Goal: Transaction & Acquisition: Purchase product/service

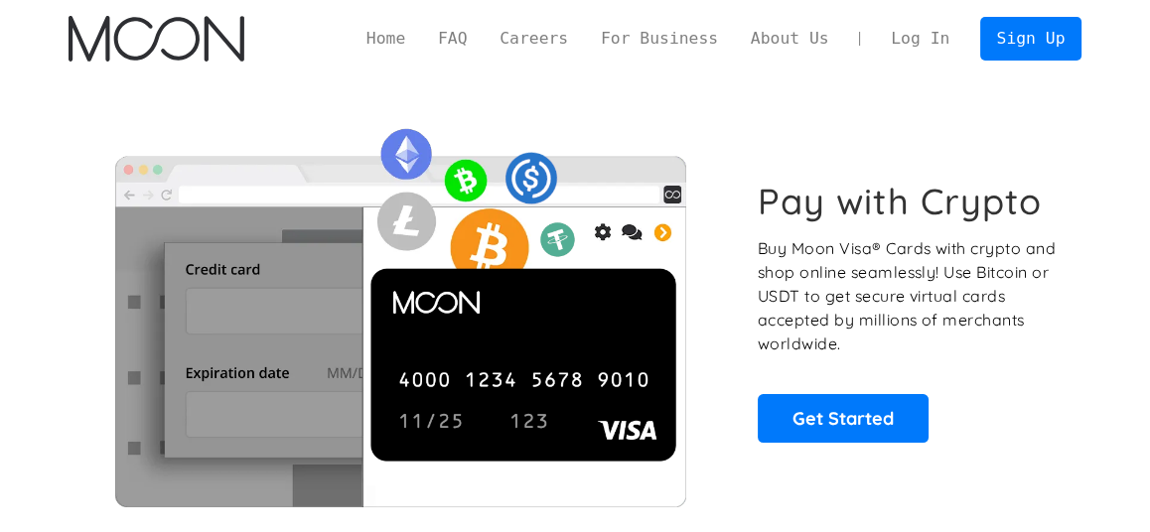
click at [927, 36] on link "Log In" at bounding box center [920, 39] width 91 height 43
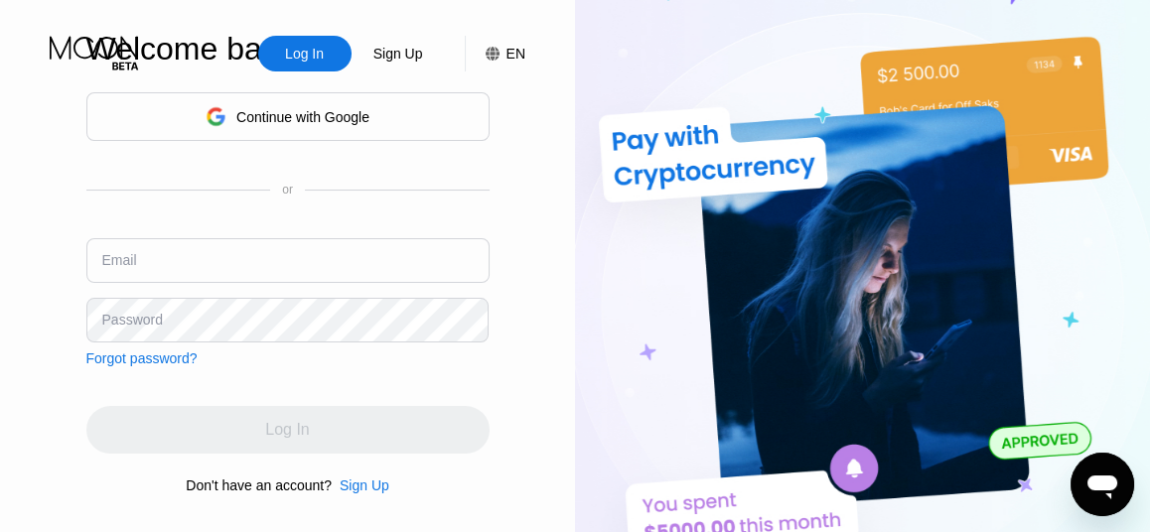
click at [248, 251] on input "text" at bounding box center [287, 260] width 403 height 45
type input "[EMAIL_ADDRESS][DOMAIN_NAME]"
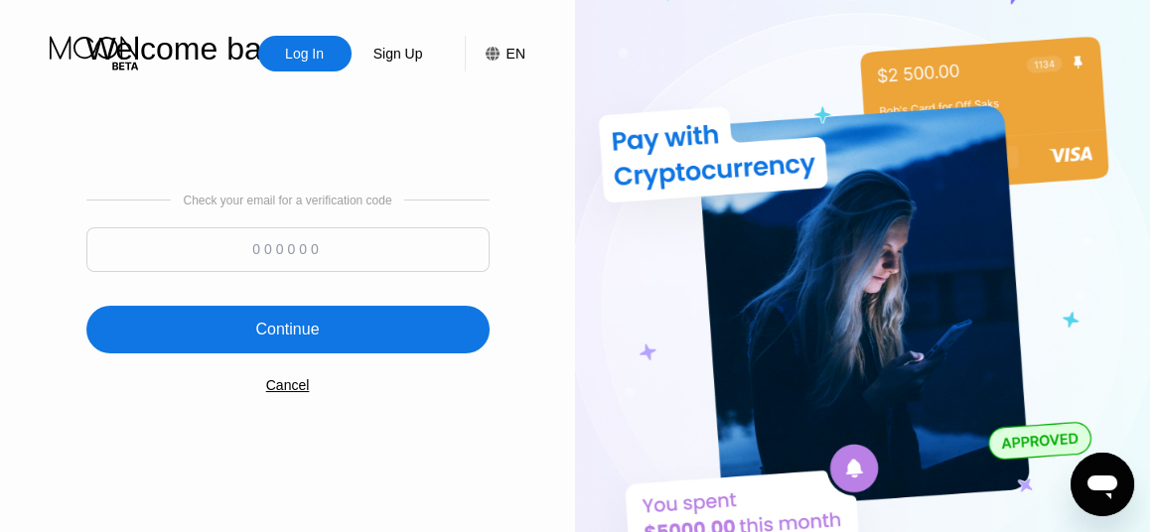
click at [306, 223] on div "Check your email for a verification code" at bounding box center [287, 238] width 403 height 88
click at [382, 240] on input at bounding box center [287, 249] width 403 height 45
paste input "486849"
type input "486849"
click at [360, 340] on div "Continue" at bounding box center [287, 330] width 403 height 48
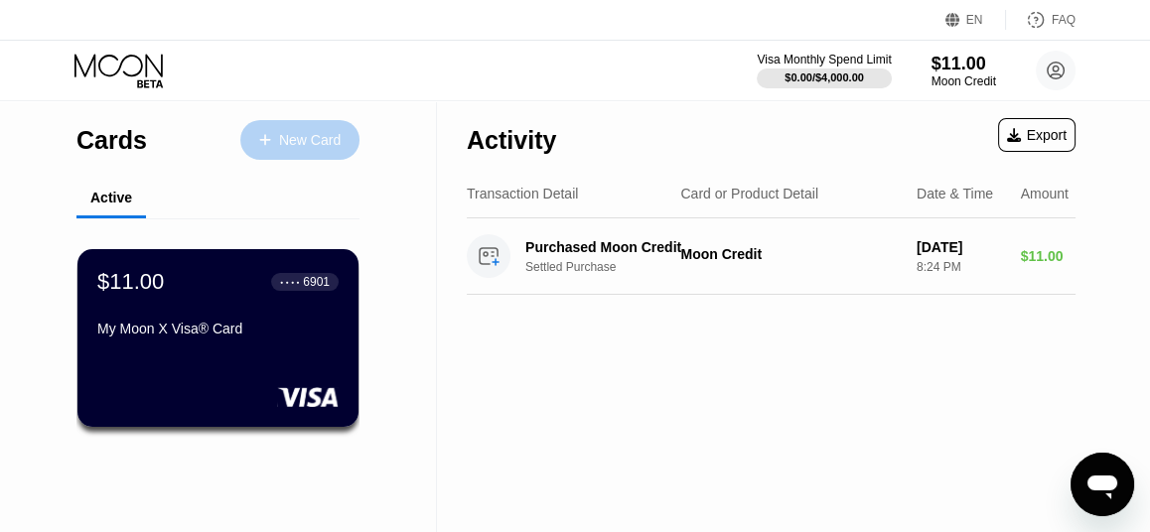
click at [318, 136] on div "New Card" at bounding box center [310, 140] width 62 height 17
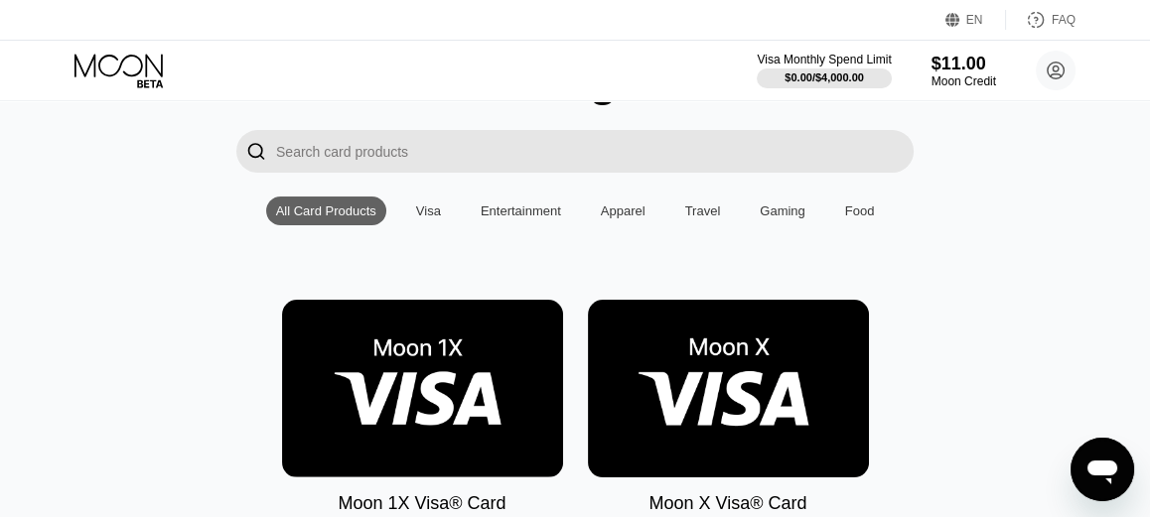
scroll to position [397, 0]
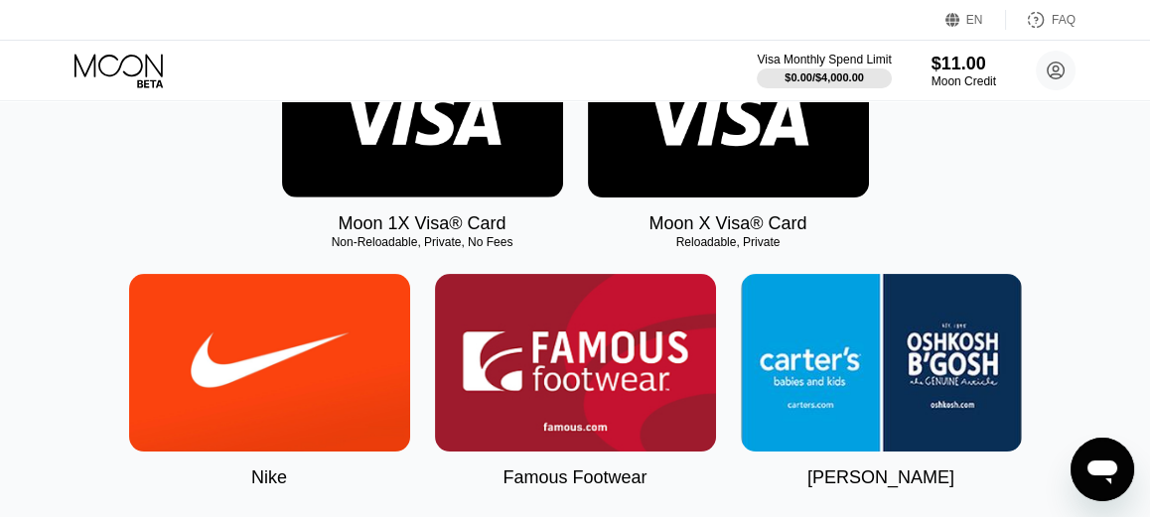
click at [721, 208] on div "Moon X Visa® Card Reloadable, Private" at bounding box center [728, 127] width 281 height 215
click at [711, 181] on img at bounding box center [728, 109] width 281 height 178
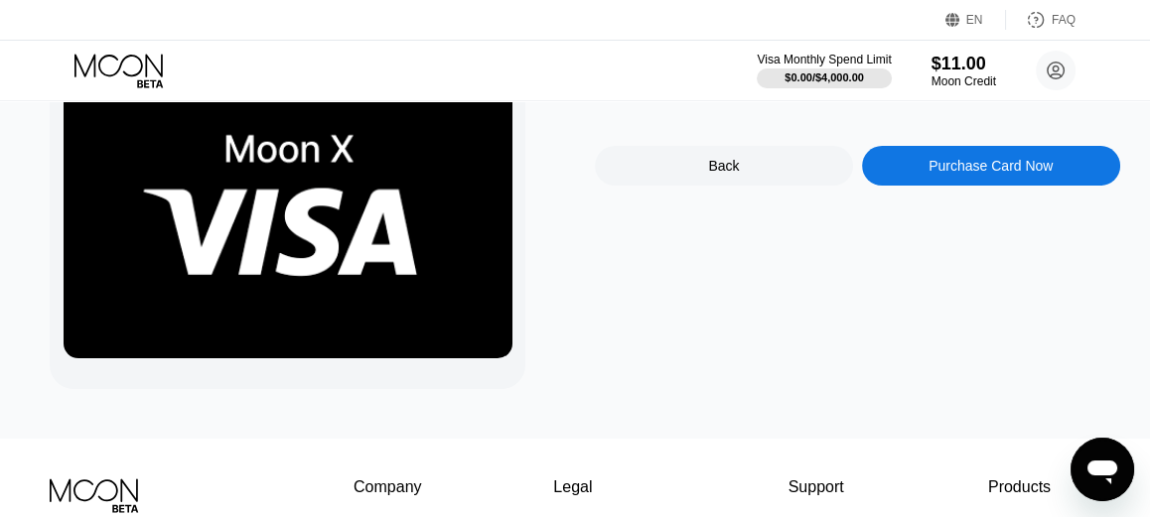
scroll to position [99, 0]
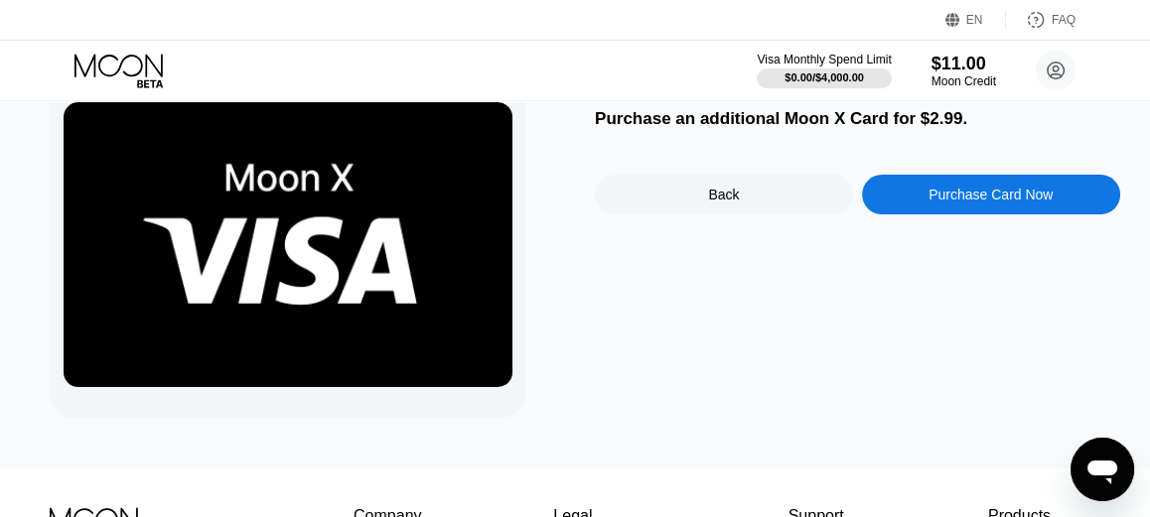
click at [963, 192] on div "Purchase Card Now" at bounding box center [991, 195] width 124 height 16
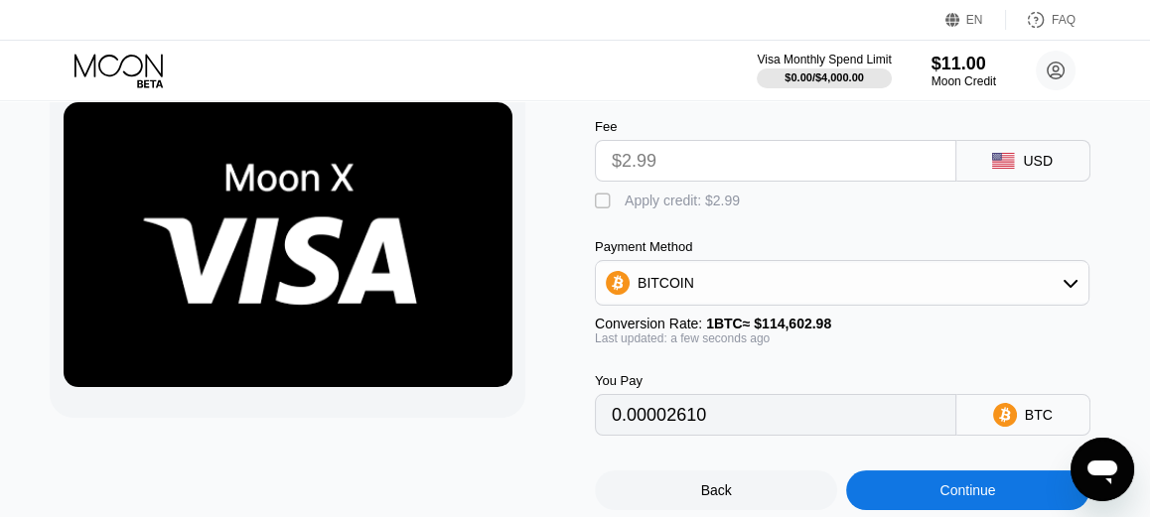
click at [686, 164] on input "$2.99" at bounding box center [776, 161] width 328 height 40
click at [725, 303] on div "BITCOIN" at bounding box center [842, 283] width 493 height 40
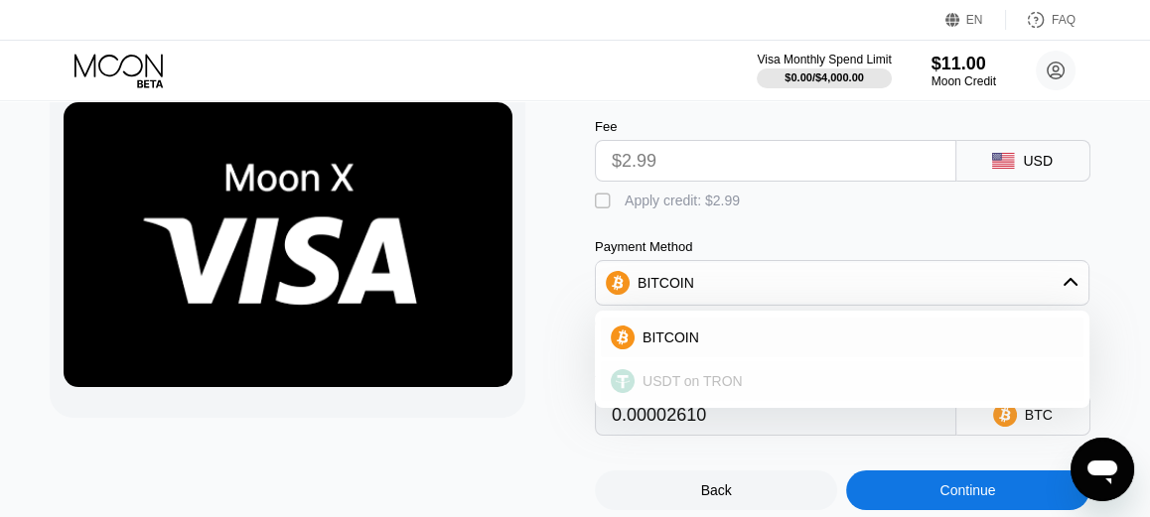
click at [732, 389] on span "USDT on TRON" at bounding box center [693, 381] width 100 height 16
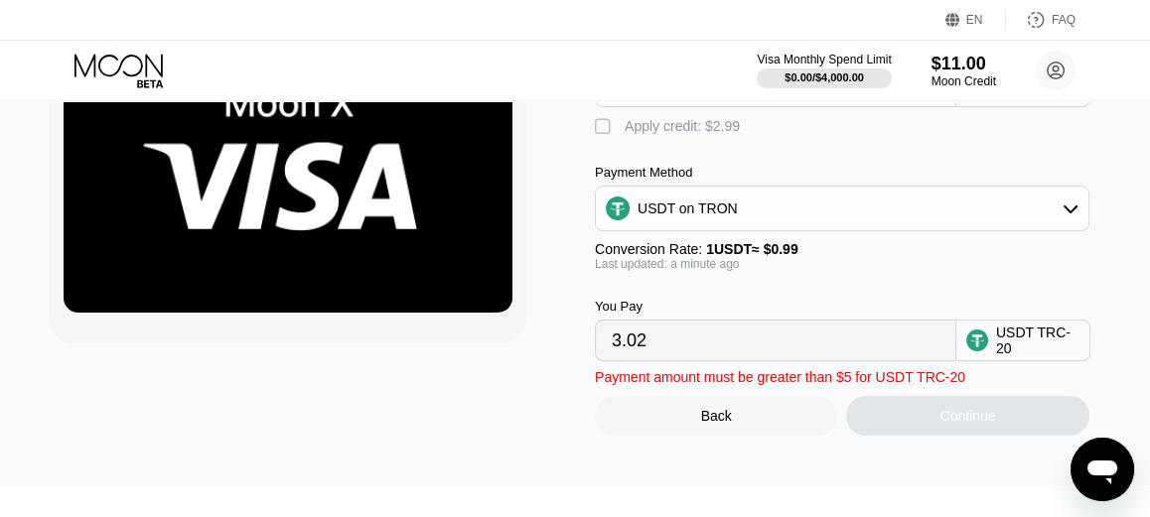
scroll to position [199, 0]
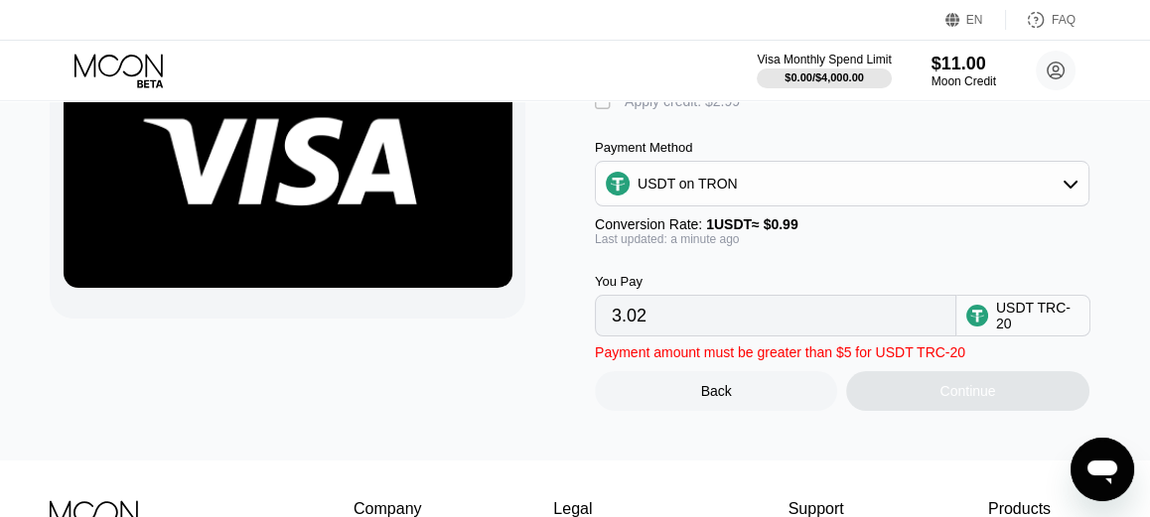
click at [776, 336] on input "3.02" at bounding box center [776, 316] width 328 height 40
click at [713, 330] on input "3.02" at bounding box center [776, 316] width 328 height 40
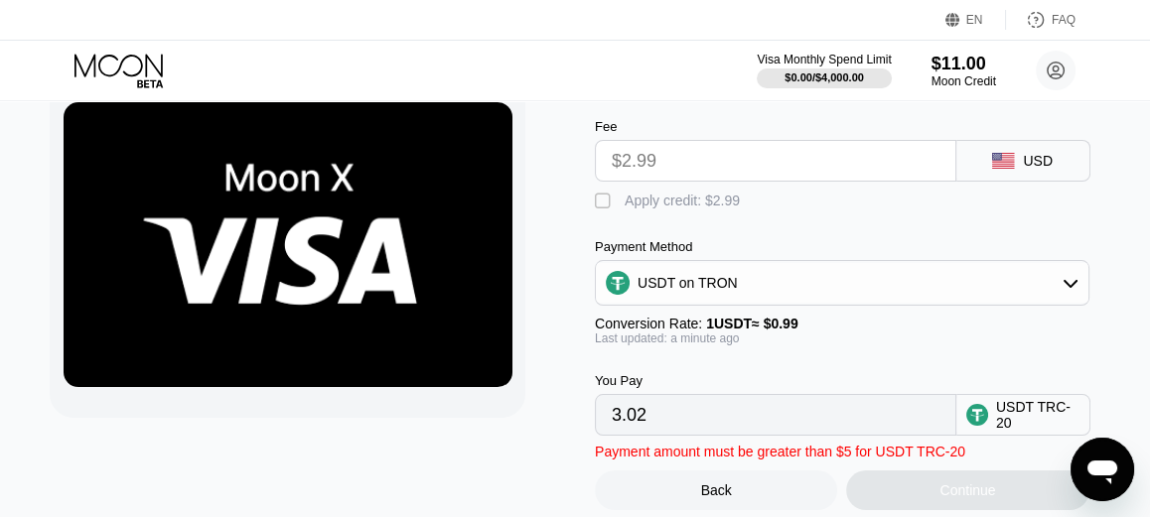
click at [609, 199] on div "" at bounding box center [605, 202] width 20 height 20
click at [677, 167] on input "$2.99" at bounding box center [776, 161] width 328 height 40
click at [598, 196] on div " Apply credit: $2.99" at bounding box center [672, 202] width 155 height 20
click at [666, 202] on div "Apply credit: $2.99" at bounding box center [682, 201] width 115 height 16
click at [661, 206] on div "Apply credit: $2.99" at bounding box center [682, 201] width 115 height 16
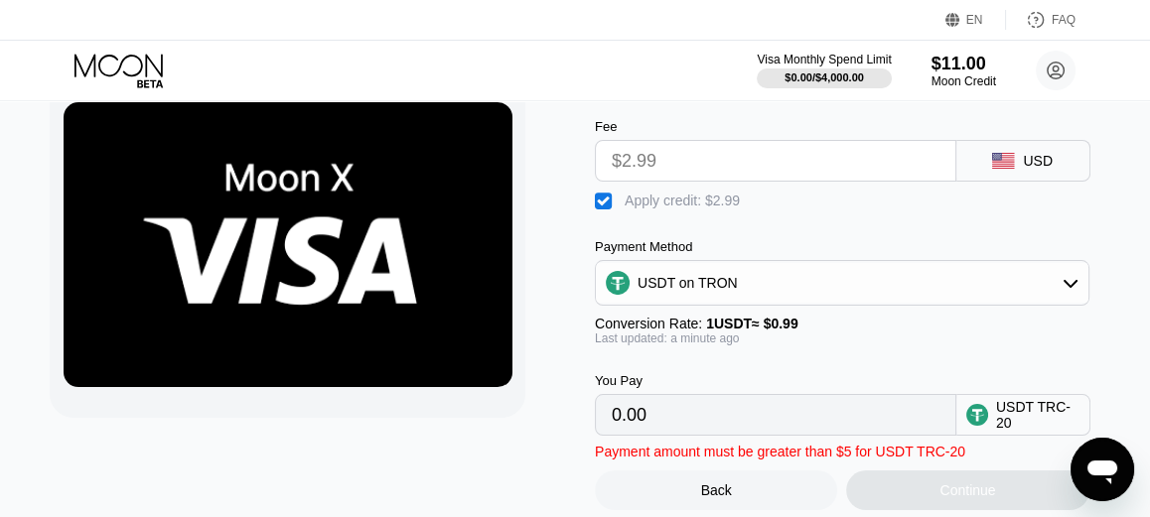
type input "3.02"
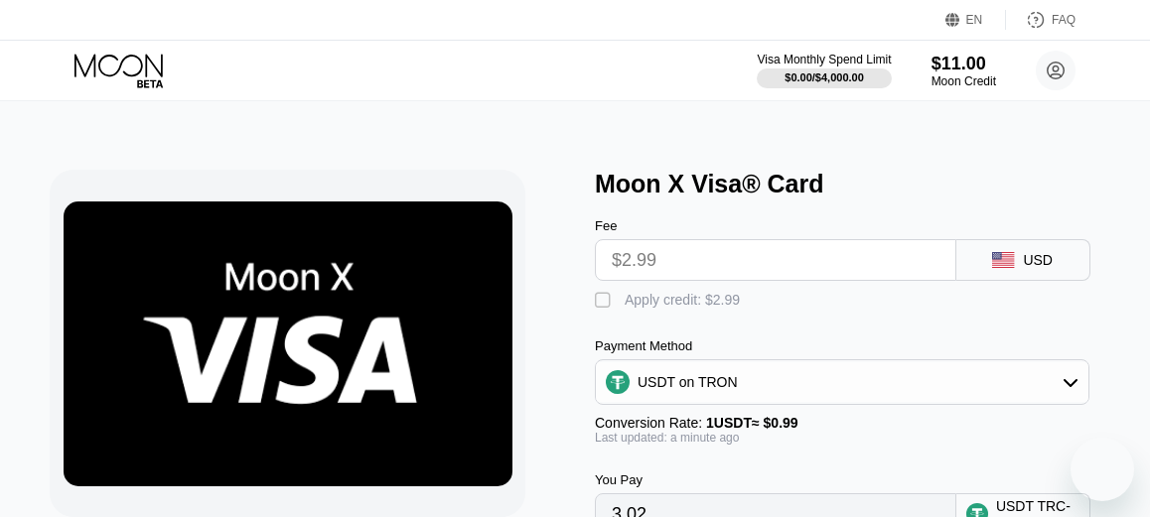
click at [676, 240] on input "$2.99" at bounding box center [776, 260] width 328 height 40
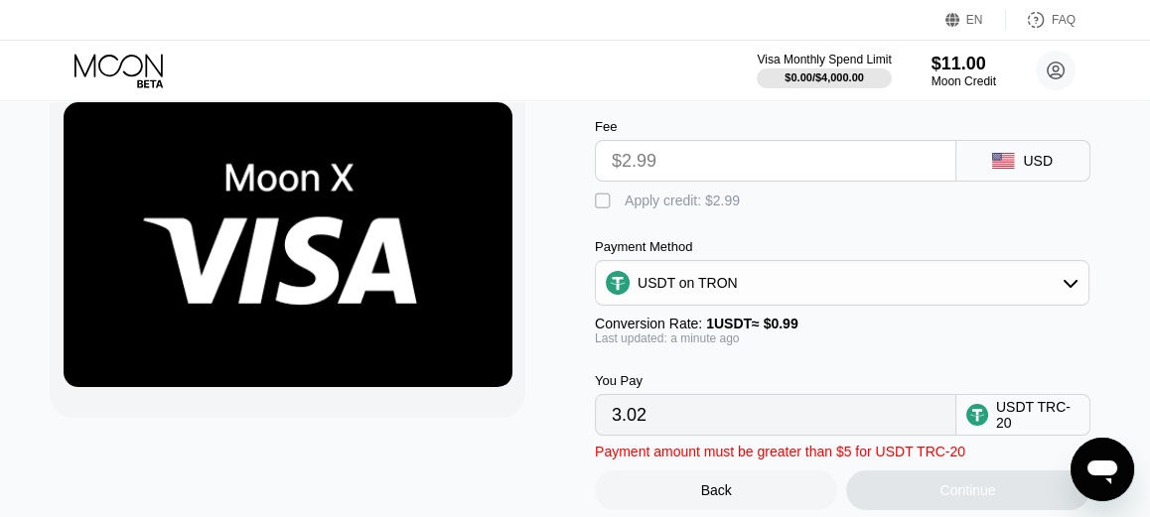
scroll to position [99, 0]
click at [718, 291] on div "USDT on TRON" at bounding box center [688, 283] width 100 height 16
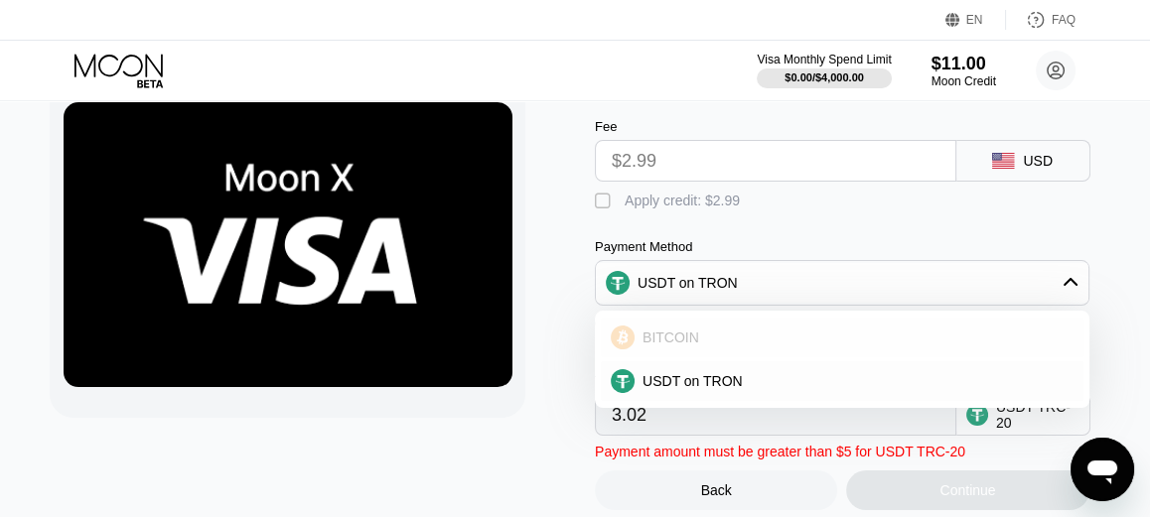
click at [713, 340] on div "BITCOIN" at bounding box center [854, 338] width 439 height 16
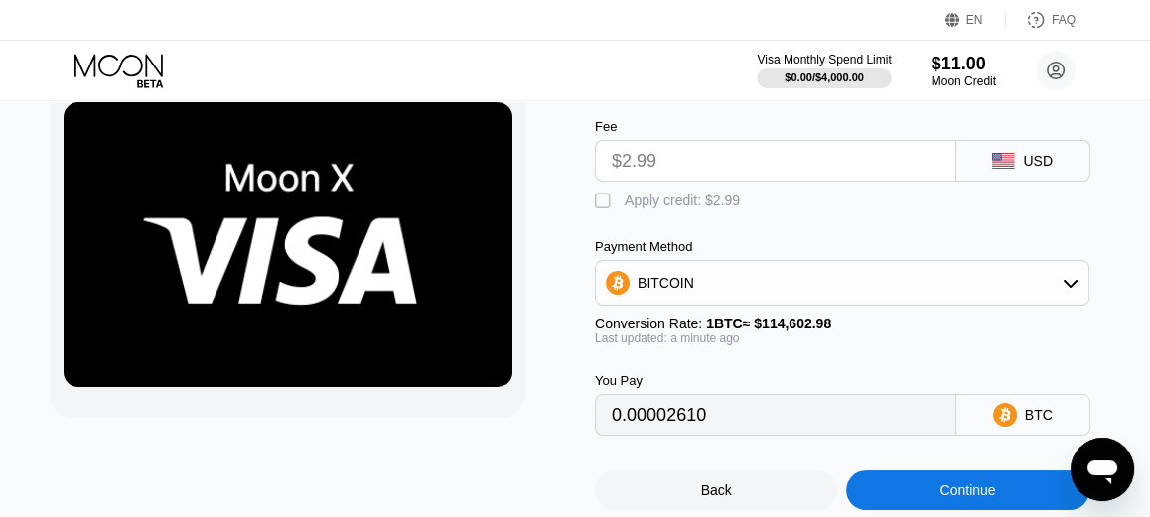
drag, startPoint x: 788, startPoint y: 419, endPoint x: 772, endPoint y: 323, distance: 97.6
click at [788, 419] on input "0.00002610" at bounding box center [776, 415] width 328 height 40
click at [777, 299] on div "BITCOIN" at bounding box center [842, 283] width 493 height 40
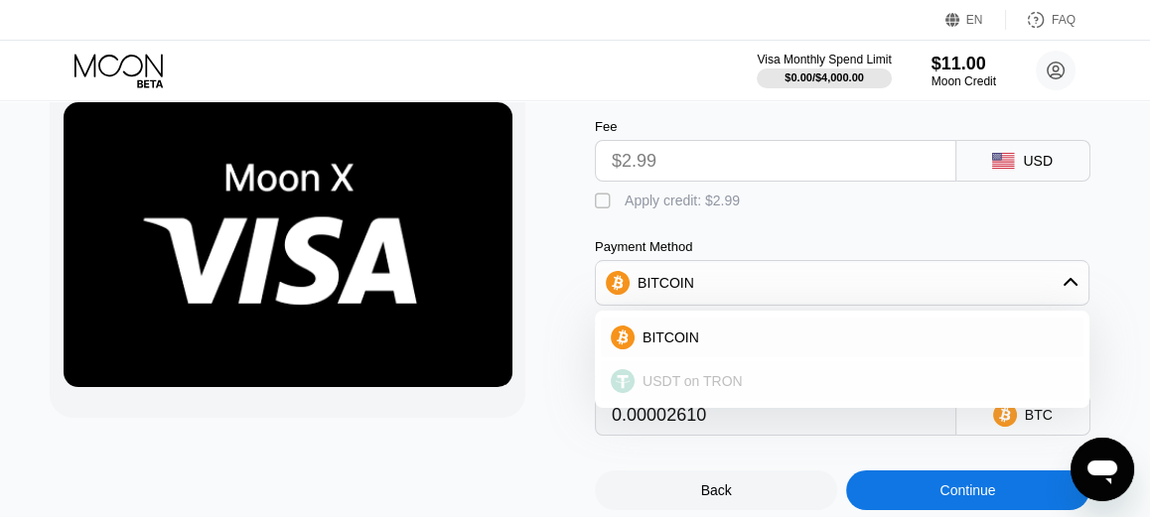
drag, startPoint x: 752, startPoint y: 383, endPoint x: 741, endPoint y: 367, distance: 19.3
click at [754, 383] on div "USDT on TRON" at bounding box center [854, 381] width 439 height 16
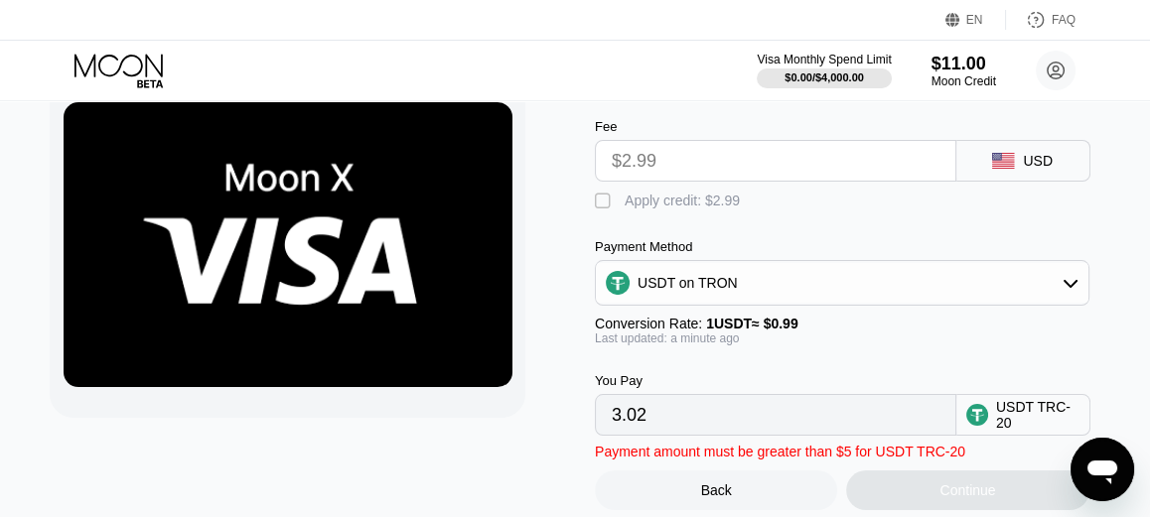
click at [647, 172] on input "$2.99" at bounding box center [776, 161] width 328 height 40
drag, startPoint x: 661, startPoint y: 165, endPoint x: 794, endPoint y: 161, distance: 132.2
click at [662, 165] on input "$2.99" at bounding box center [776, 161] width 328 height 40
click at [962, 167] on div "USD" at bounding box center [1023, 161] width 134 height 42
click at [828, 169] on input "$2.99" at bounding box center [776, 161] width 328 height 40
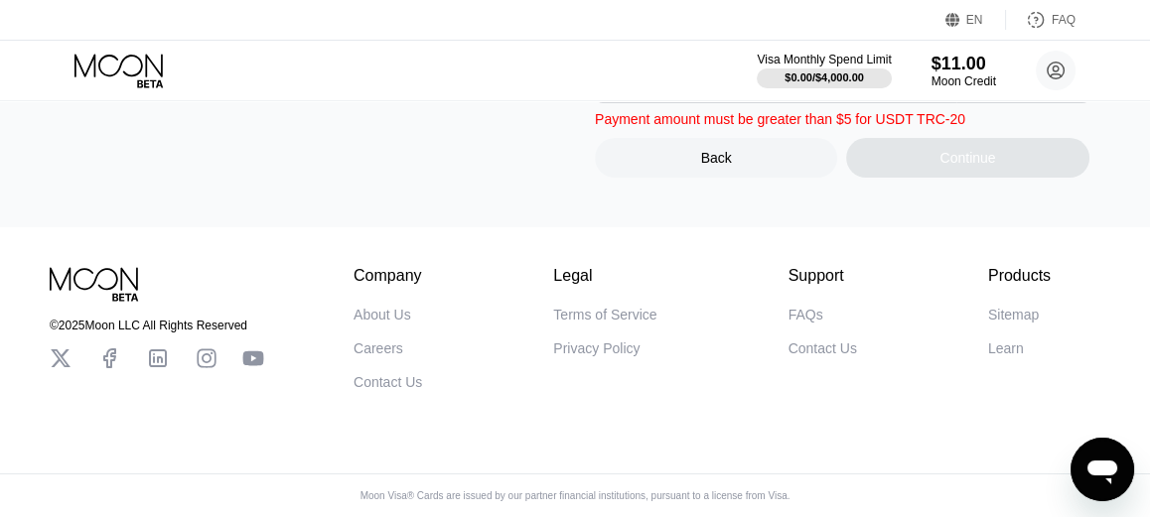
scroll to position [163, 0]
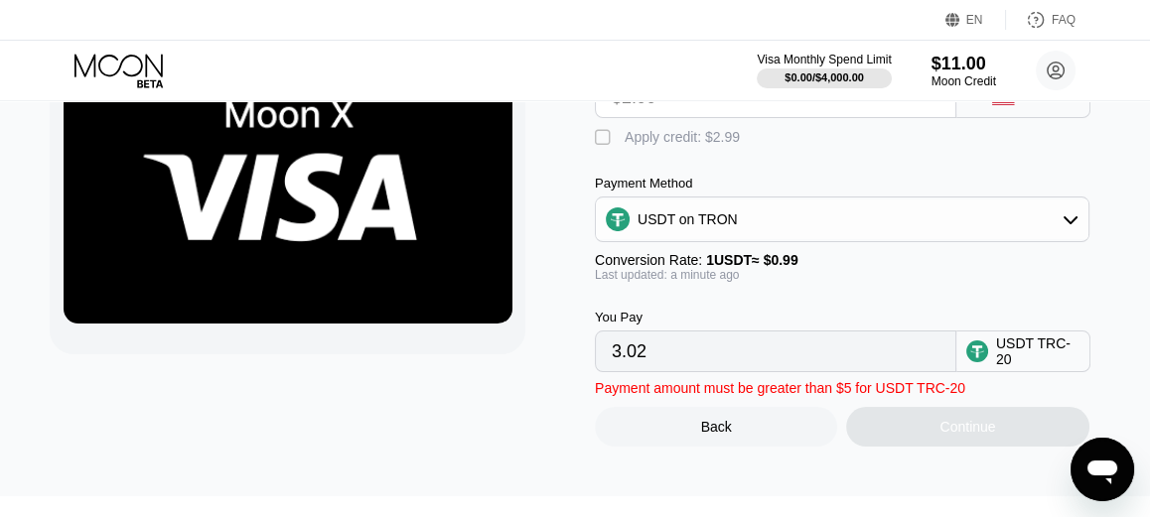
click at [719, 364] on input "3.02" at bounding box center [776, 352] width 328 height 40
click at [727, 387] on div "Payment amount must be greater than $5 for USDT TRC-20 Back Continue" at bounding box center [857, 409] width 525 height 74
click at [609, 282] on div "Last updated: a minute ago" at bounding box center [842, 275] width 495 height 14
drag, startPoint x: 621, startPoint y: 282, endPoint x: 725, endPoint y: 282, distance: 104.3
click at [625, 282] on div "Last updated: a minute ago" at bounding box center [842, 275] width 495 height 14
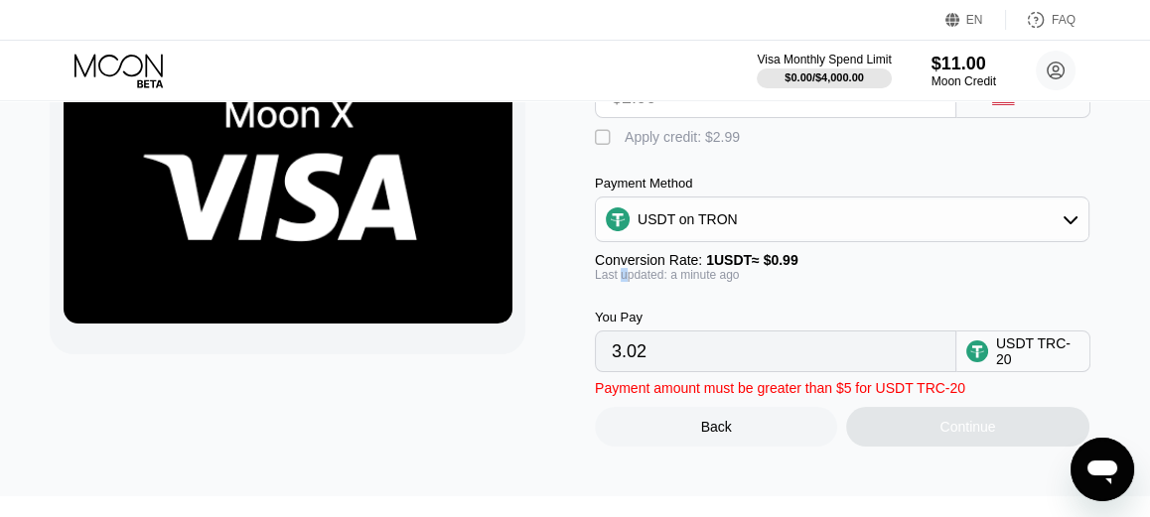
click at [774, 281] on div "Last updated: a minute ago" at bounding box center [842, 275] width 495 height 14
click at [812, 239] on div "USDT on TRON" at bounding box center [842, 220] width 493 height 40
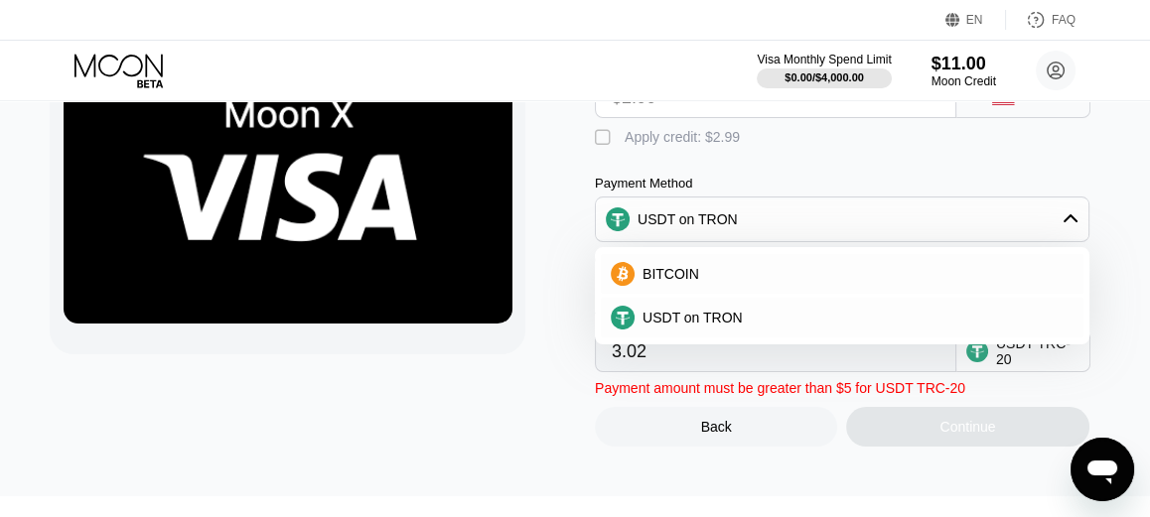
click at [808, 239] on div "USDT on TRON" at bounding box center [842, 220] width 493 height 40
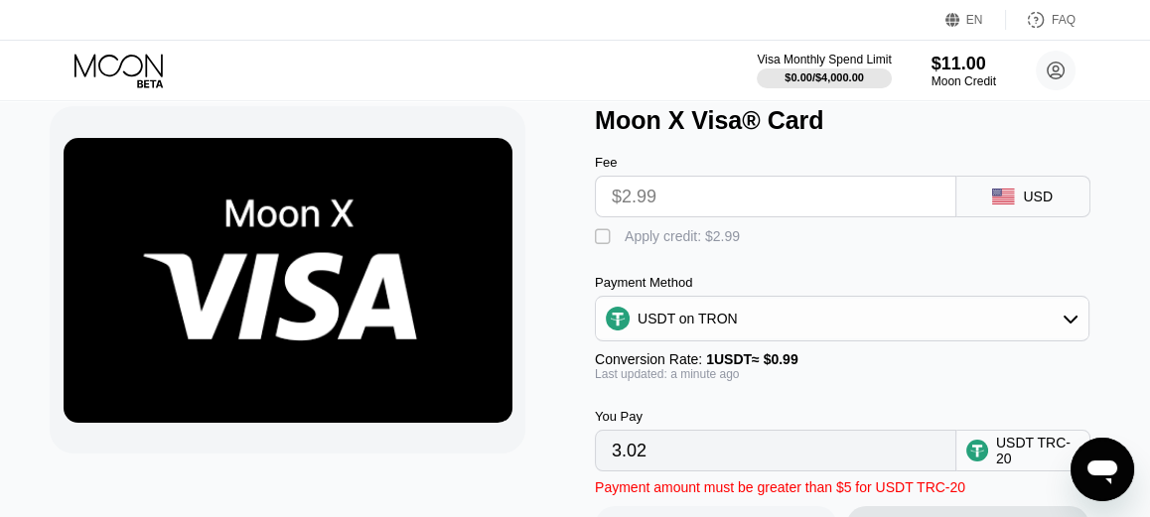
click at [608, 238] on div "" at bounding box center [605, 237] width 20 height 20
type input "0.00"
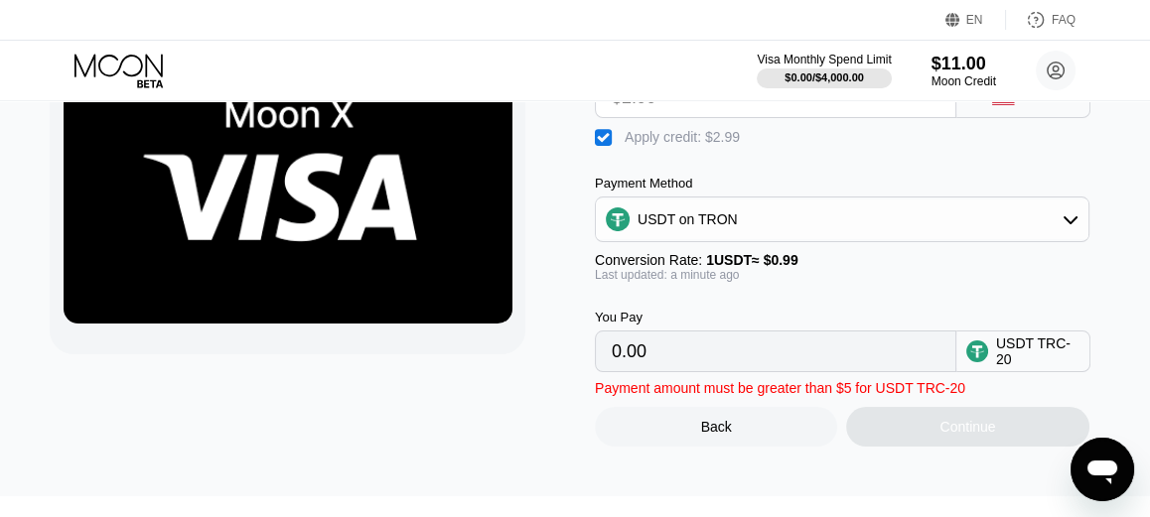
click at [754, 342] on div "You Pay 0.00" at bounding box center [776, 341] width 362 height 63
click at [898, 434] on div "Continue" at bounding box center [967, 427] width 242 height 40
click at [898, 433] on div "Continue" at bounding box center [967, 427] width 242 height 40
click at [899, 433] on div "Continue" at bounding box center [967, 427] width 242 height 40
click at [900, 433] on div "Continue" at bounding box center [967, 427] width 242 height 40
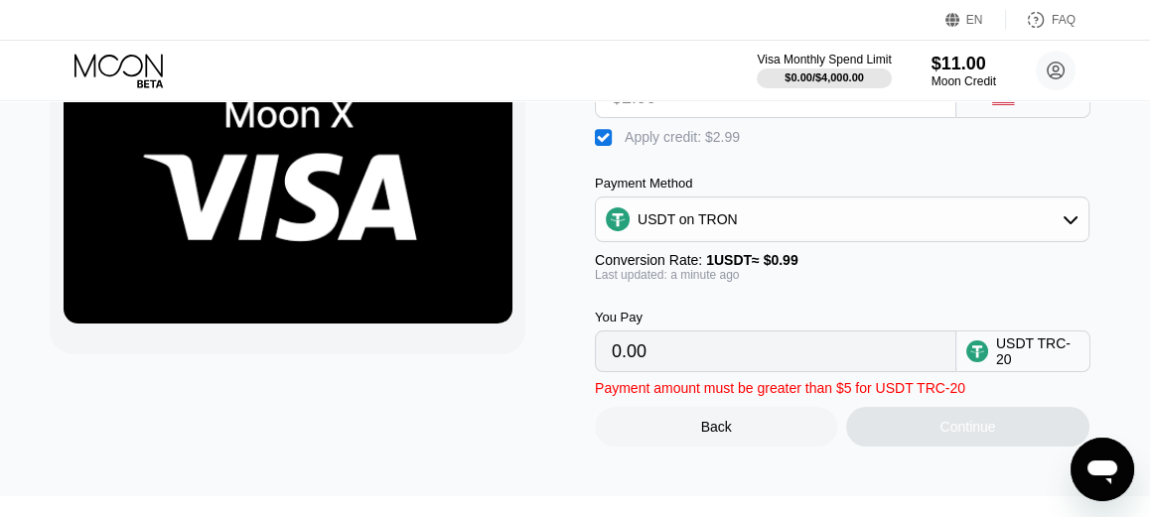
click at [900, 433] on div "Continue" at bounding box center [967, 427] width 242 height 40
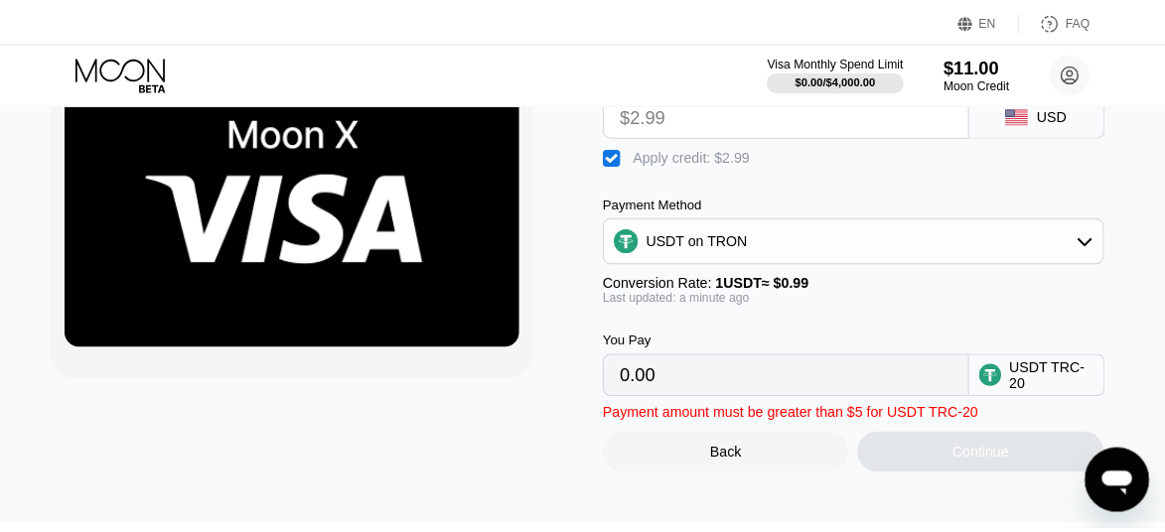
scroll to position [0, 0]
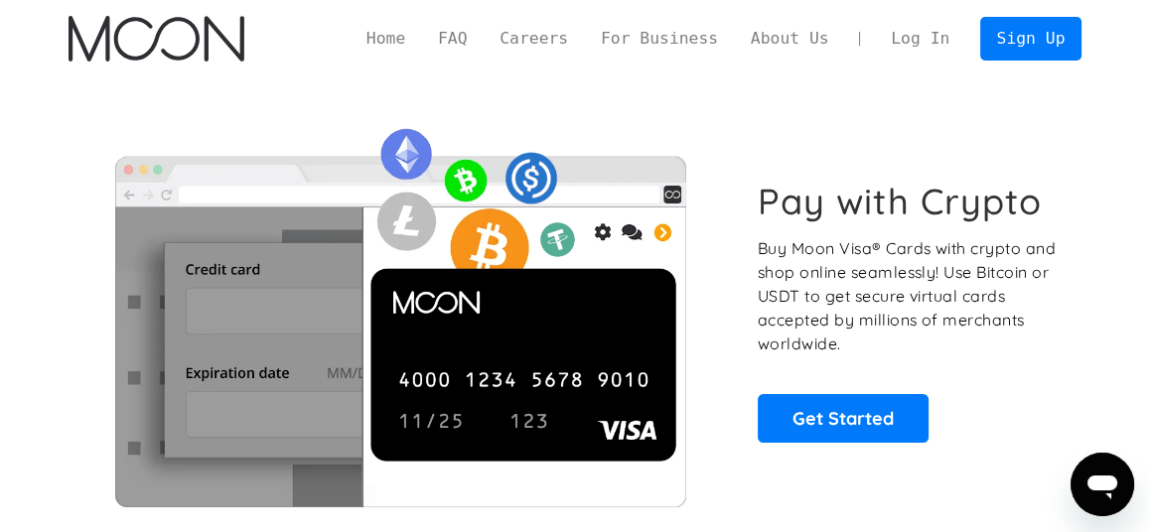
click at [926, 32] on link "Log In" at bounding box center [920, 39] width 91 height 43
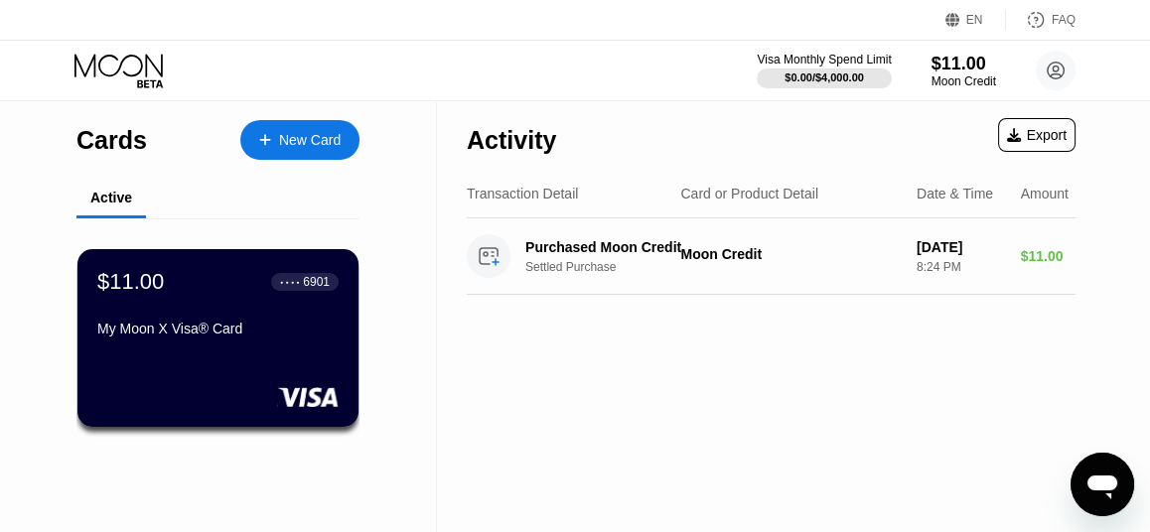
click at [314, 155] on div "New Card" at bounding box center [299, 140] width 119 height 40
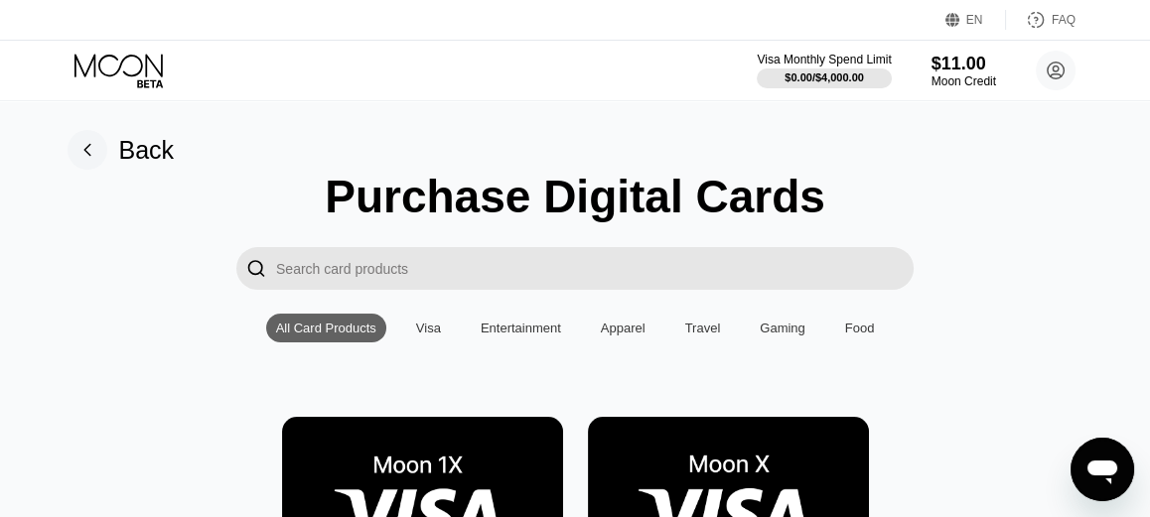
scroll to position [297, 0]
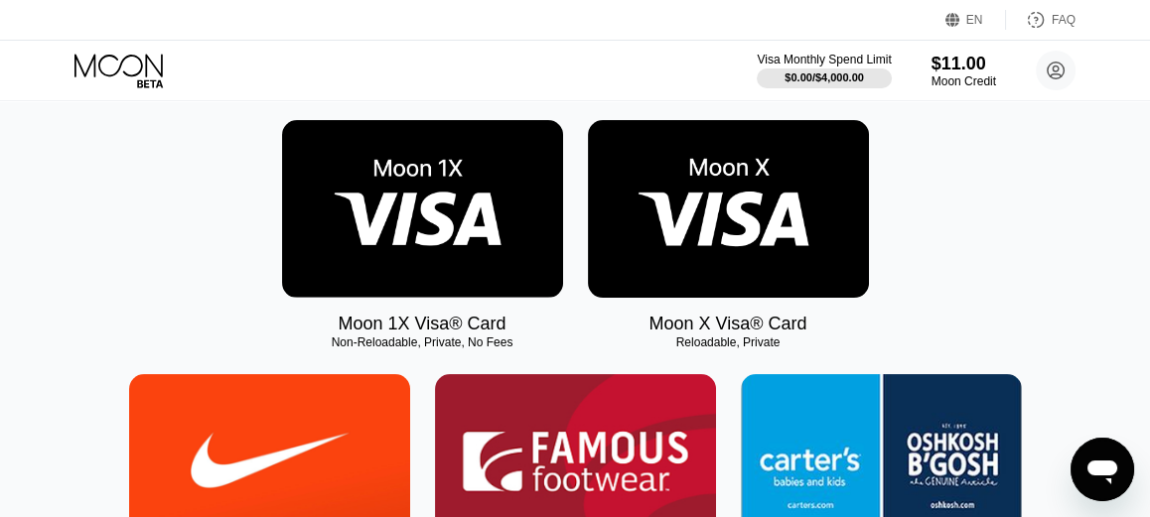
click at [438, 245] on img at bounding box center [422, 209] width 281 height 178
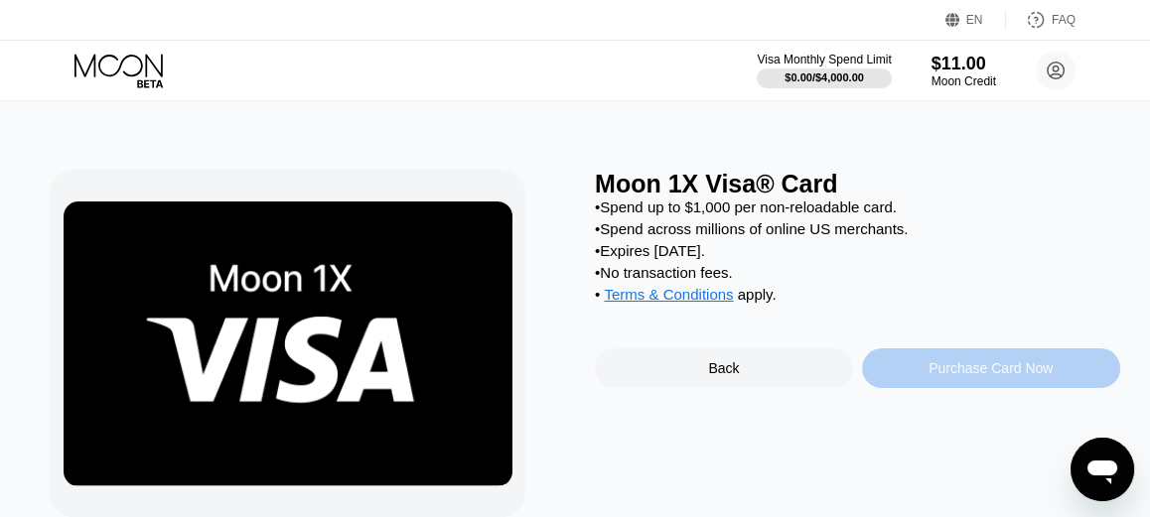
click at [1028, 388] on div "Purchase Card Now" at bounding box center [991, 369] width 258 height 40
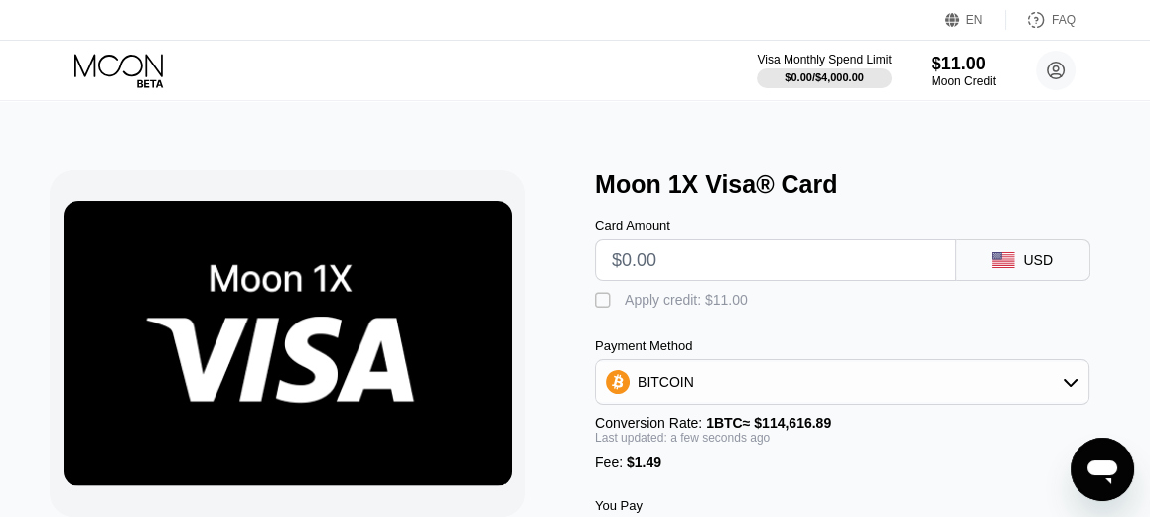
click at [694, 279] on input "text" at bounding box center [776, 260] width 328 height 40
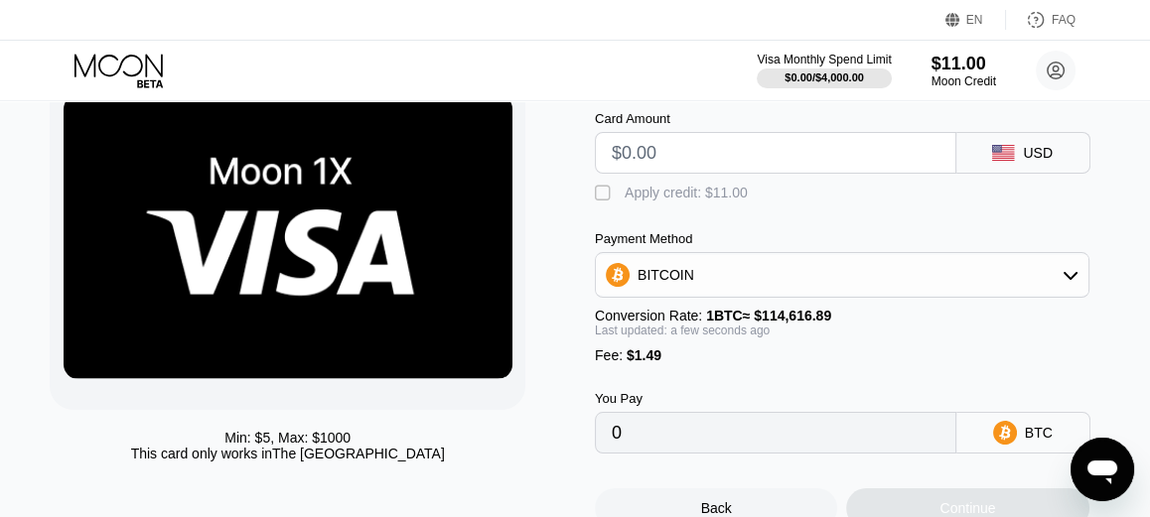
scroll to position [199, 0]
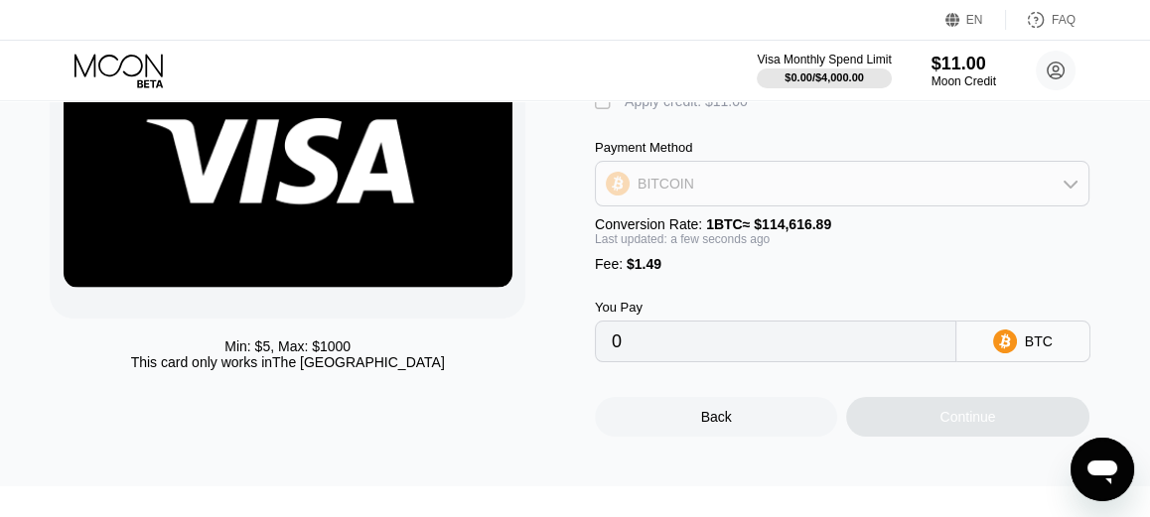
click at [691, 178] on div "BITCOIN" at bounding box center [842, 184] width 493 height 40
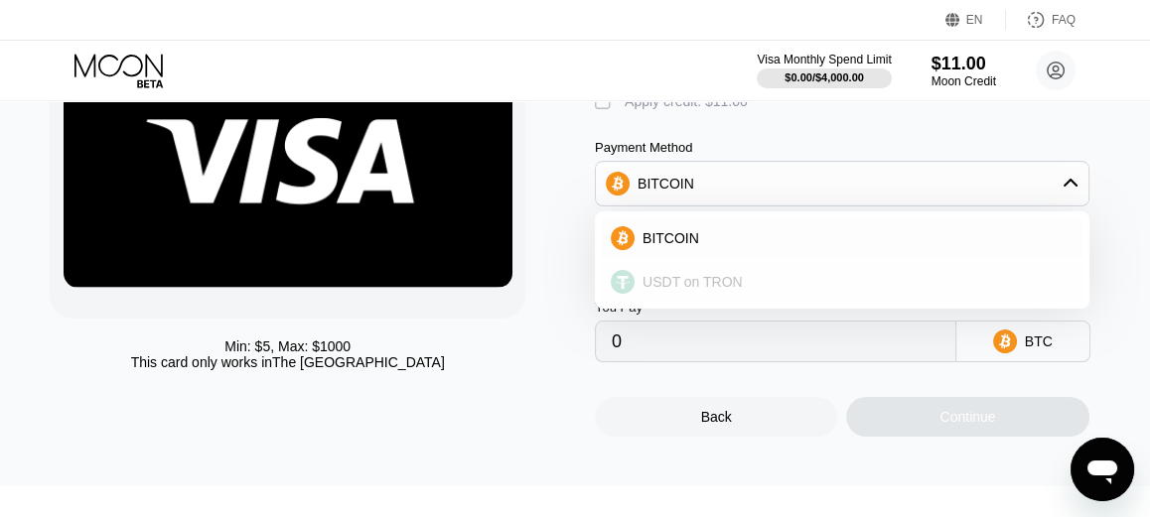
click at [707, 288] on span "USDT on TRON" at bounding box center [693, 282] width 100 height 16
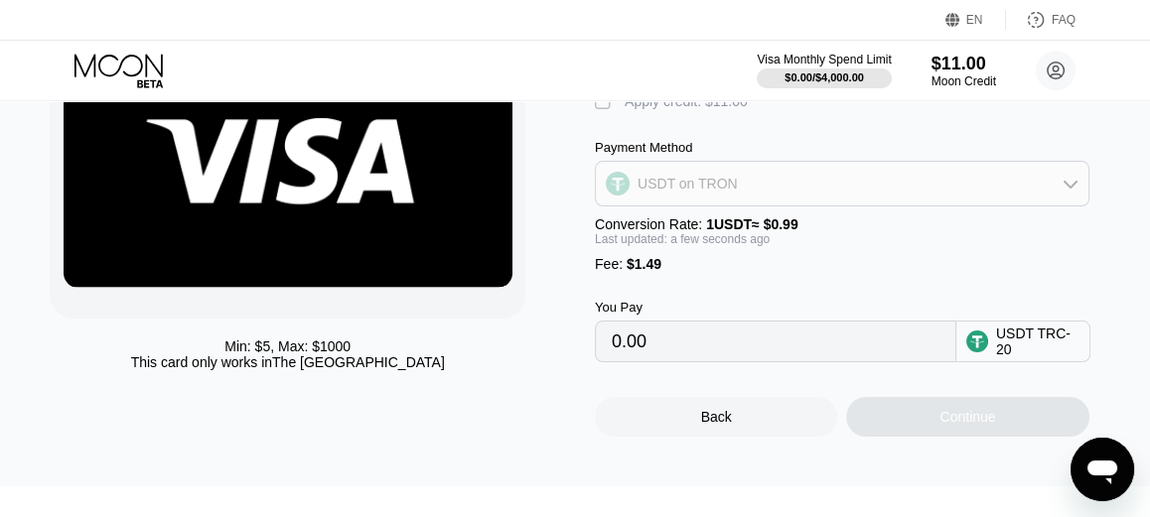
click at [683, 192] on div "USDT on TRON" at bounding box center [688, 184] width 100 height 16
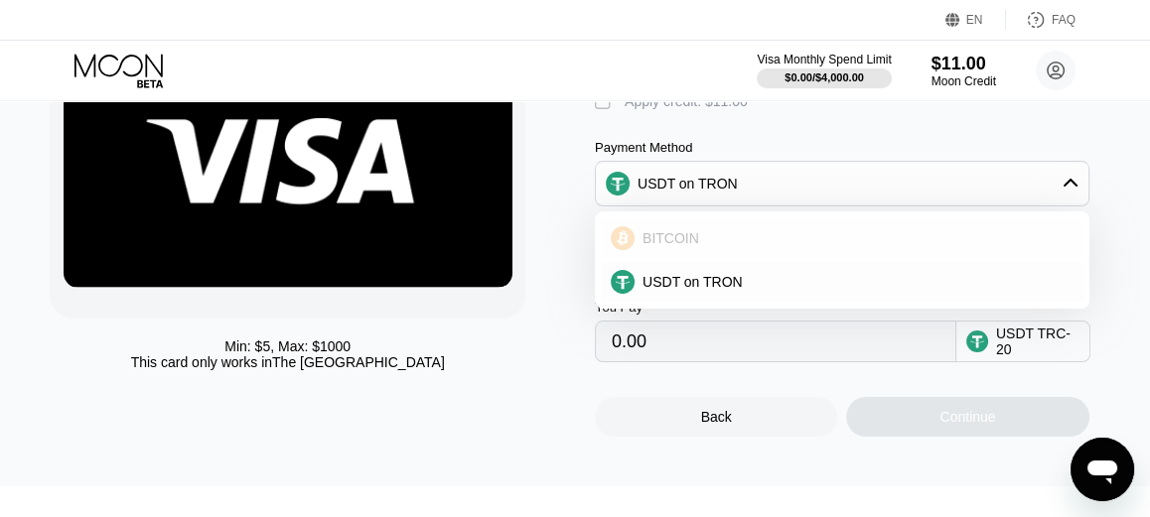
click at [688, 240] on span "BITCOIN" at bounding box center [671, 238] width 57 height 16
type input "0"
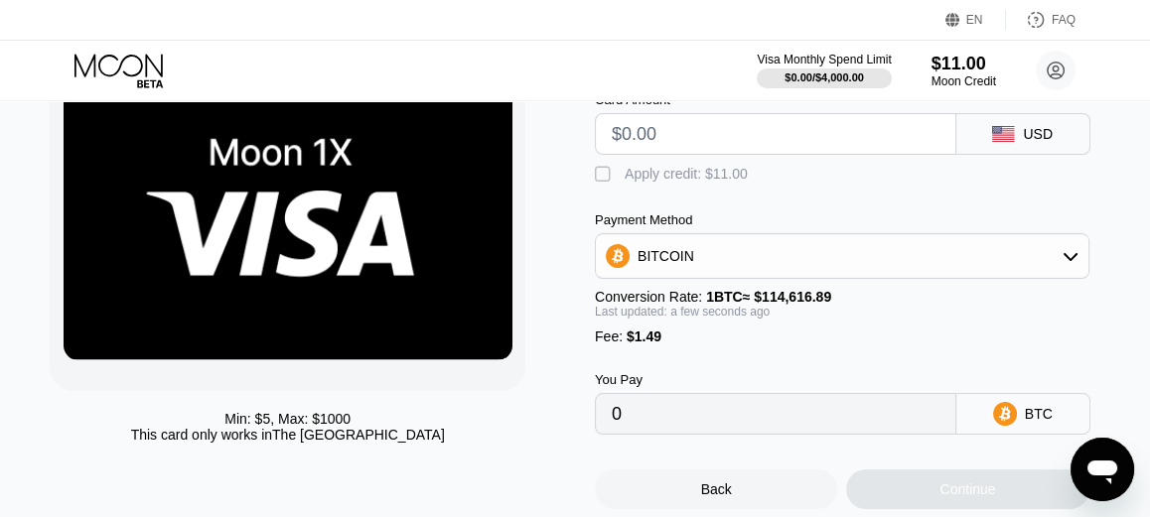
scroll to position [99, 0]
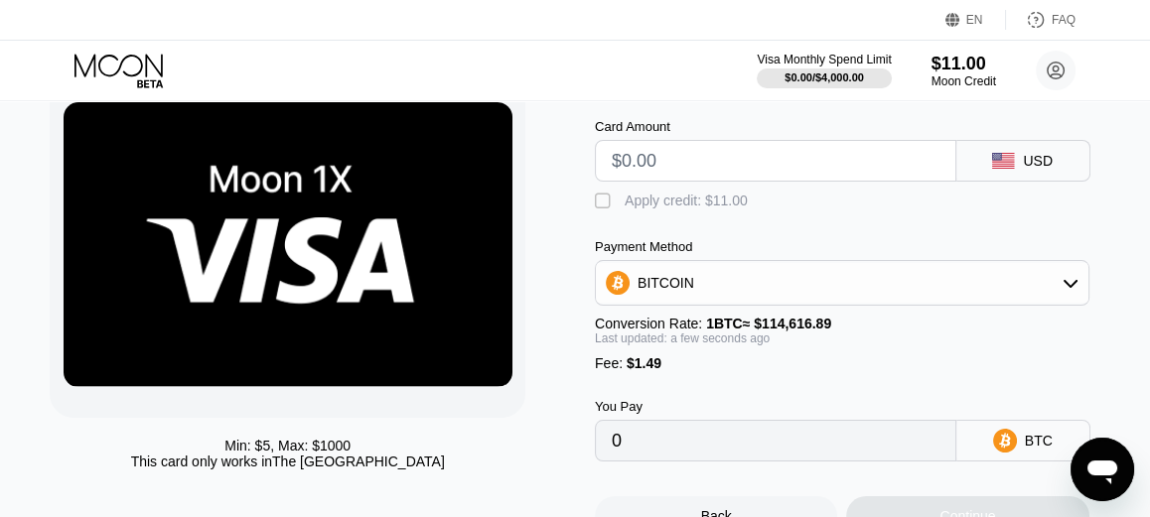
click at [673, 175] on input "text" at bounding box center [776, 161] width 328 height 40
drag, startPoint x: 255, startPoint y: 449, endPoint x: 313, endPoint y: 451, distance: 57.6
click at [313, 452] on div "Min: $ 5 , Max: $ 1000" at bounding box center [287, 446] width 126 height 16
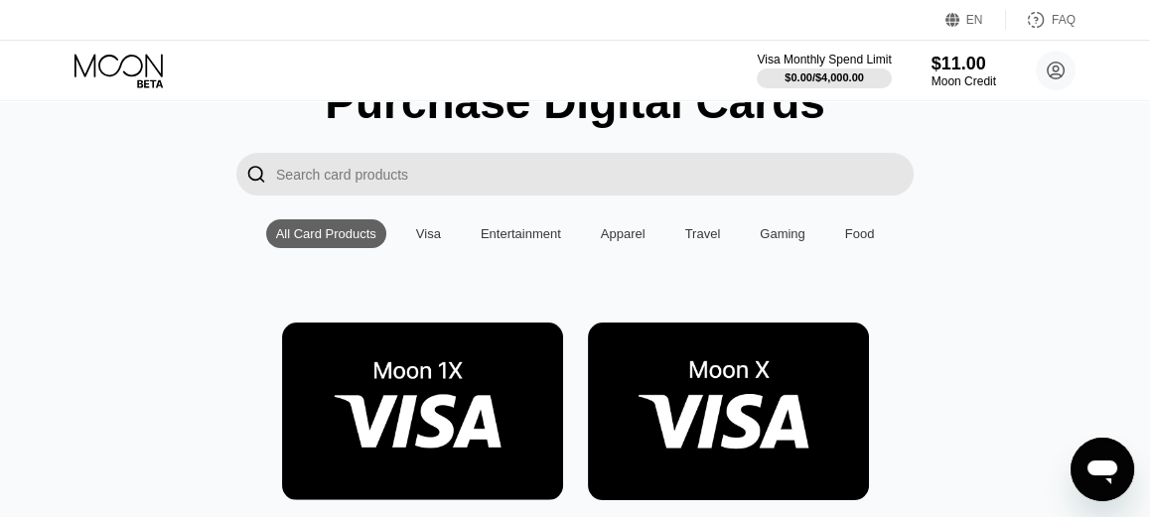
scroll to position [199, 0]
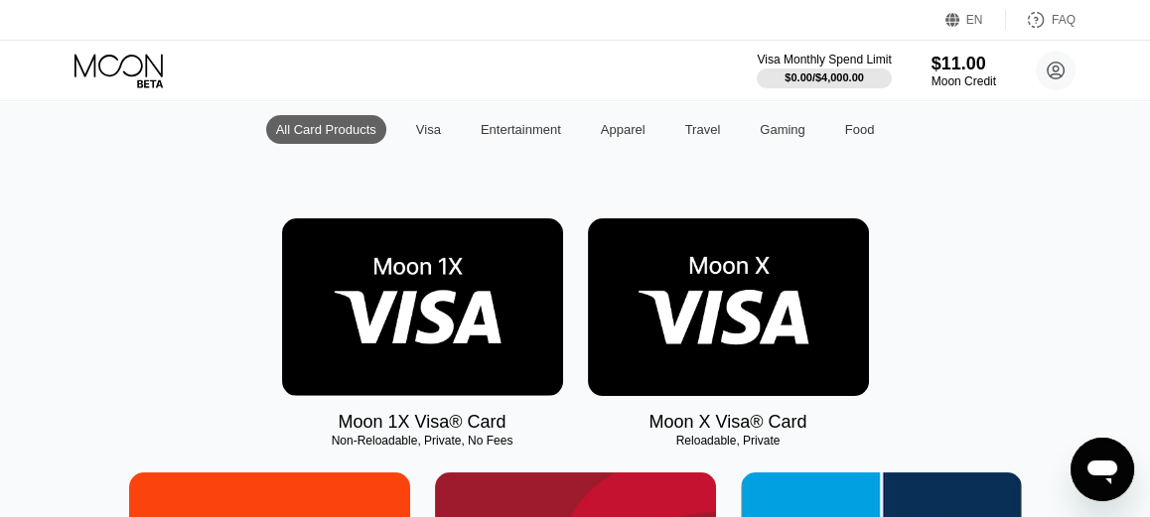
click at [751, 368] on img at bounding box center [728, 308] width 281 height 178
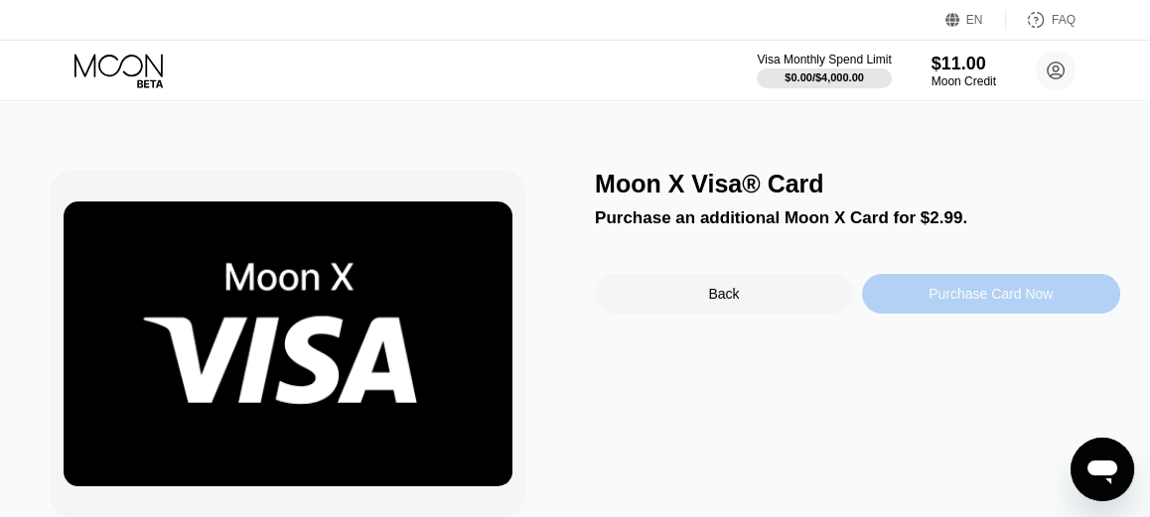
click at [917, 295] on div "Purchase Card Now" at bounding box center [991, 294] width 258 height 40
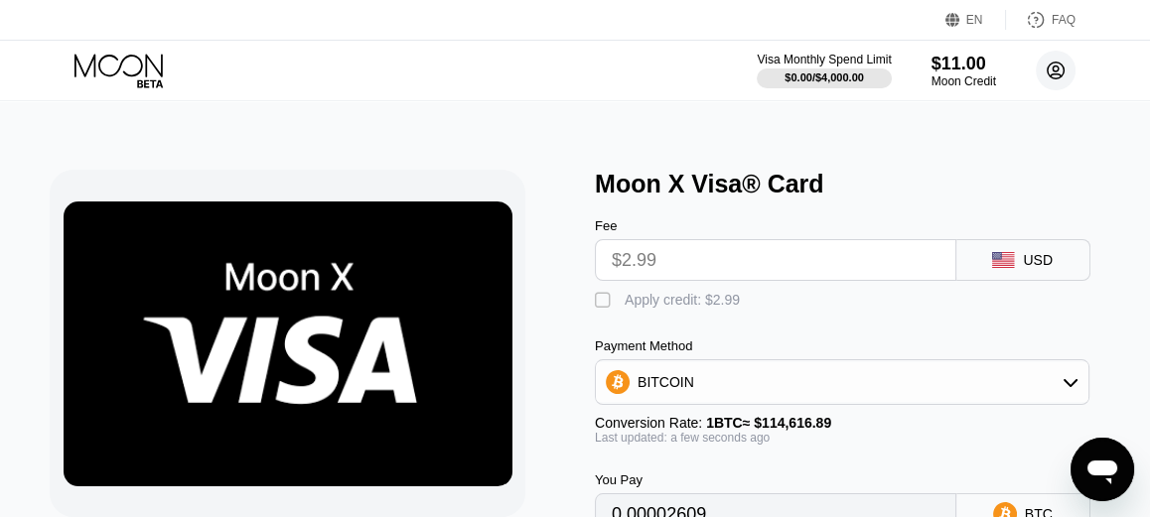
click at [1051, 76] on icon at bounding box center [1056, 71] width 17 height 17
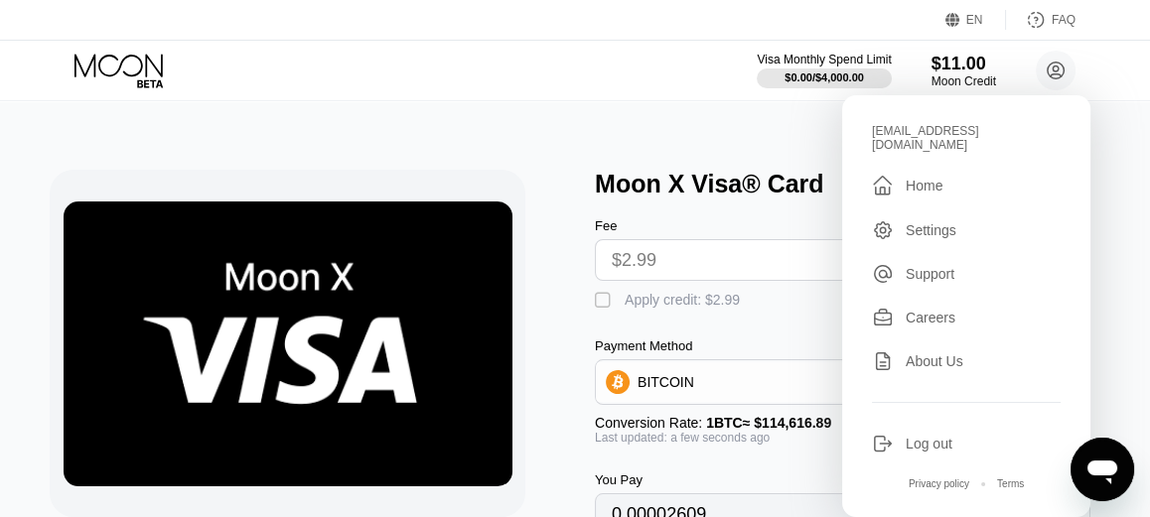
drag, startPoint x: 577, startPoint y: 268, endPoint x: 631, endPoint y: 298, distance: 61.4
click at [584, 268] on div "Moon X Visa® Card Fee $2.99 USD  Apply credit: $2.99 Payment Method BITCOIN Co…" at bounding box center [575, 390] width 1050 height 440
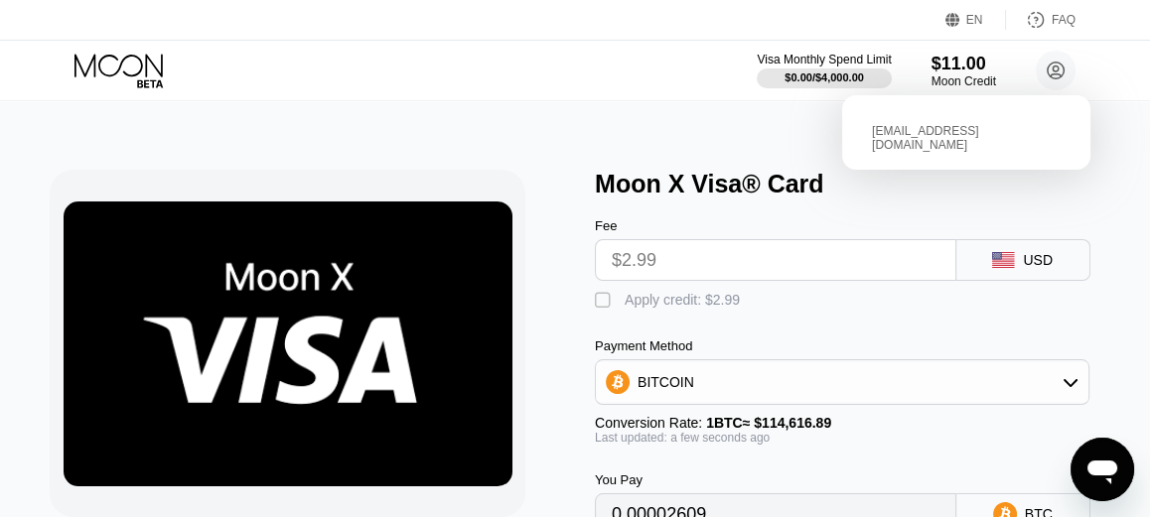
click at [831, 288] on div " Apply credit: $2.99" at bounding box center [857, 296] width 525 height 30
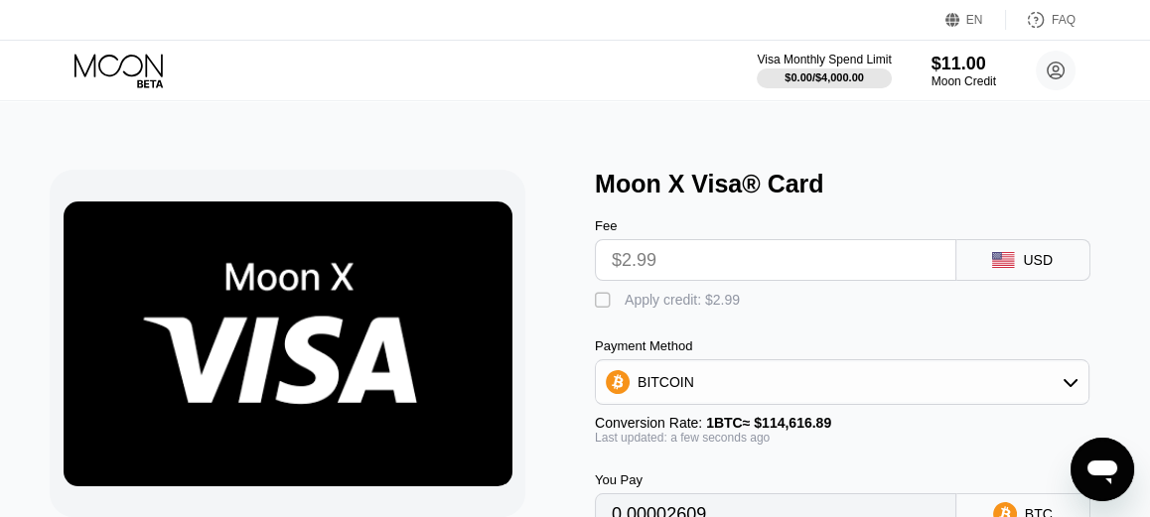
click at [827, 280] on input "$2.99" at bounding box center [776, 260] width 328 height 40
click at [1101, 250] on div "Fee $2.99 USD" at bounding box center [857, 240] width 525 height 82
click at [1080, 255] on div "USD" at bounding box center [1023, 260] width 134 height 42
click at [1080, 256] on div "USD" at bounding box center [1023, 260] width 134 height 42
drag, startPoint x: 1050, startPoint y: 256, endPoint x: 302, endPoint y: 321, distance: 750.7
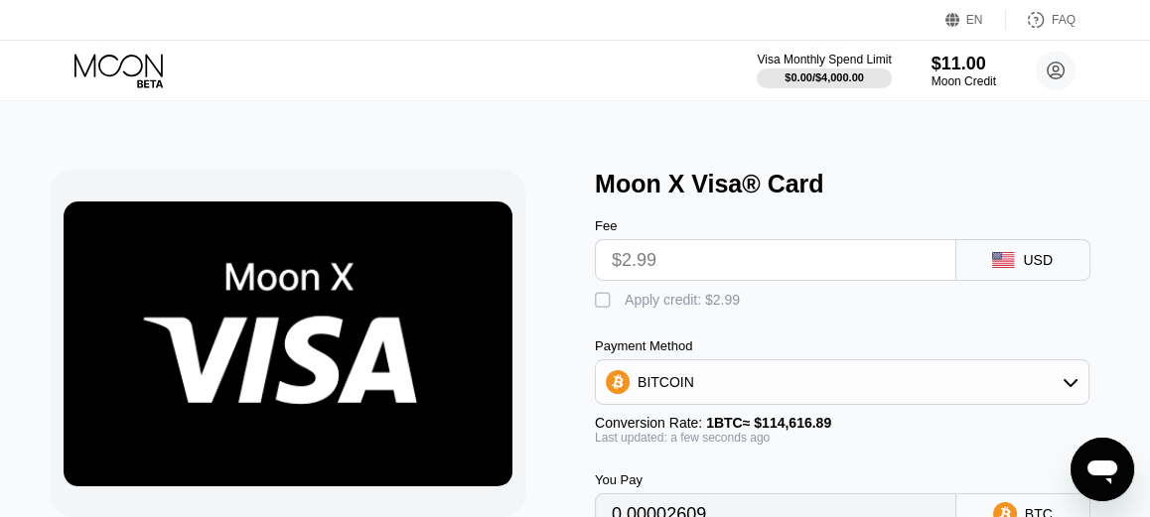
click at [1048, 259] on div "USD" at bounding box center [1038, 260] width 30 height 16
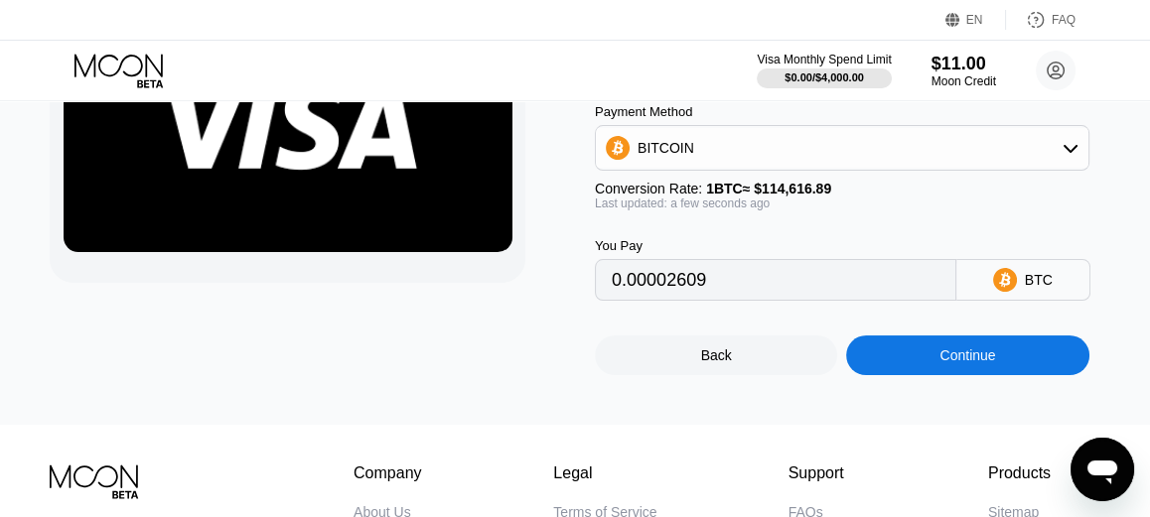
scroll to position [297, 0]
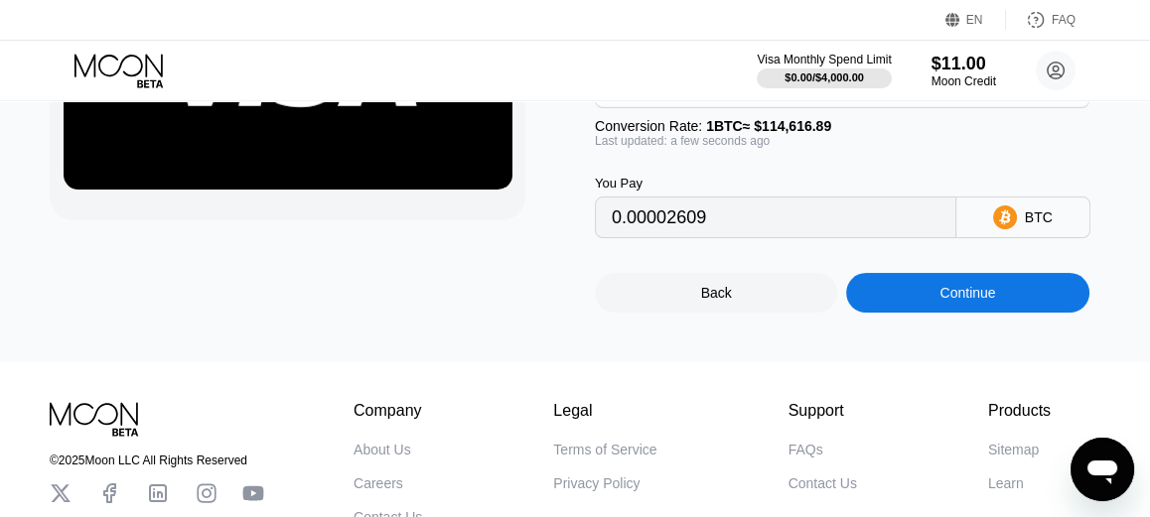
click at [746, 304] on div "Back" at bounding box center [716, 293] width 242 height 40
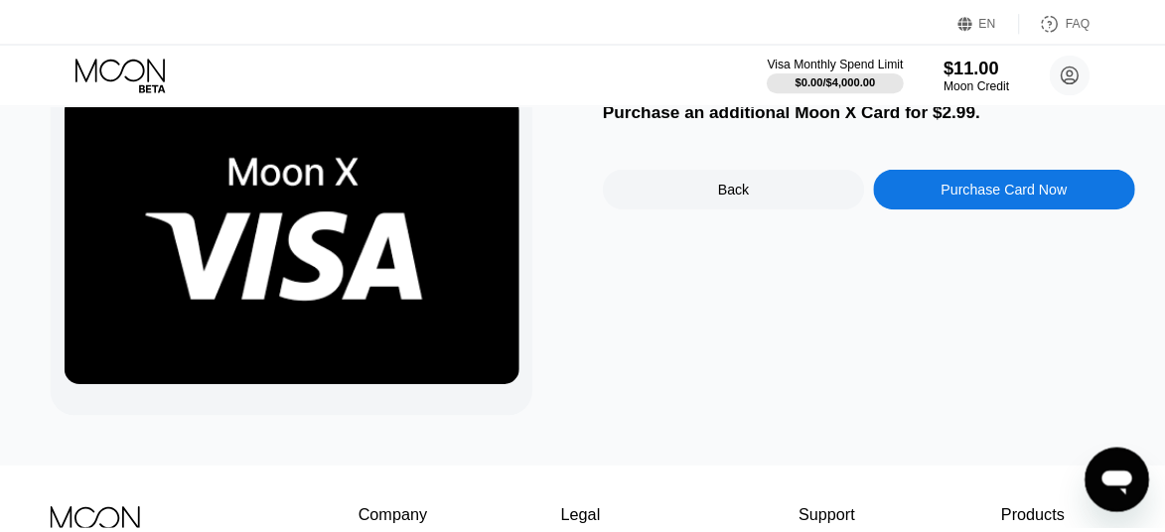
scroll to position [0, 0]
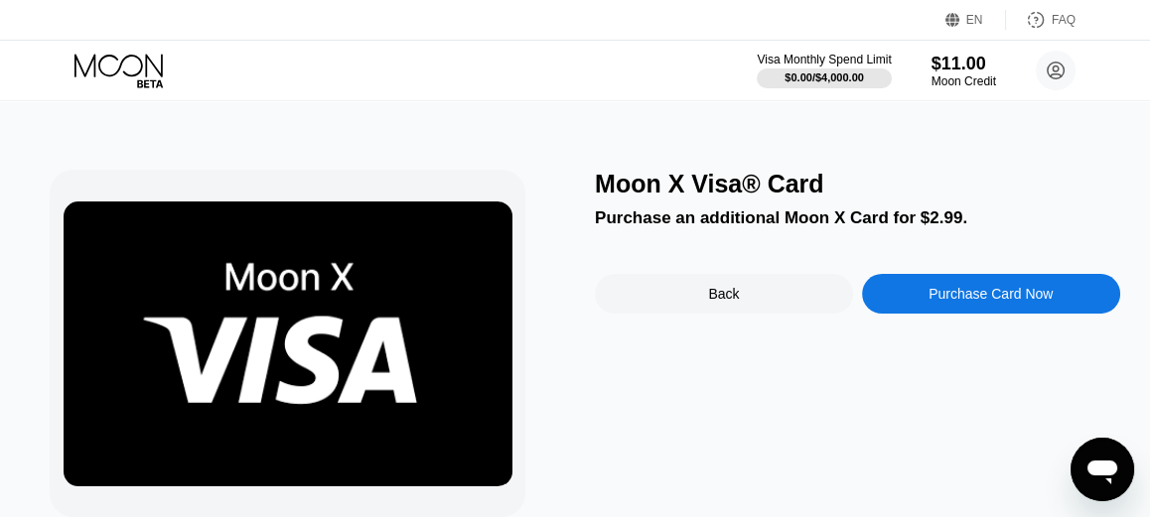
click at [700, 304] on div "Back" at bounding box center [724, 294] width 258 height 40
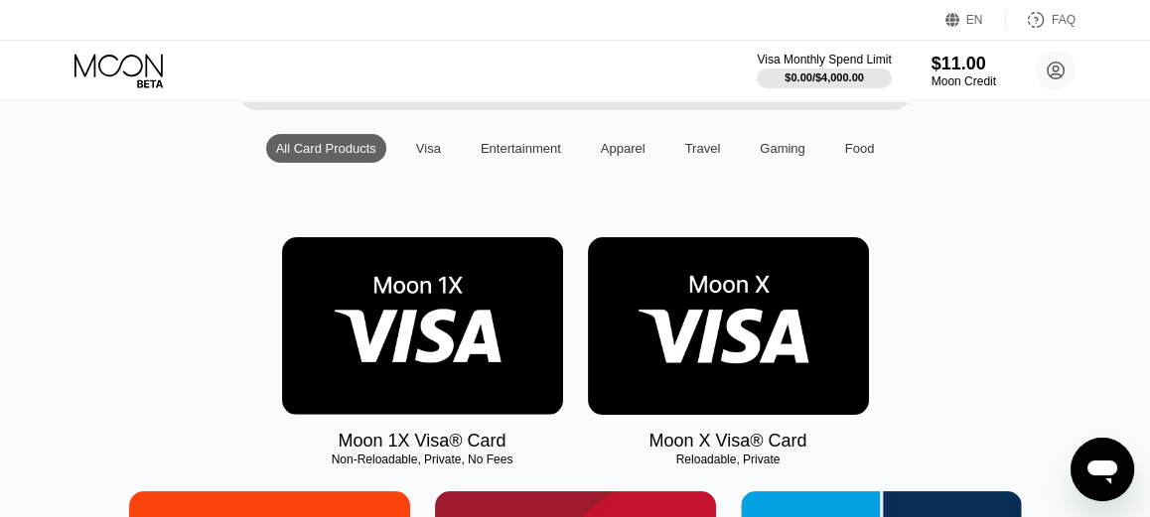
scroll to position [297, 0]
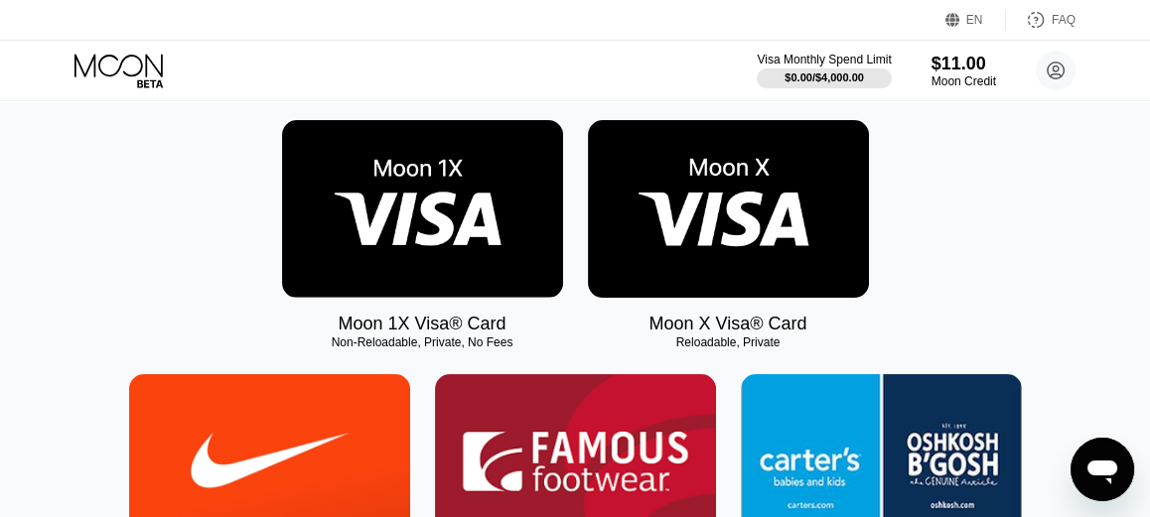
click at [491, 284] on img at bounding box center [422, 209] width 281 height 178
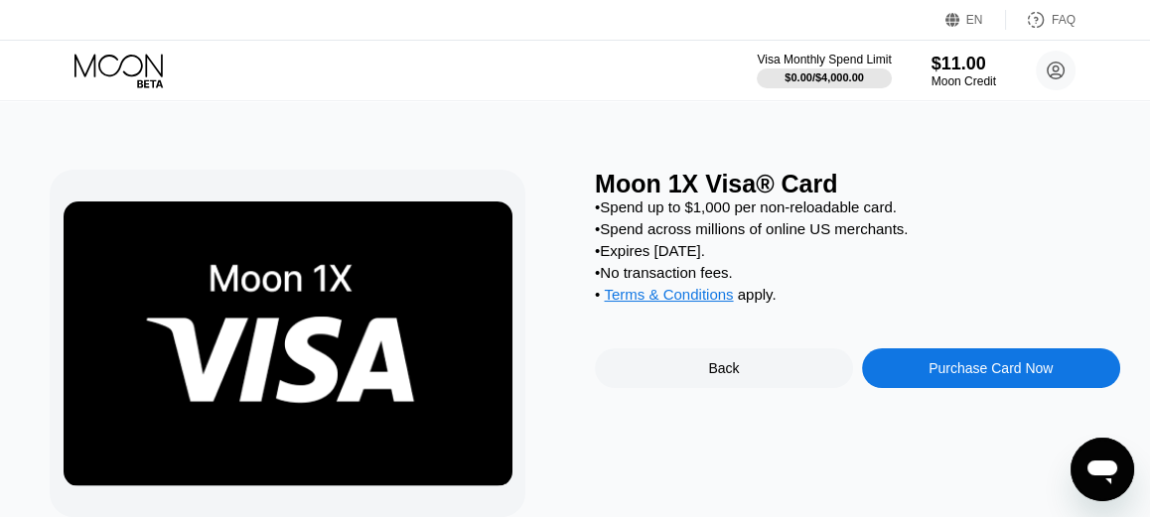
click at [1001, 376] on div "Purchase Card Now" at bounding box center [991, 369] width 124 height 16
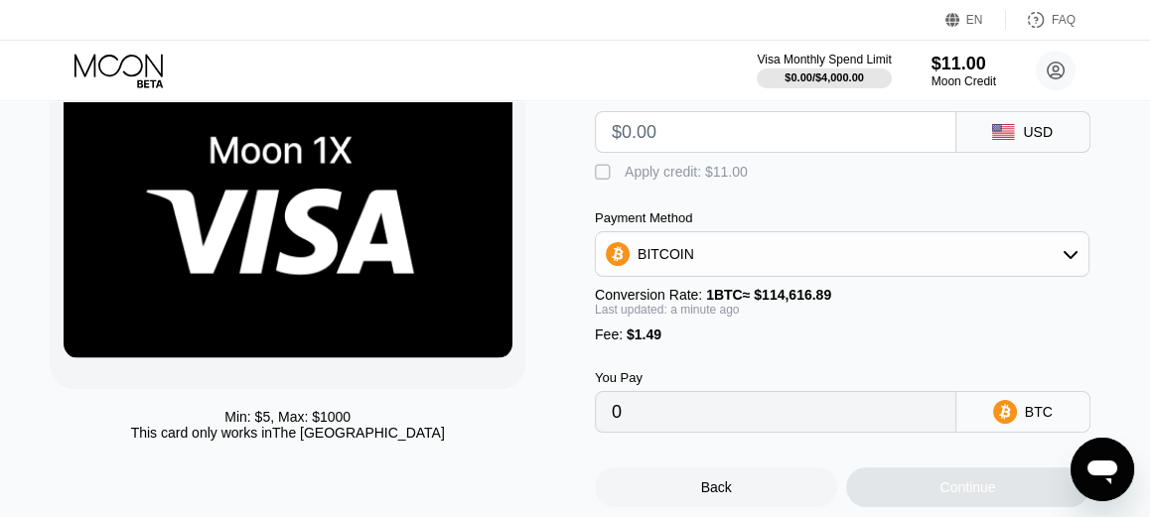
scroll to position [99, 0]
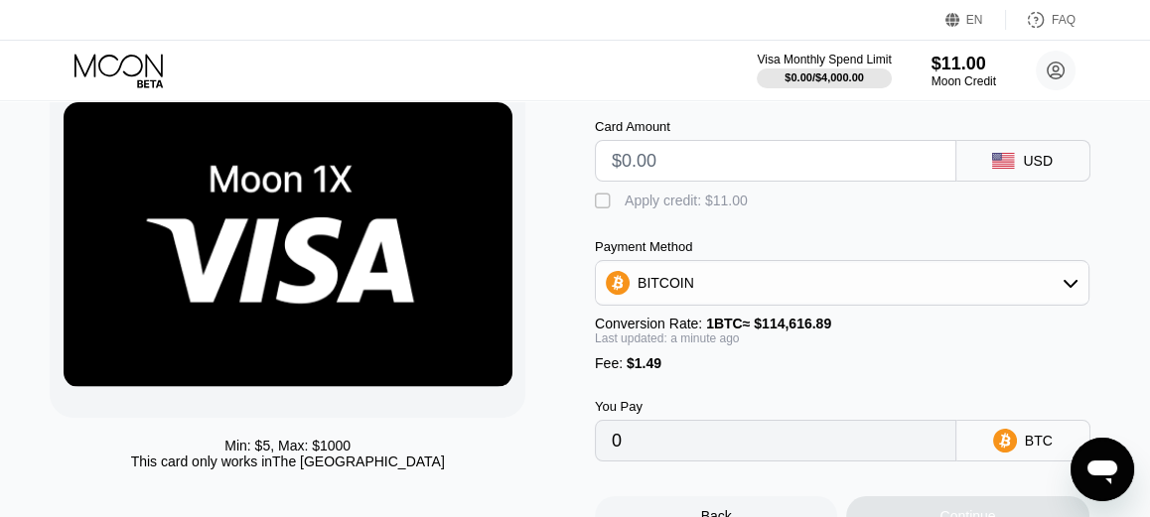
click at [681, 284] on div "BITCOIN" at bounding box center [666, 283] width 57 height 16
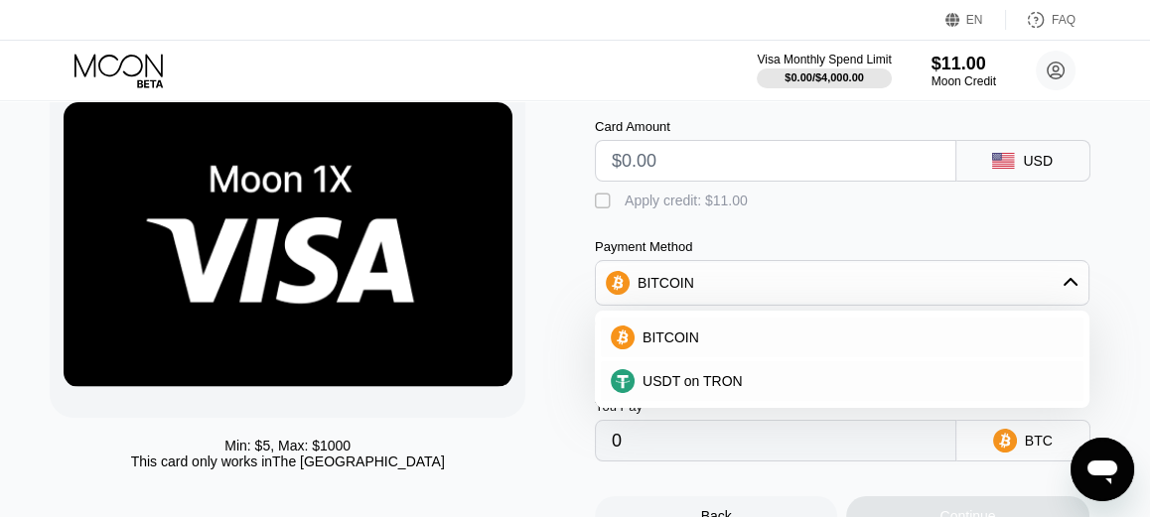
click at [681, 291] on div "BITCOIN" at bounding box center [666, 283] width 57 height 16
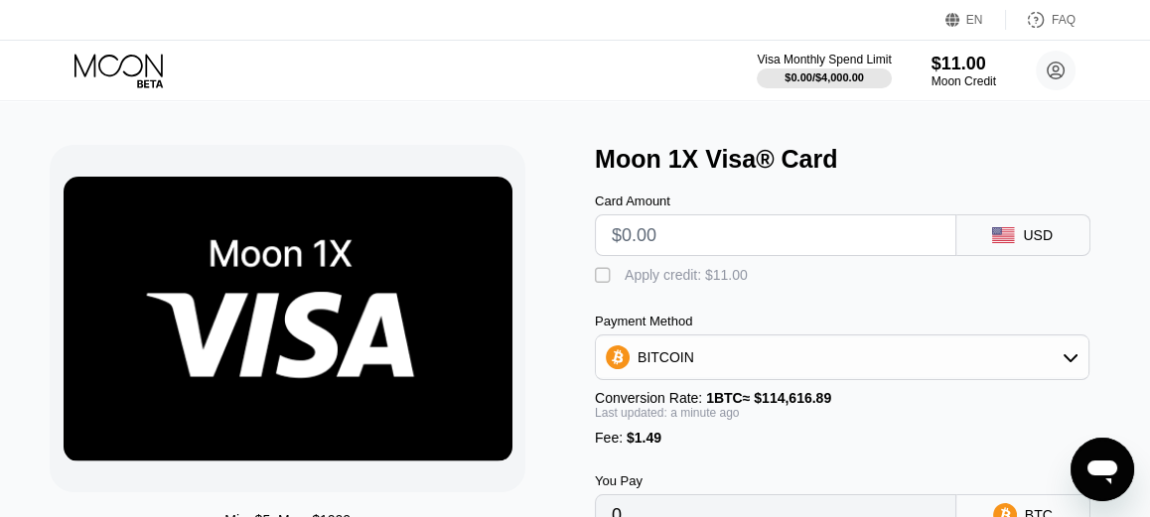
scroll to position [0, 0]
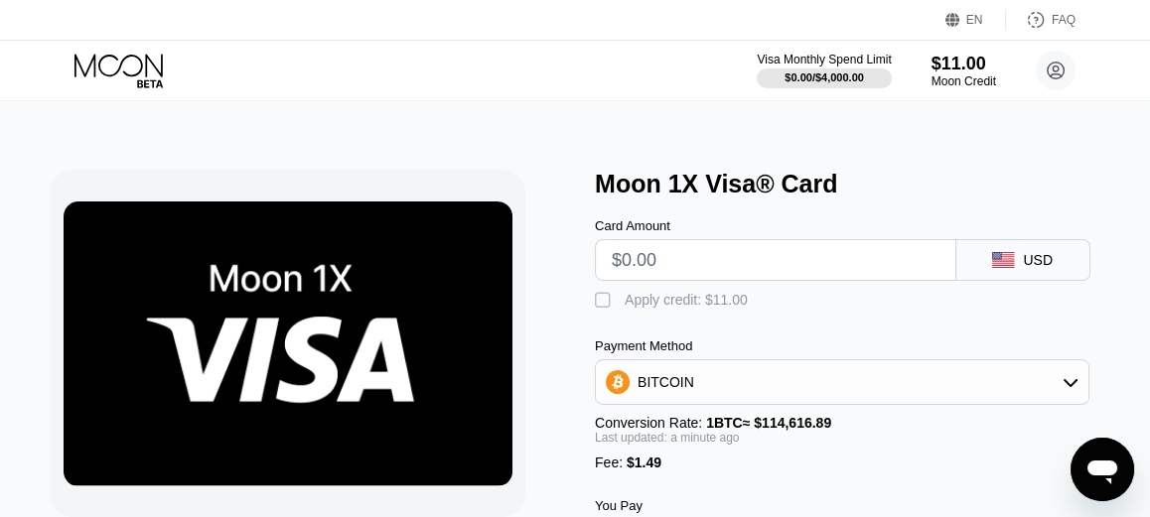
click at [687, 268] on input "text" at bounding box center [776, 260] width 328 height 40
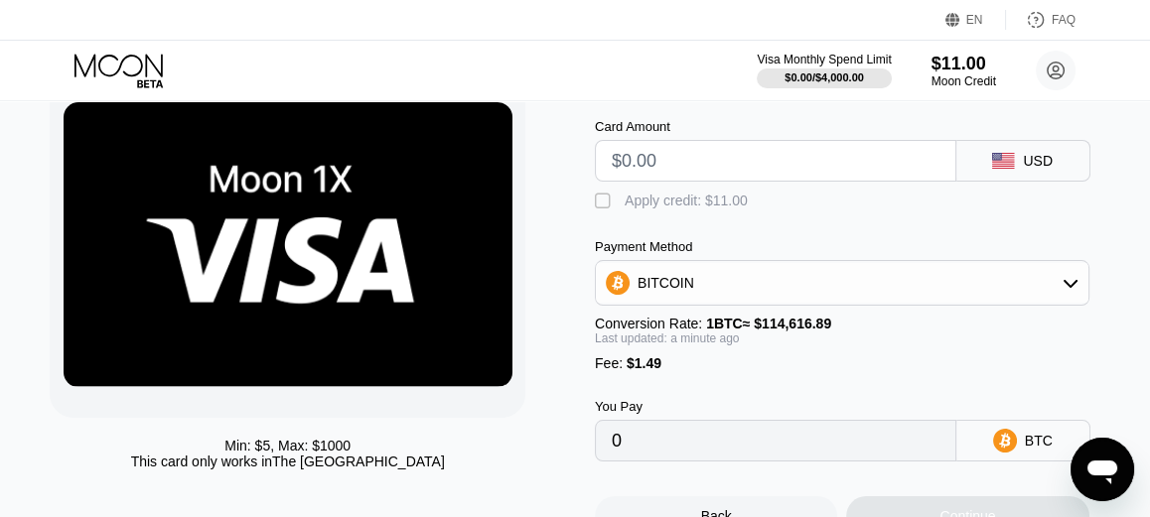
click at [716, 290] on div "BITCOIN" at bounding box center [842, 283] width 493 height 40
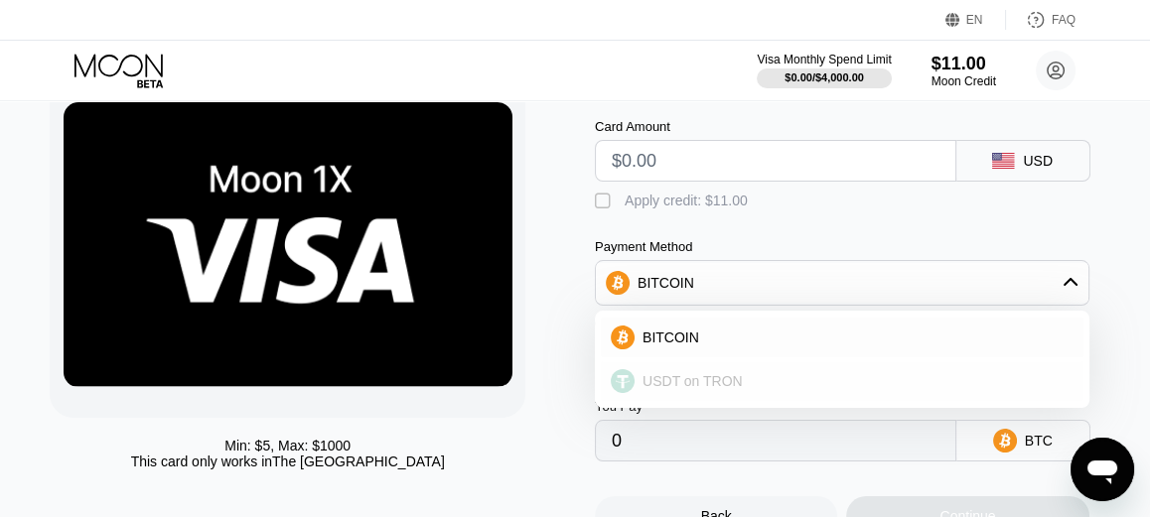
click at [686, 389] on span "USDT on TRON" at bounding box center [693, 381] width 100 height 16
type input "0.00"
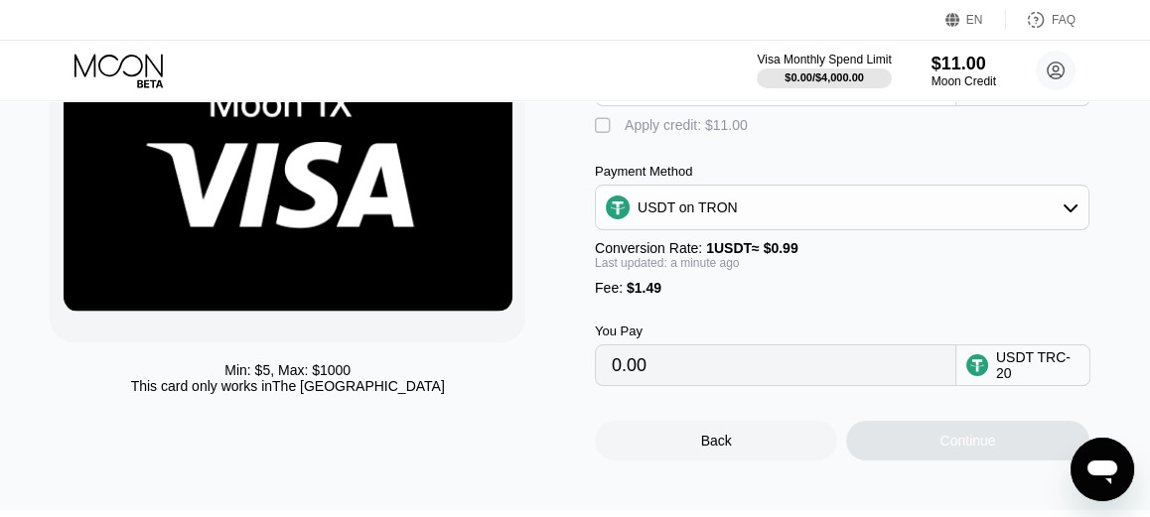
scroll to position [199, 0]
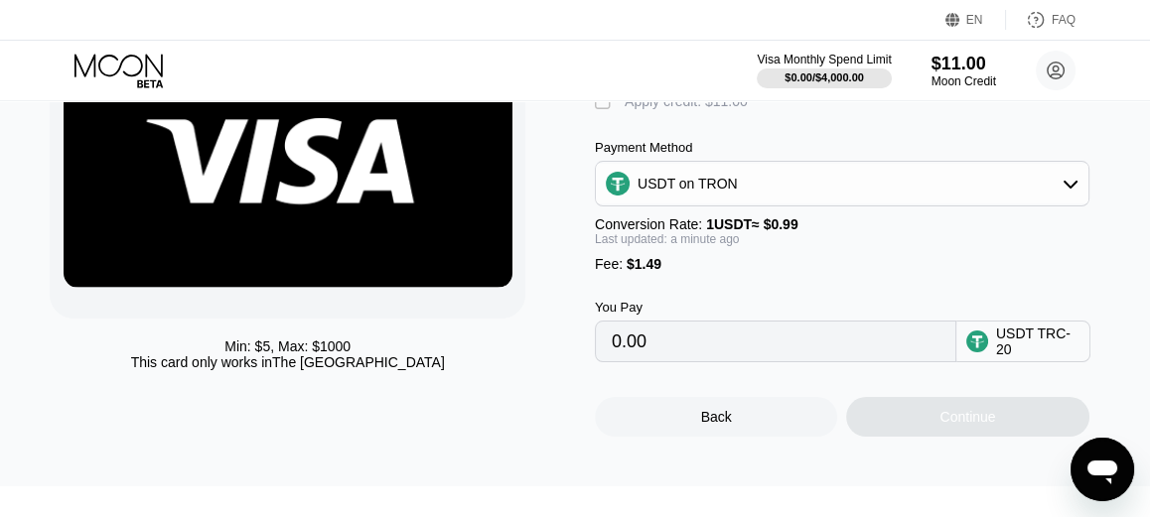
click at [702, 346] on input "0.00" at bounding box center [776, 342] width 328 height 40
click at [759, 362] on input "0.00" at bounding box center [776, 342] width 328 height 40
drag, startPoint x: 790, startPoint y: 358, endPoint x: 912, endPoint y: 356, distance: 122.2
click at [791, 358] on input "0.00" at bounding box center [776, 342] width 328 height 40
click at [917, 357] on input "0.00" at bounding box center [776, 342] width 328 height 40
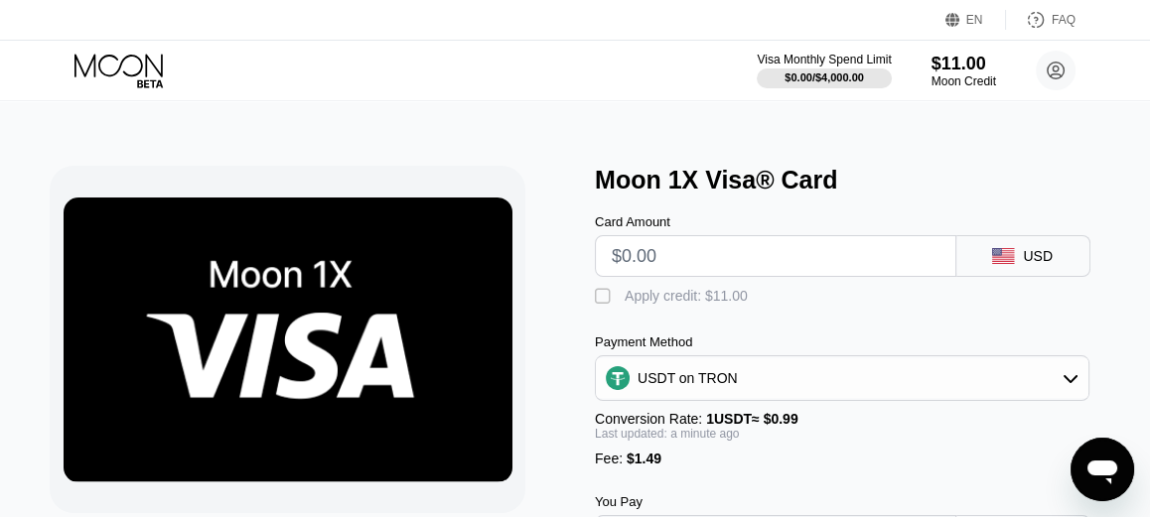
scroll to position [0, 0]
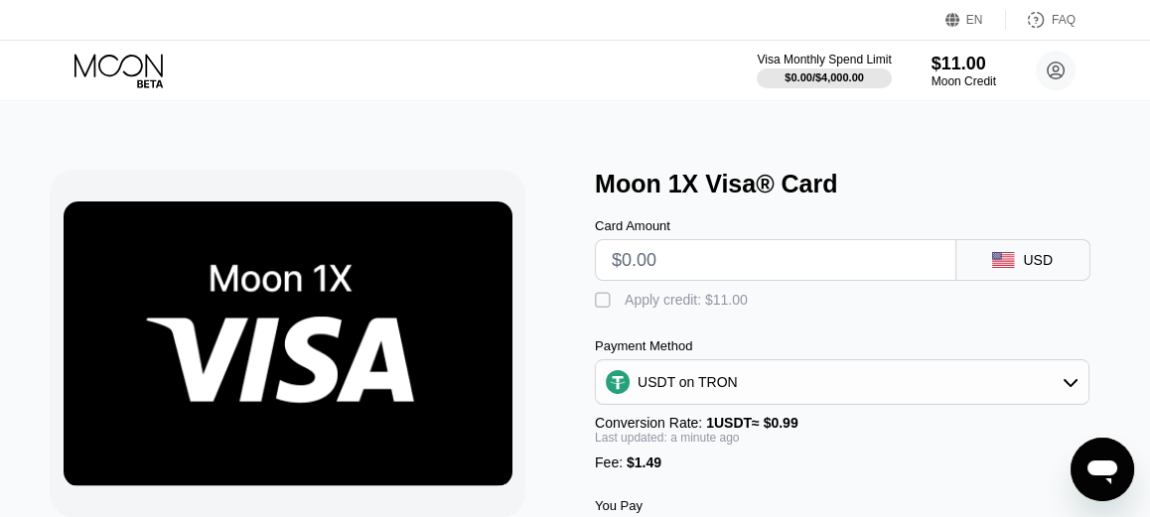
click at [696, 253] on input "text" at bounding box center [776, 260] width 328 height 40
click at [611, 301] on div "" at bounding box center [605, 301] width 20 height 20
click at [632, 263] on input "text" at bounding box center [776, 260] width 328 height 40
type input "$2"
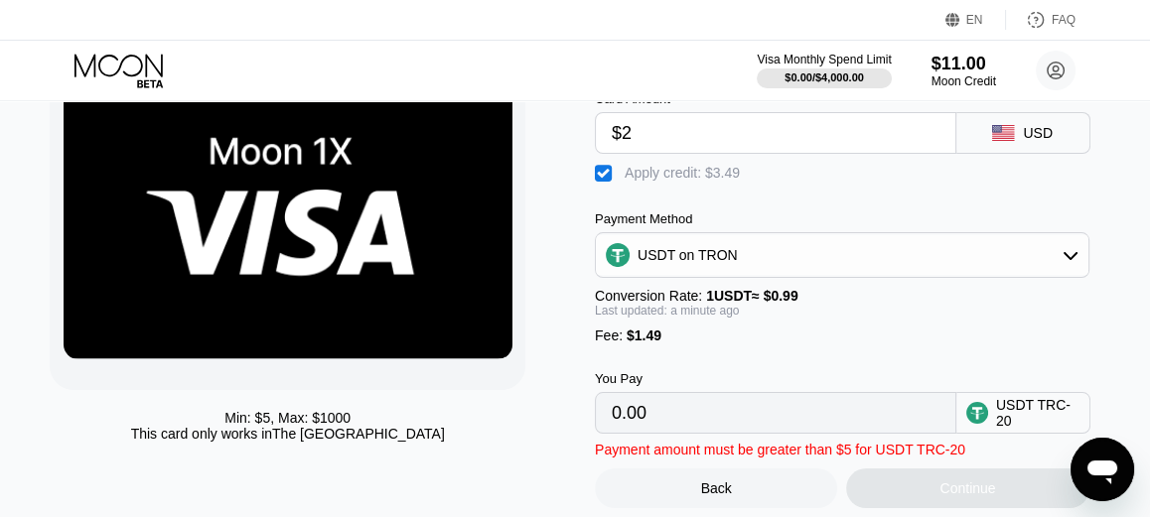
scroll to position [99, 0]
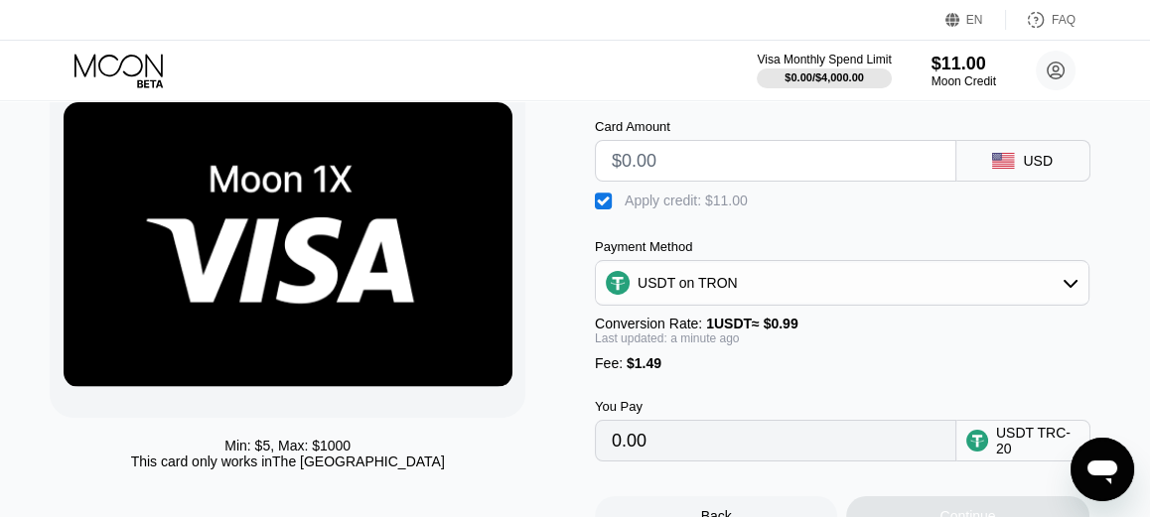
type input "$5"
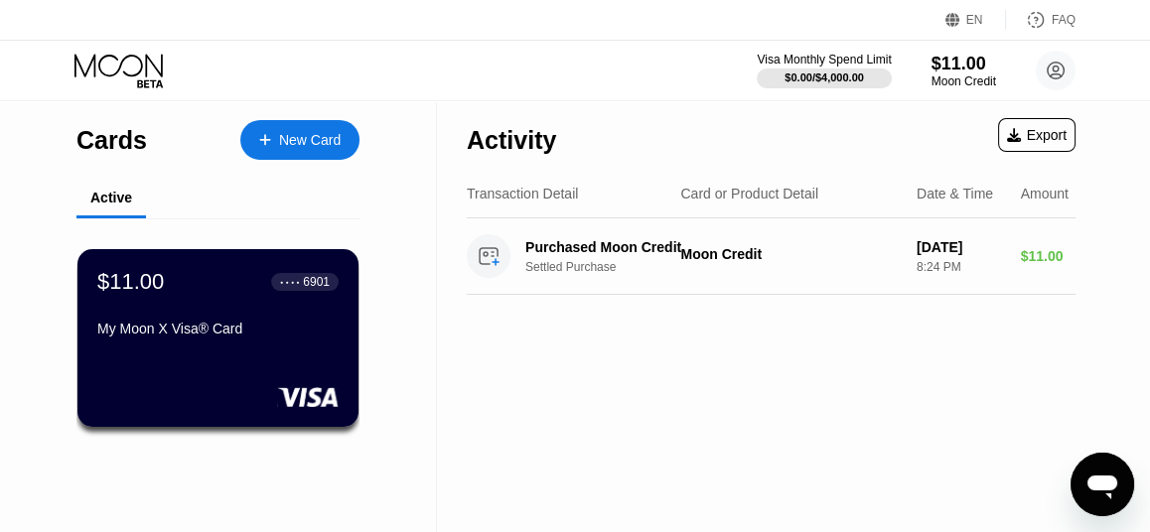
click at [287, 148] on div "New Card" at bounding box center [310, 140] width 62 height 17
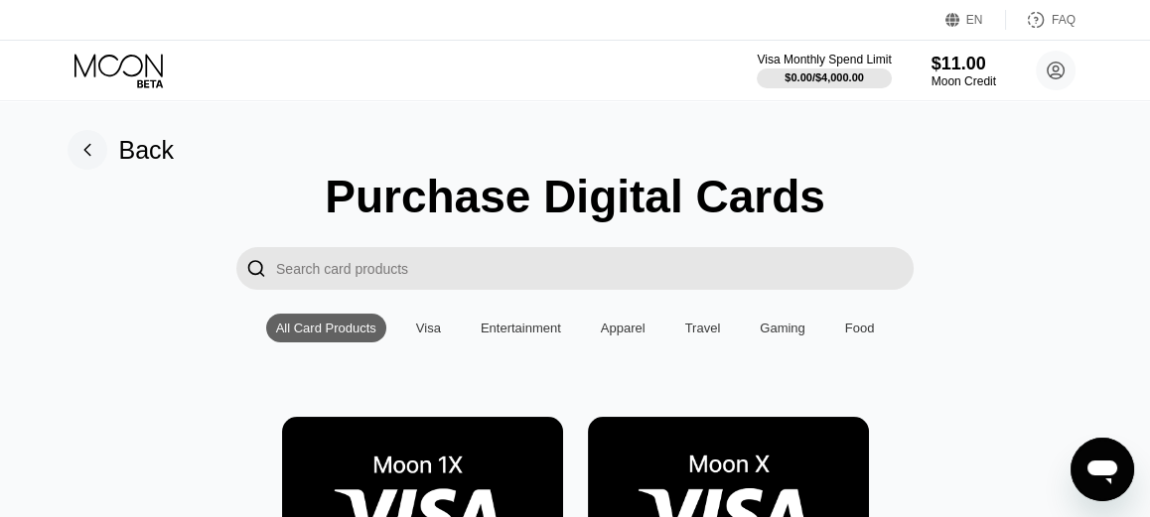
click at [678, 473] on img at bounding box center [728, 506] width 281 height 178
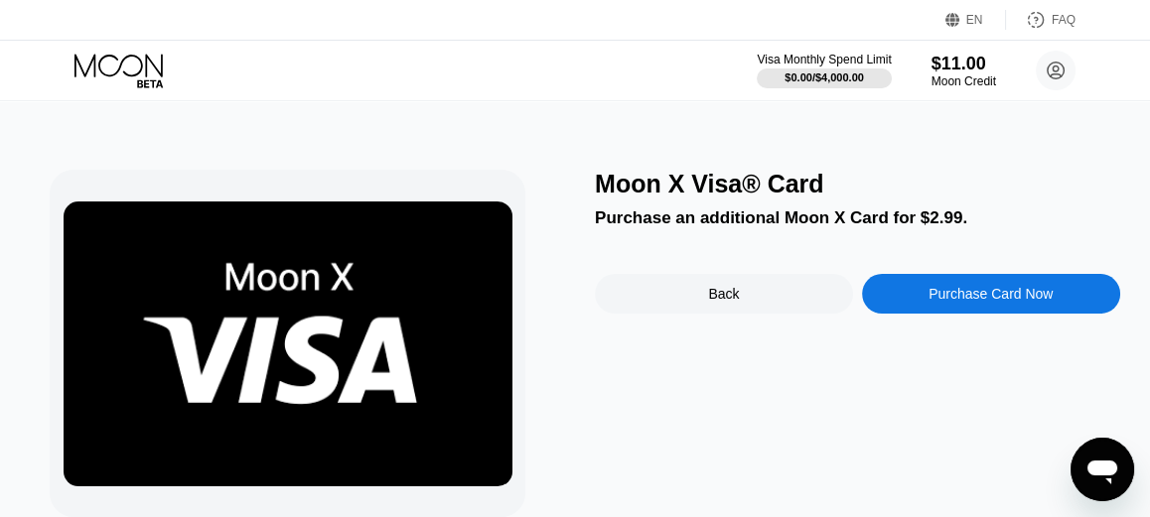
click at [959, 289] on div "Purchase Card Now" at bounding box center [991, 294] width 258 height 40
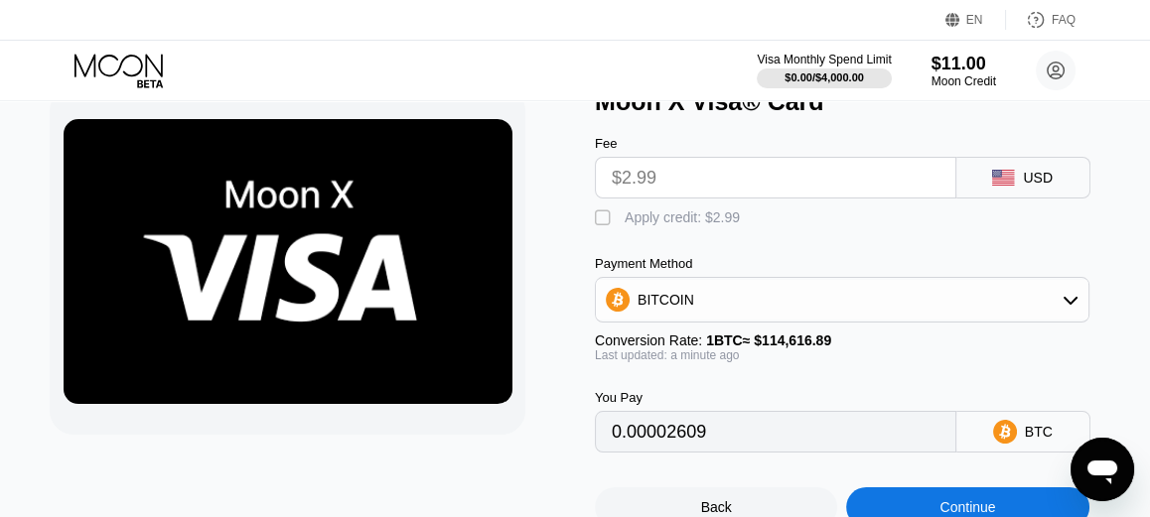
scroll to position [99, 0]
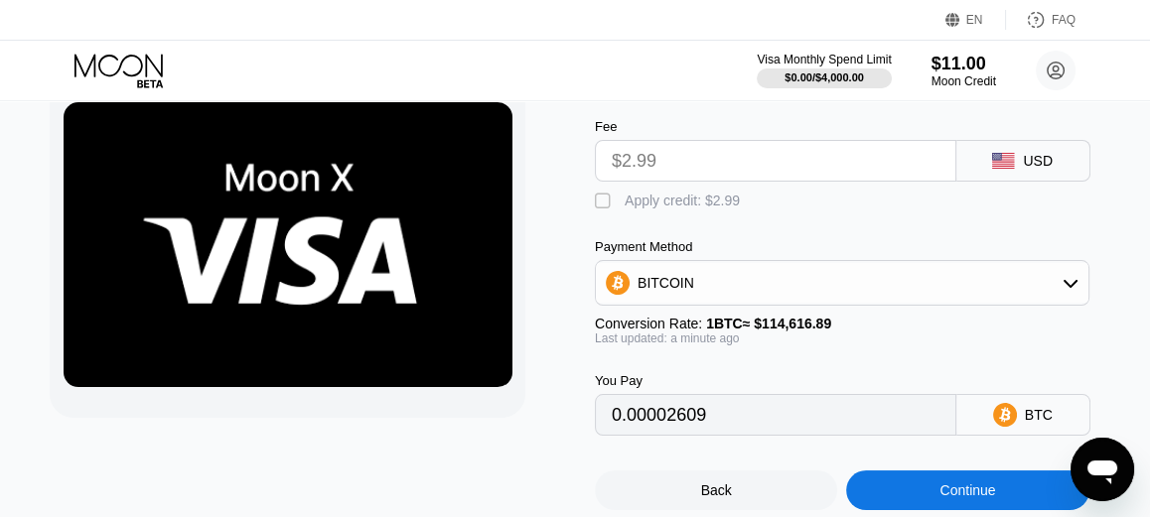
click at [791, 296] on div "BITCOIN" at bounding box center [842, 283] width 493 height 40
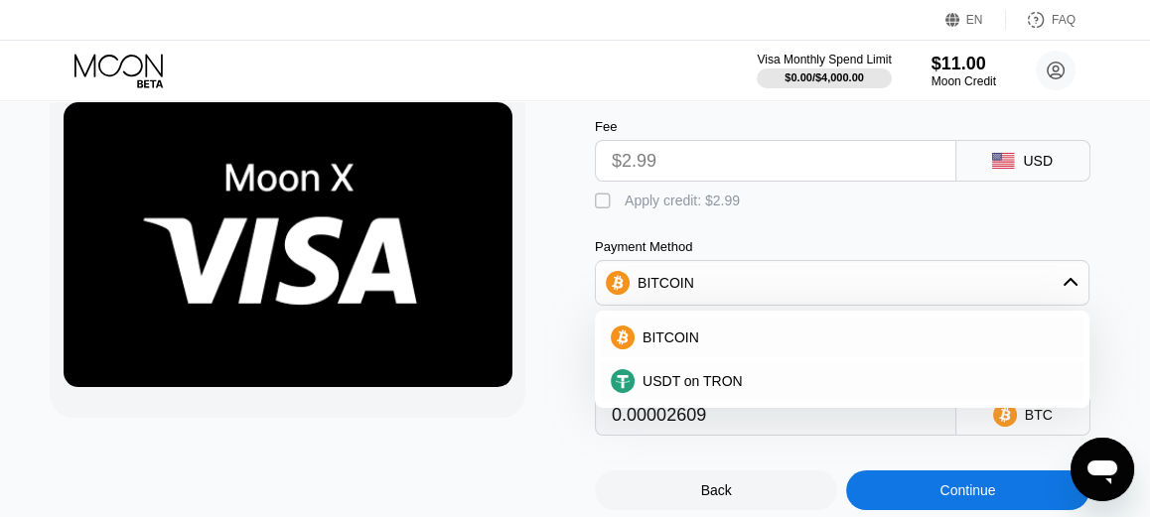
click at [791, 296] on div "BITCOIN" at bounding box center [842, 283] width 493 height 40
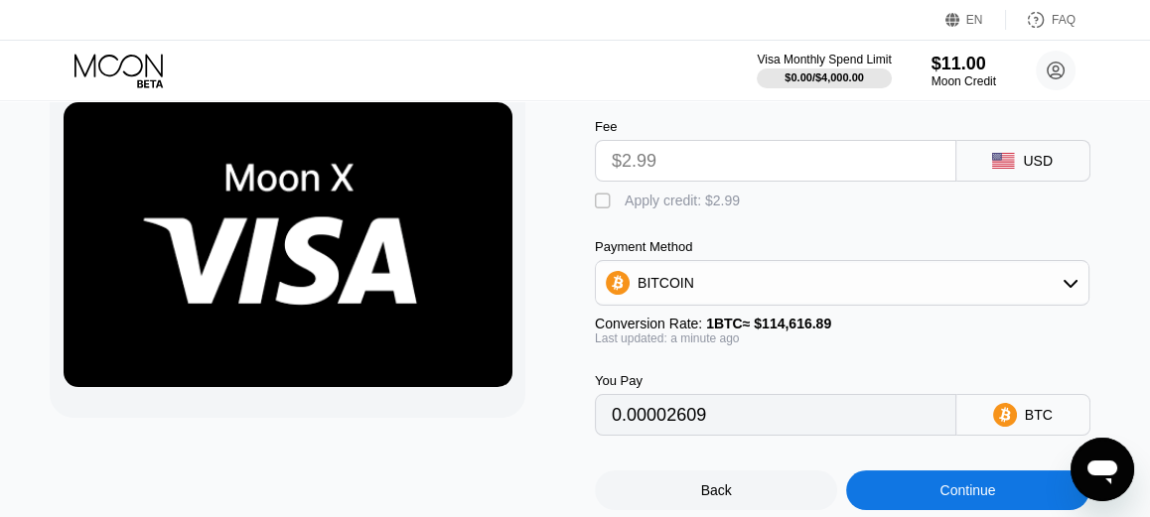
click at [959, 499] on div "Continue" at bounding box center [968, 491] width 56 height 16
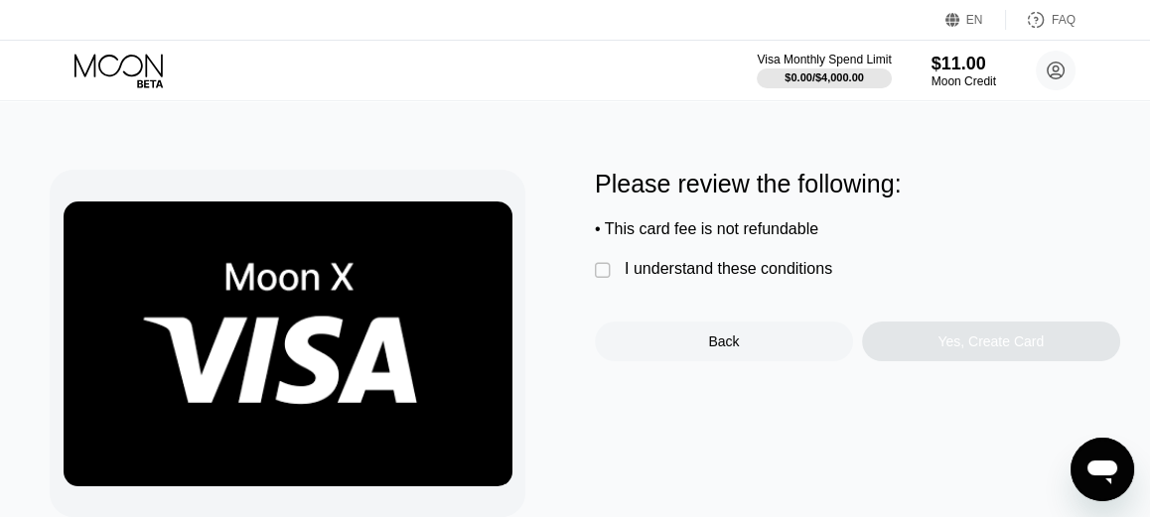
click at [619, 279] on div " I understand these conditions" at bounding box center [718, 270] width 247 height 21
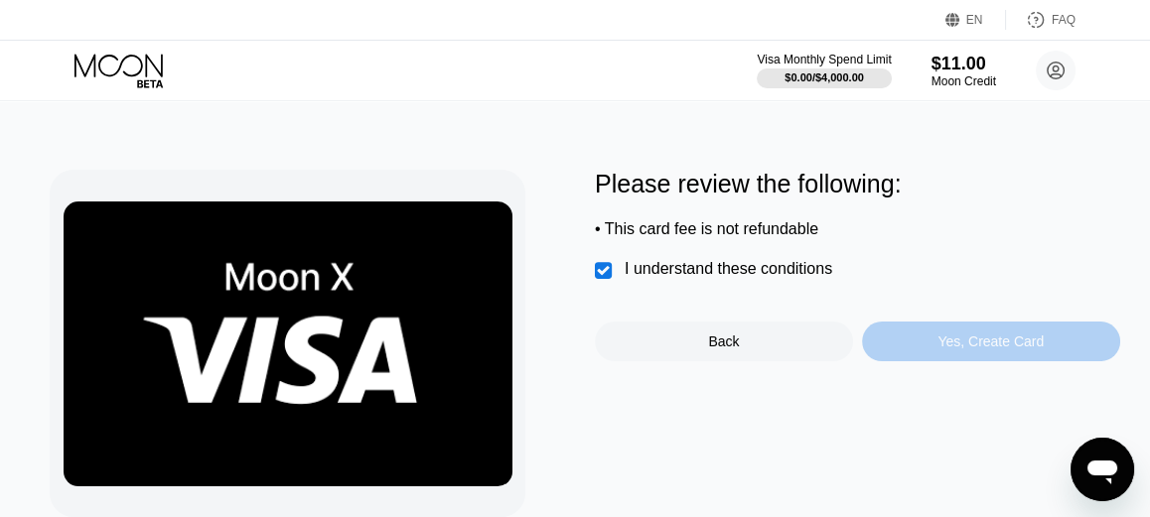
click at [963, 350] on div "Yes, Create Card" at bounding box center [991, 342] width 106 height 16
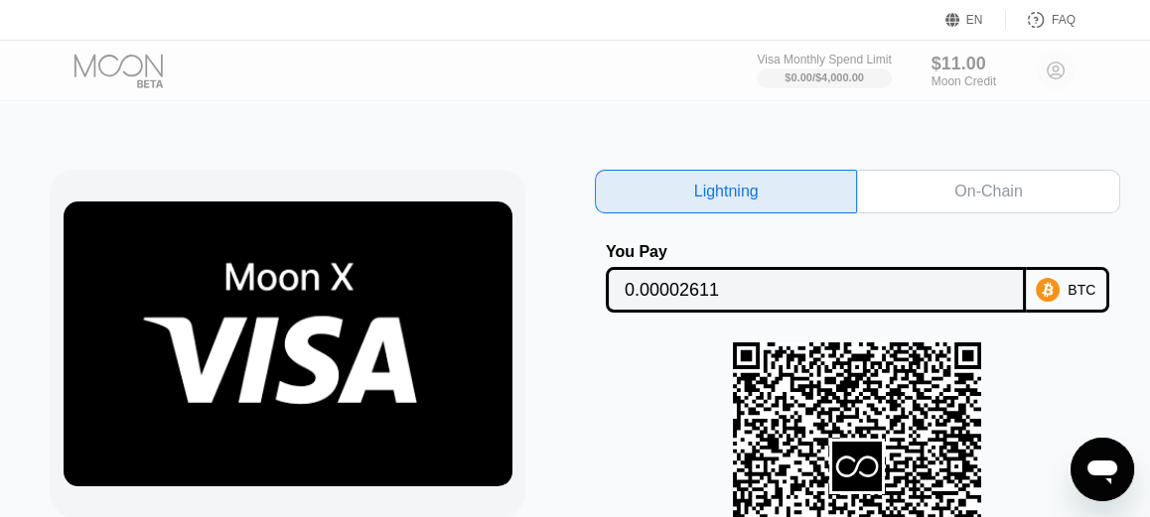
click at [1014, 187] on div "On-Chain" at bounding box center [988, 192] width 68 height 20
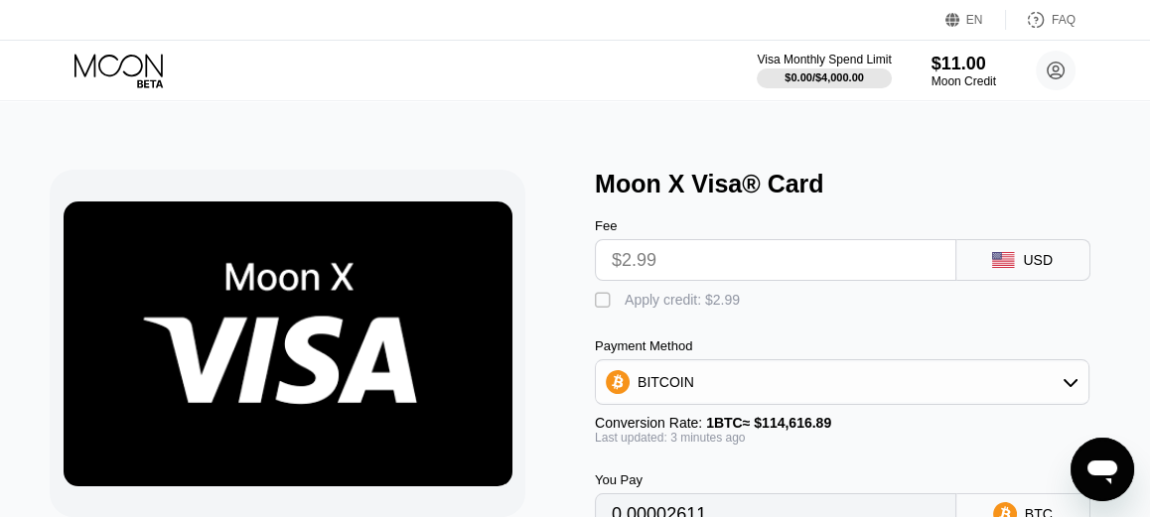
type input "0.00002611"
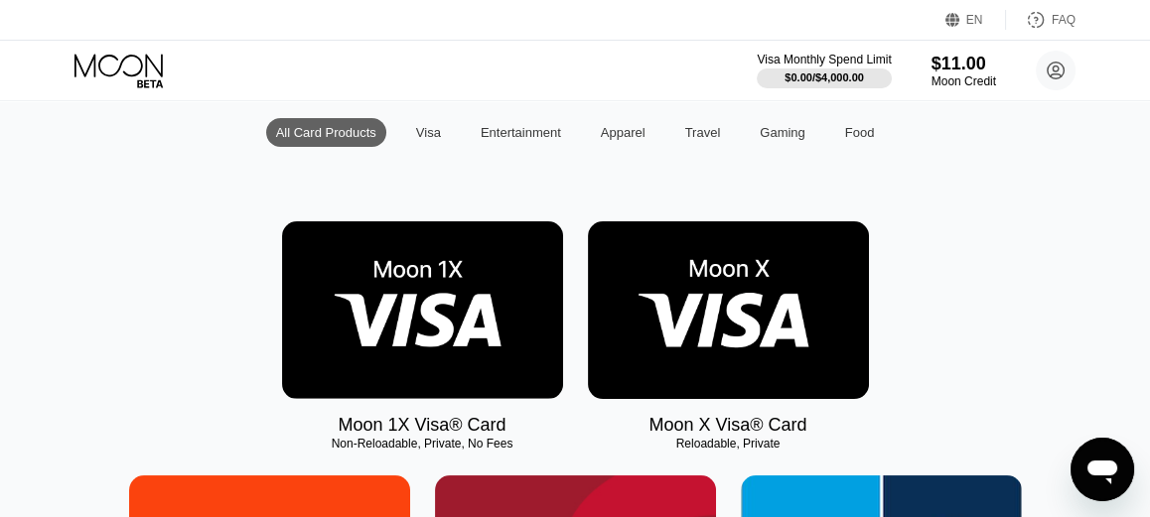
scroll to position [199, 0]
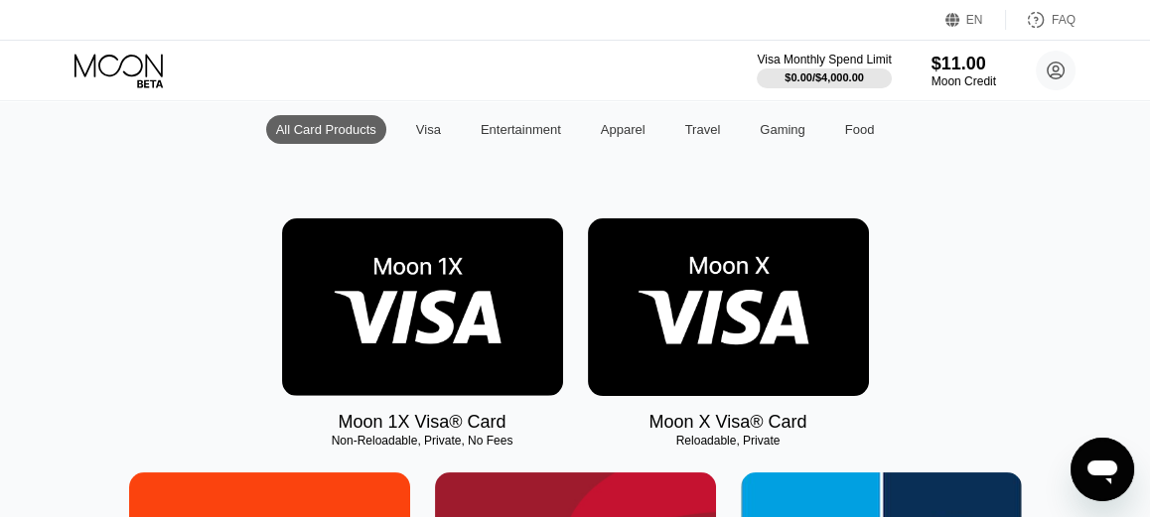
scroll to position [199, 0]
click at [650, 384] on img at bounding box center [728, 308] width 281 height 178
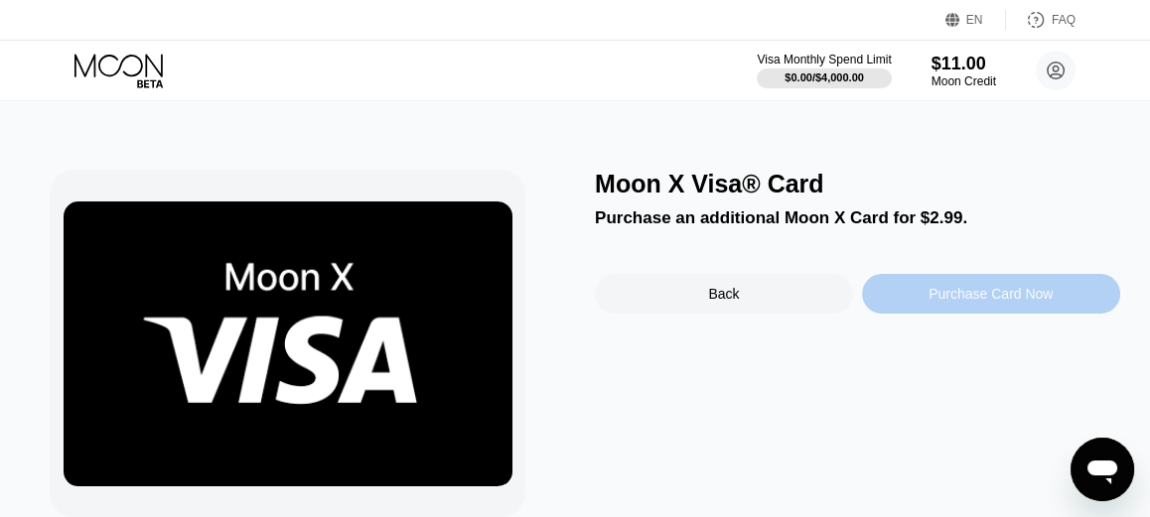
click at [968, 311] on div "Purchase Card Now" at bounding box center [991, 294] width 258 height 40
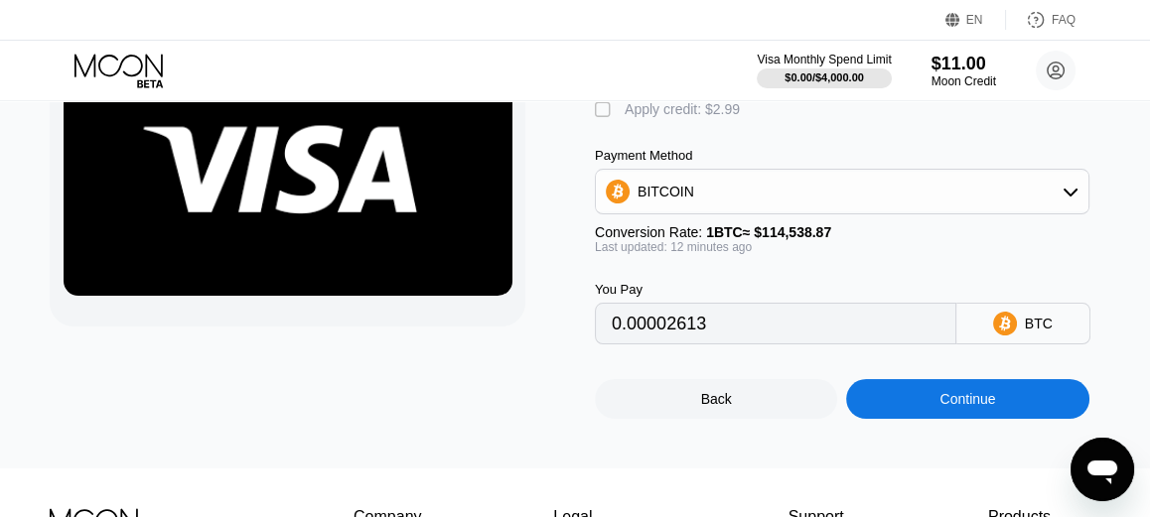
scroll to position [99, 0]
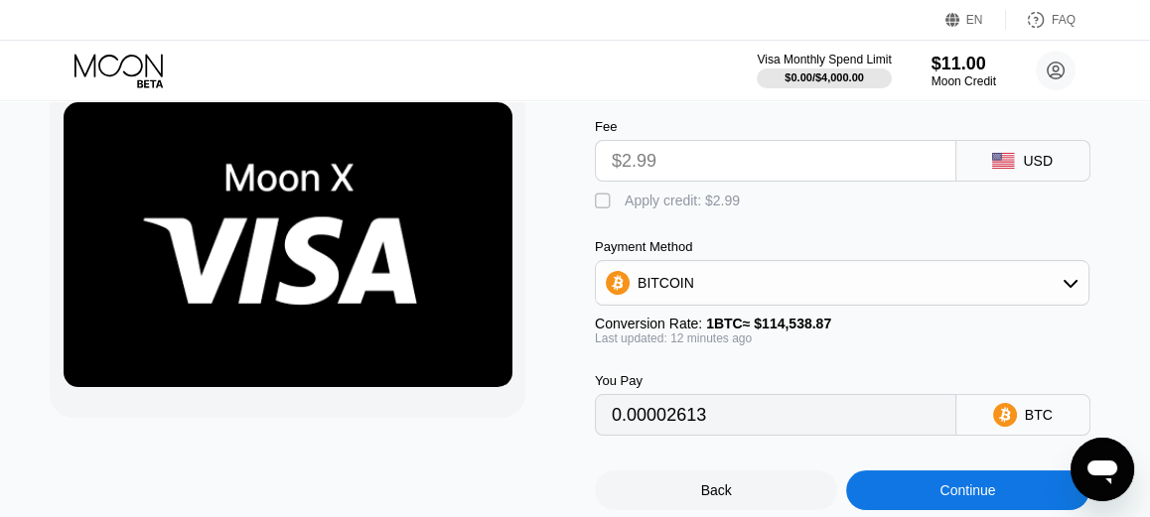
click at [596, 209] on div "" at bounding box center [605, 202] width 20 height 20
type input "0"
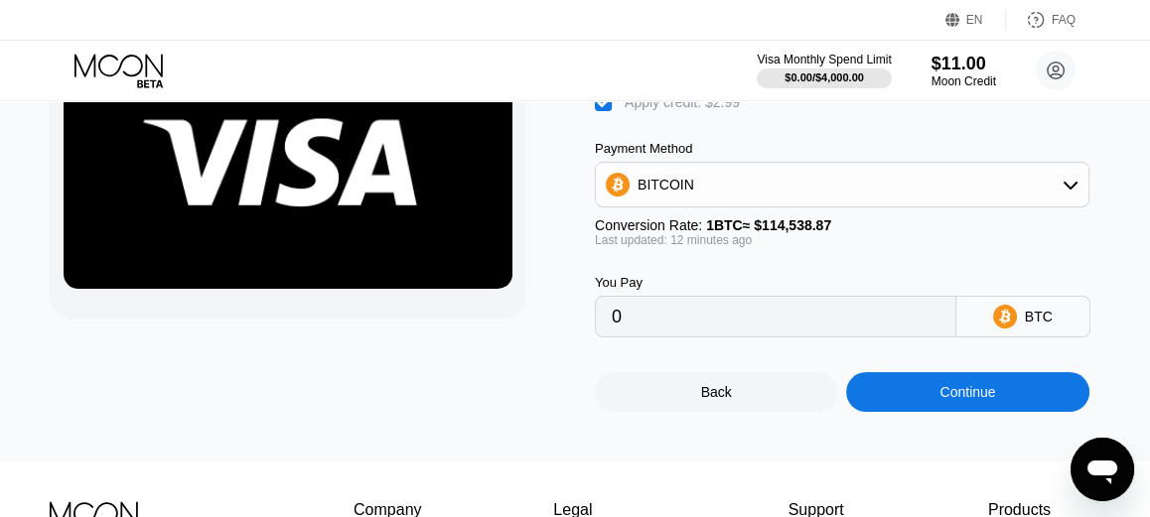
scroll to position [199, 0]
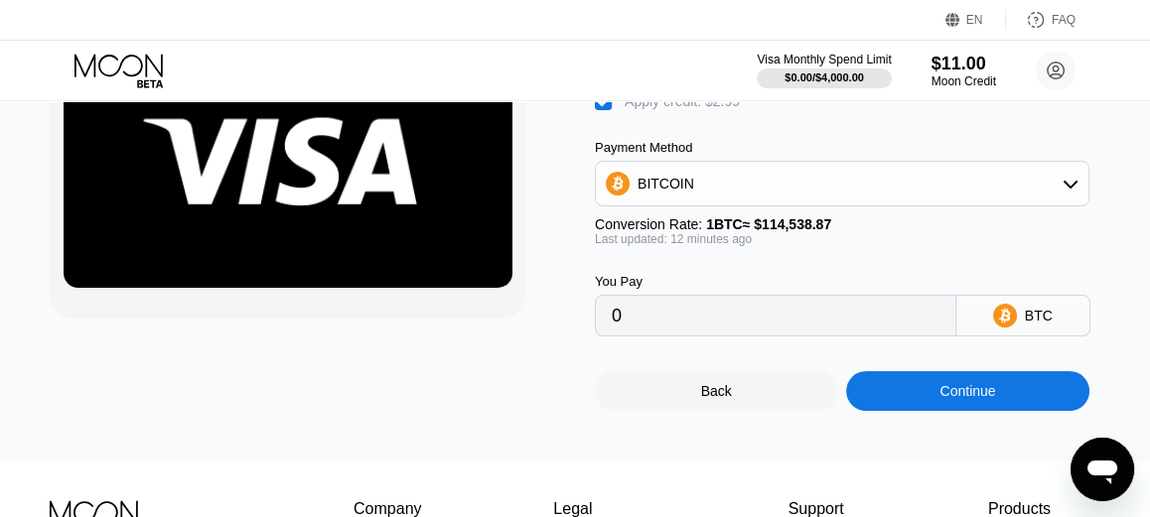
click at [789, 336] on input "0" at bounding box center [776, 316] width 328 height 40
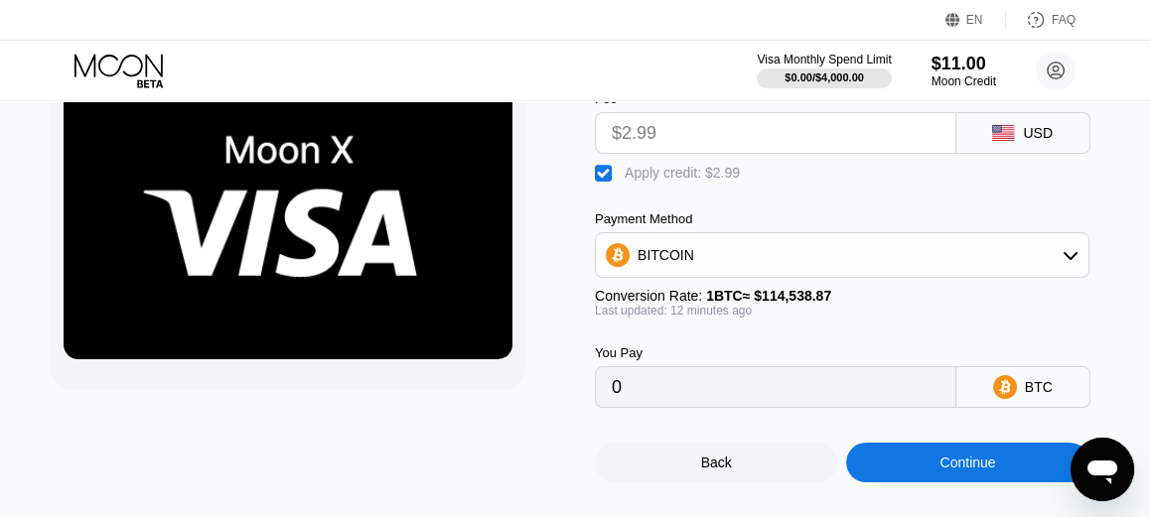
scroll to position [99, 0]
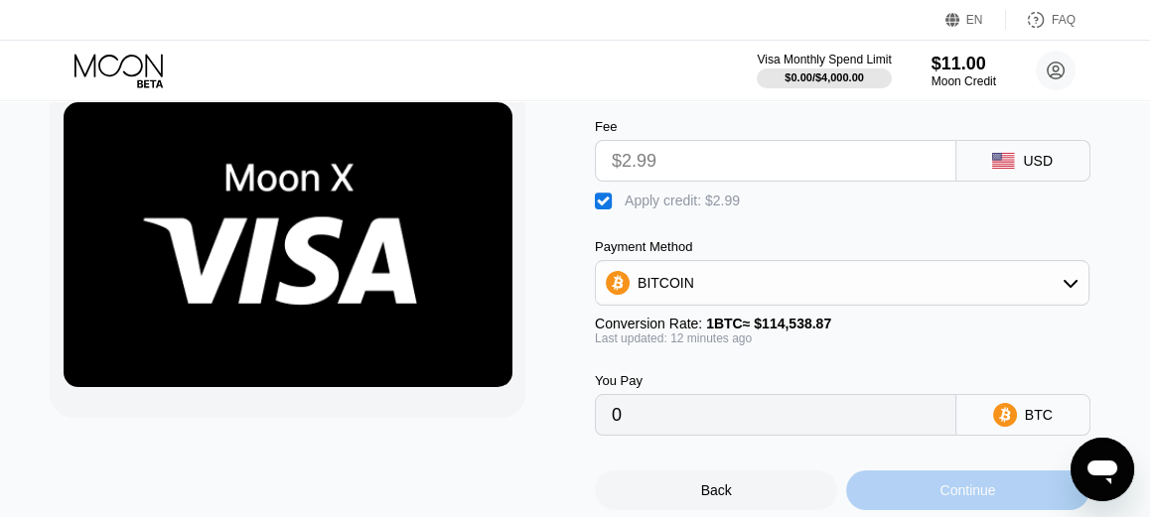
click at [949, 499] on div "Continue" at bounding box center [968, 491] width 56 height 16
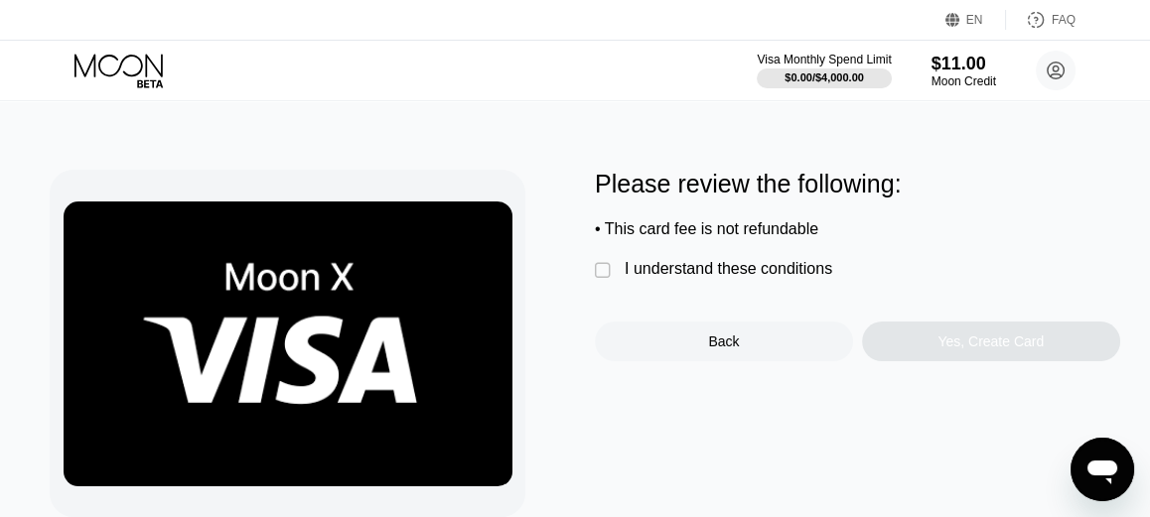
click at [628, 278] on div "I understand these conditions" at bounding box center [729, 269] width 208 height 18
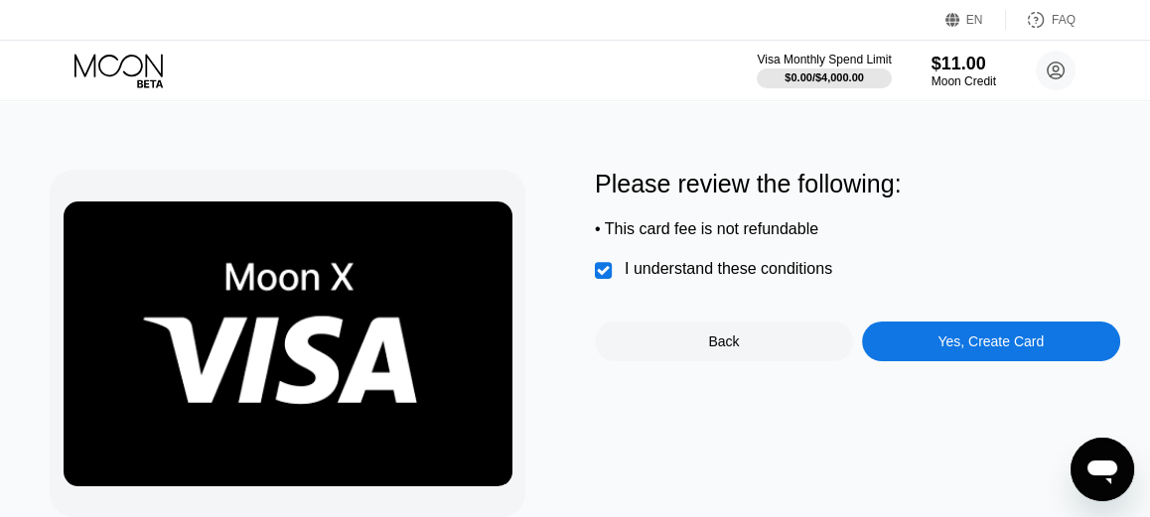
click at [959, 404] on div "Please review the following: • This card fee is not refundable  I understand t…" at bounding box center [857, 344] width 525 height 348
click at [960, 362] on div "Yes, Create Card" at bounding box center [991, 342] width 258 height 40
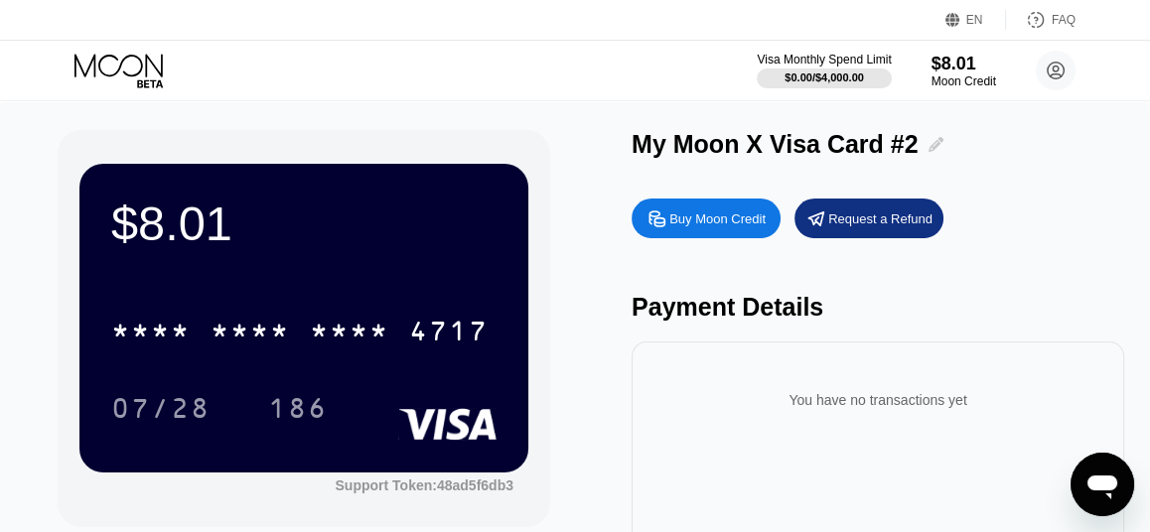
click at [929, 145] on icon at bounding box center [936, 144] width 15 height 15
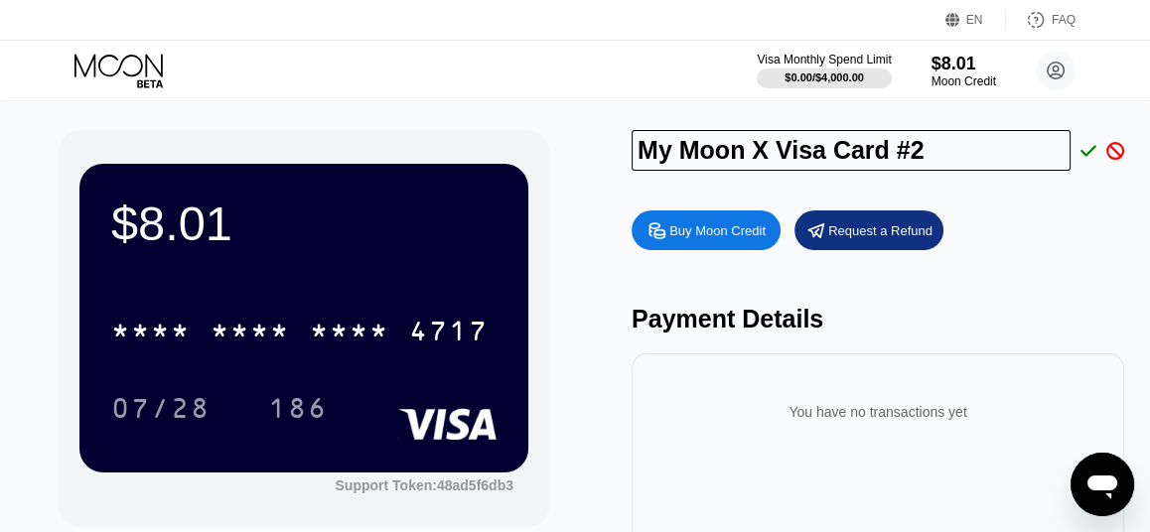
click at [1087, 151] on icon at bounding box center [1089, 151] width 16 height 18
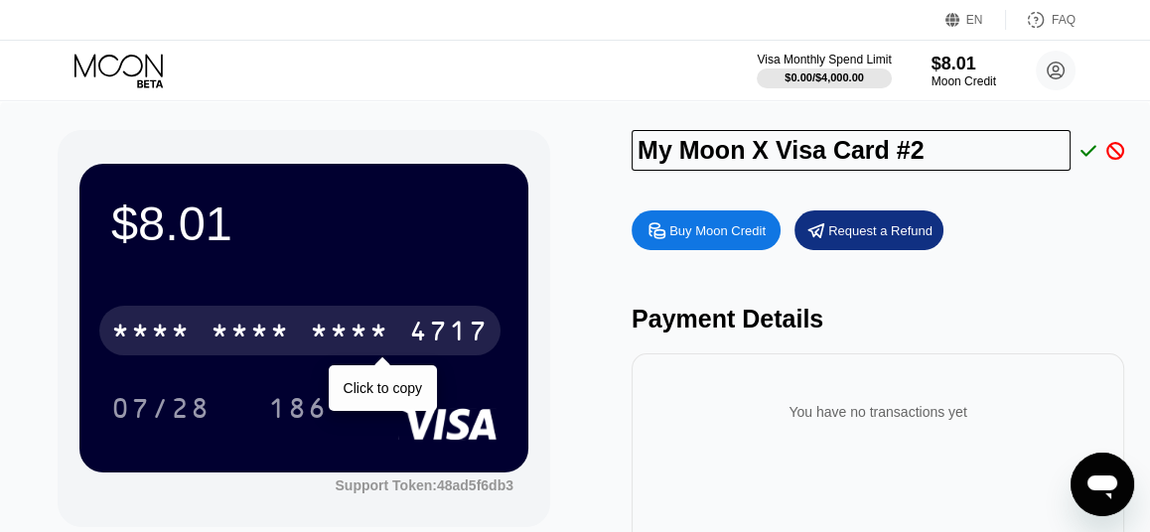
click at [276, 325] on div "* * * *" at bounding box center [250, 334] width 79 height 32
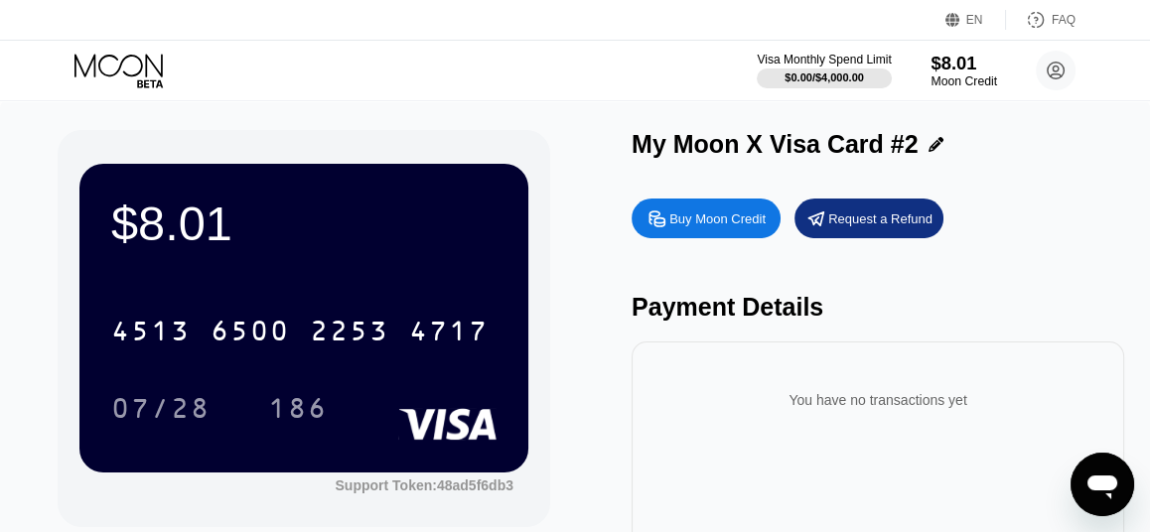
click at [961, 86] on div "Moon Credit" at bounding box center [964, 81] width 67 height 14
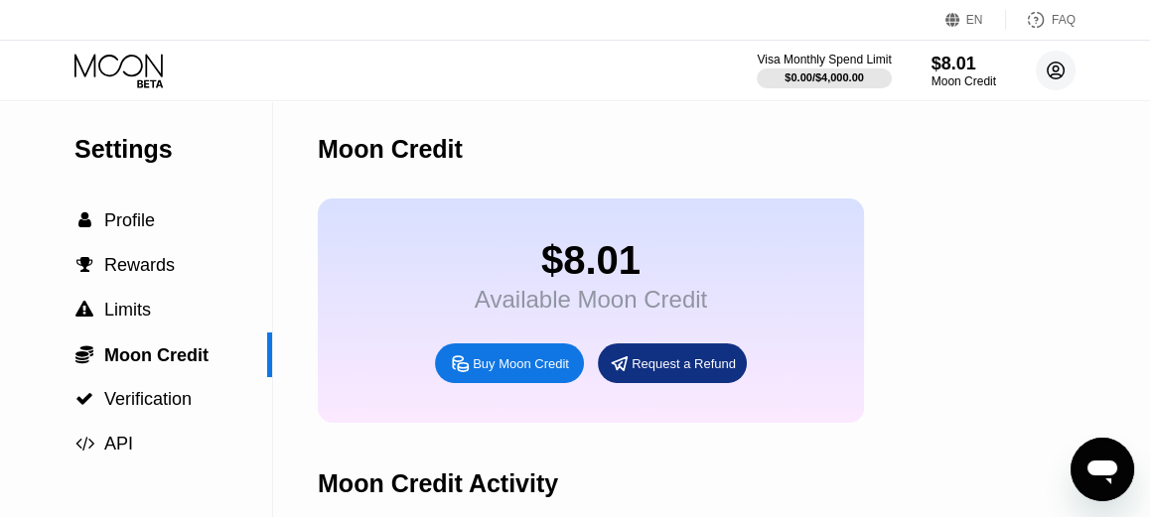
click at [1054, 63] on icon at bounding box center [1056, 71] width 17 height 17
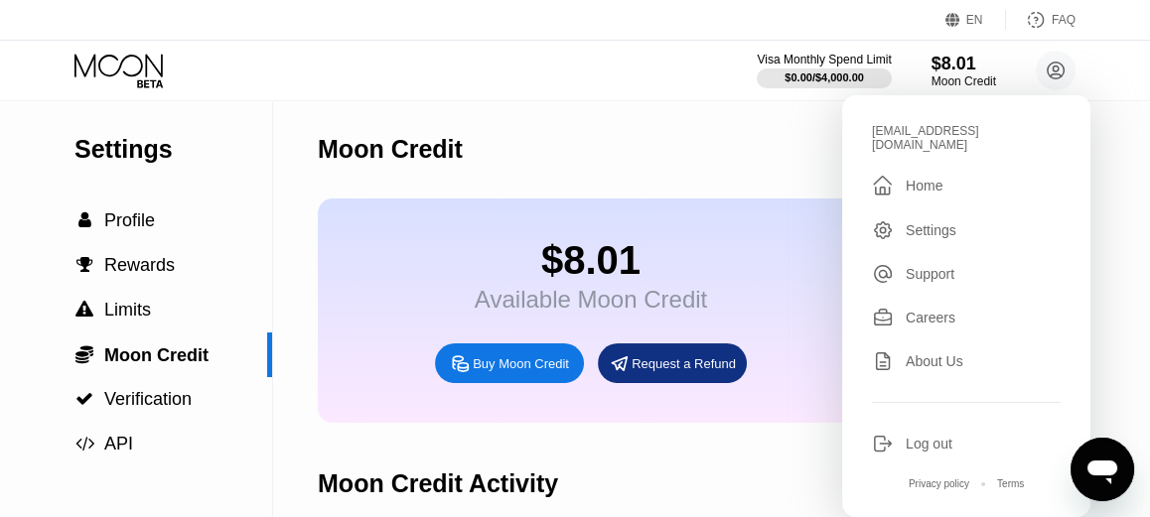
click at [958, 176] on div " Home" at bounding box center [966, 186] width 189 height 24
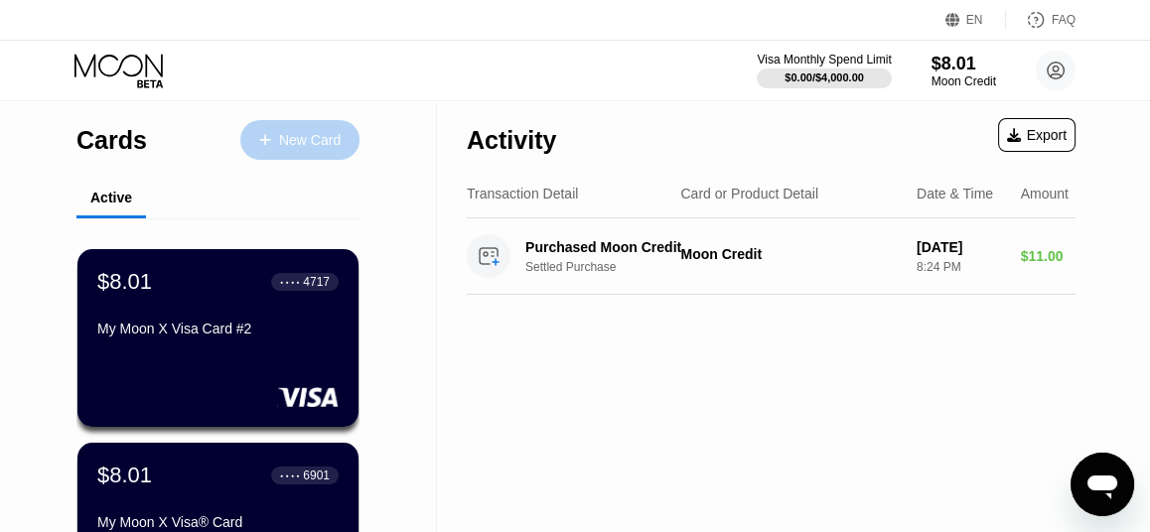
click at [322, 141] on div "New Card" at bounding box center [310, 140] width 62 height 17
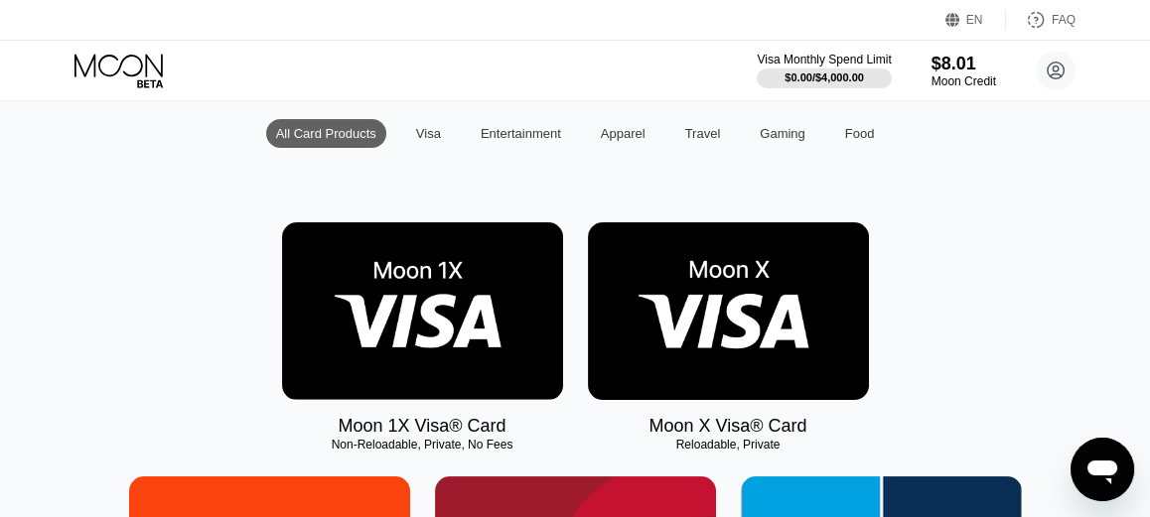
scroll to position [297, 0]
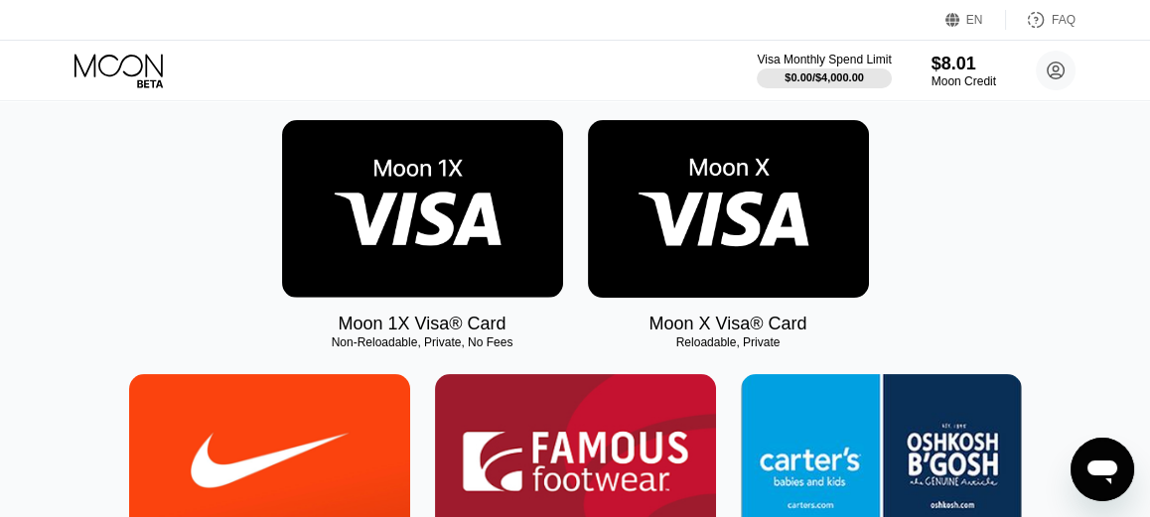
click at [760, 191] on img at bounding box center [728, 209] width 281 height 178
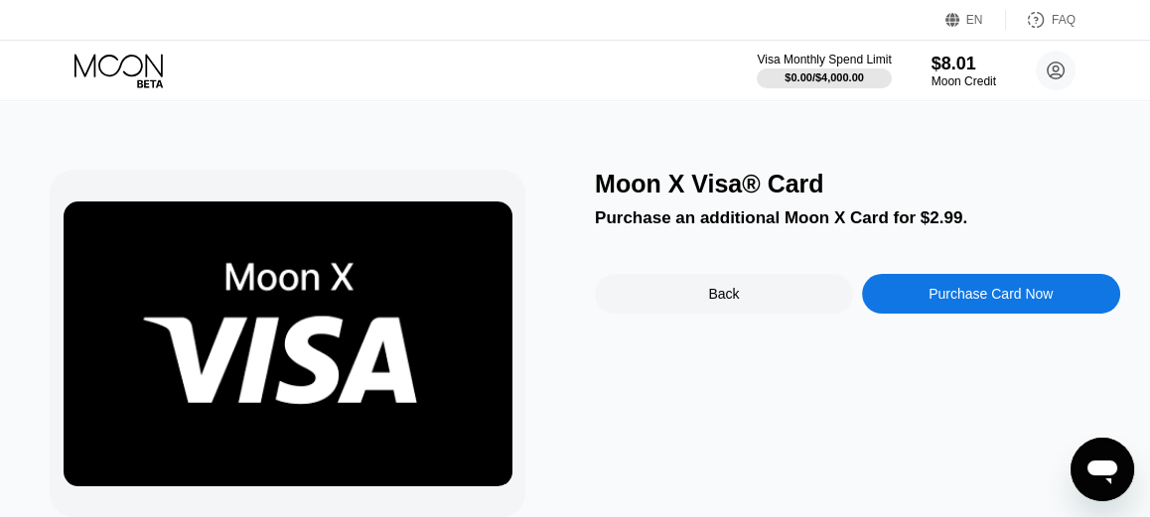
click at [979, 313] on div "Purchase Card Now" at bounding box center [991, 294] width 258 height 40
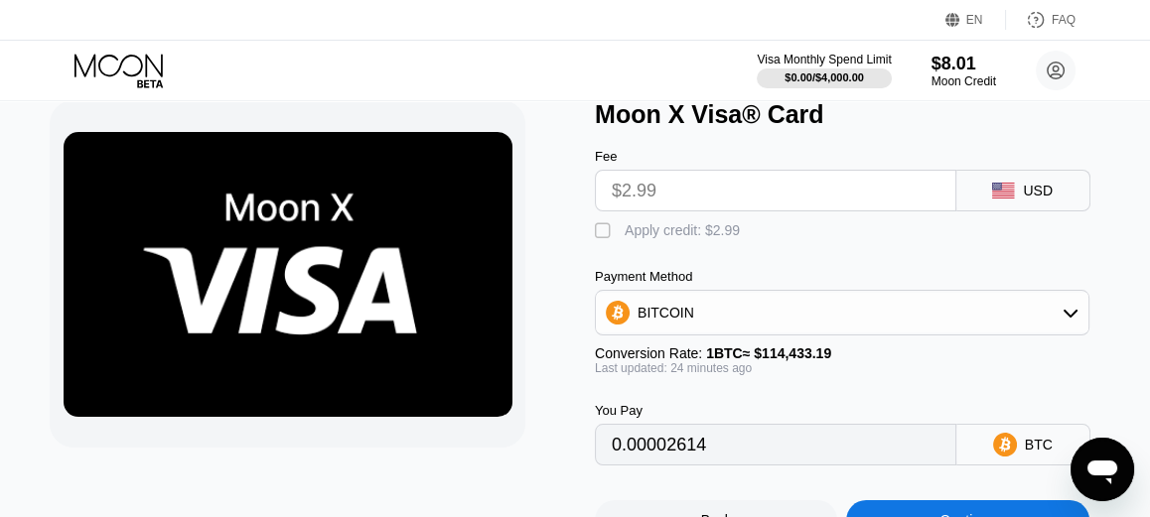
type input "0.00002614"
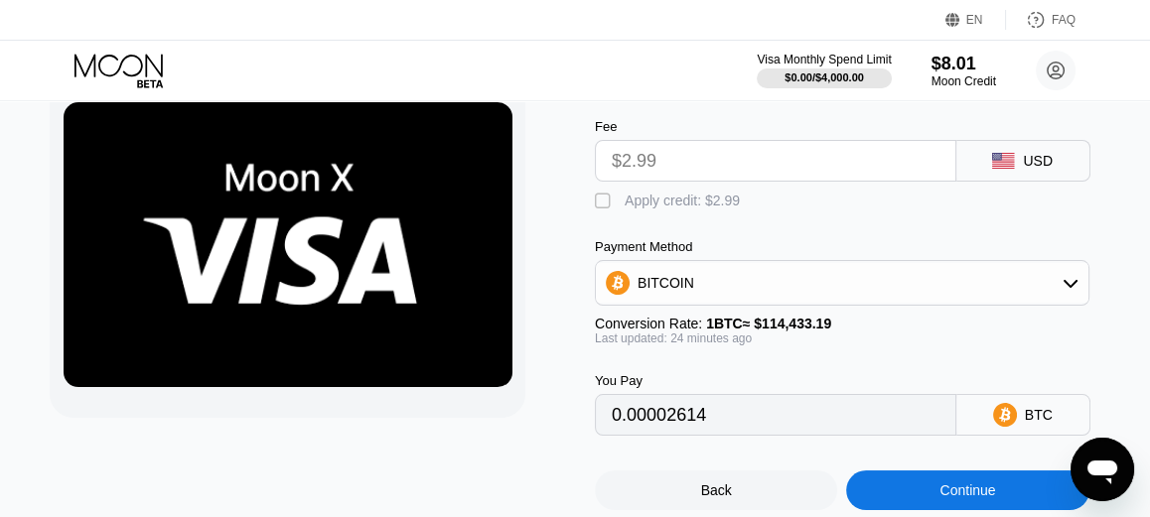
click at [607, 210] on div "" at bounding box center [605, 202] width 20 height 20
type input "0"
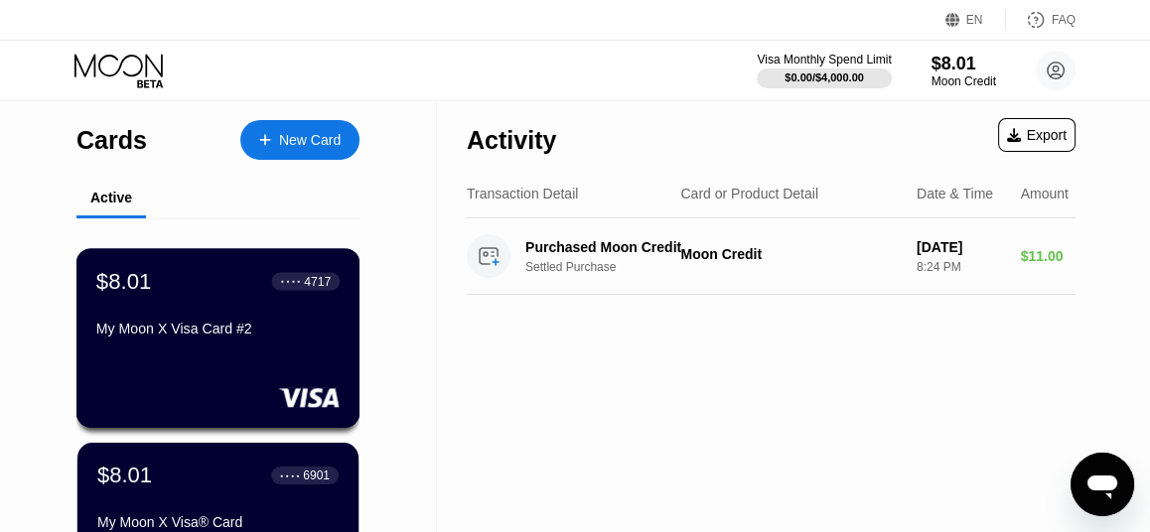
click at [218, 337] on div "My Moon X Visa Card #2" at bounding box center [217, 329] width 243 height 16
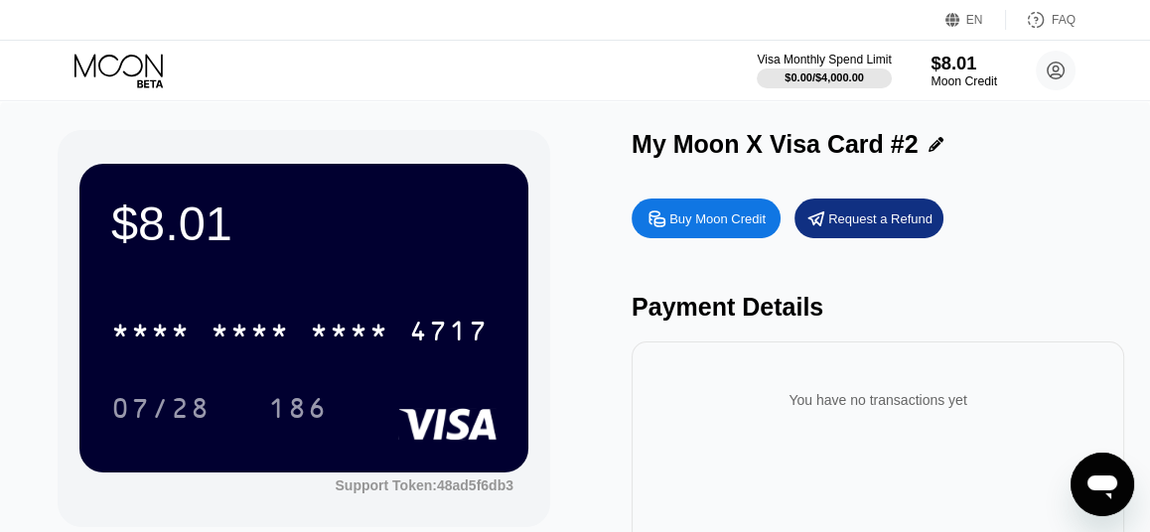
click at [976, 72] on div "$8.01" at bounding box center [964, 63] width 67 height 21
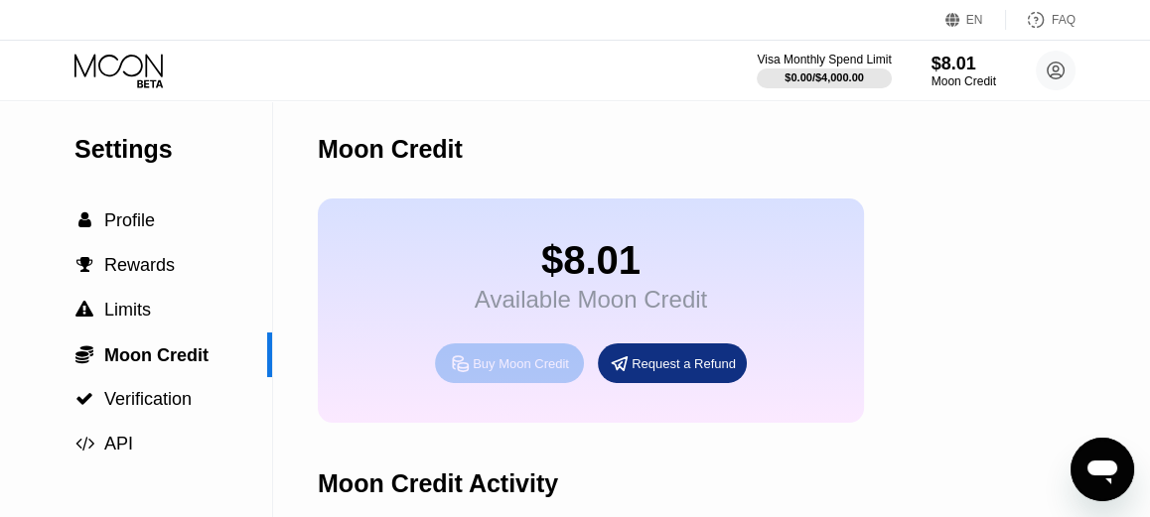
click at [500, 372] on div "Buy Moon Credit" at bounding box center [521, 364] width 96 height 17
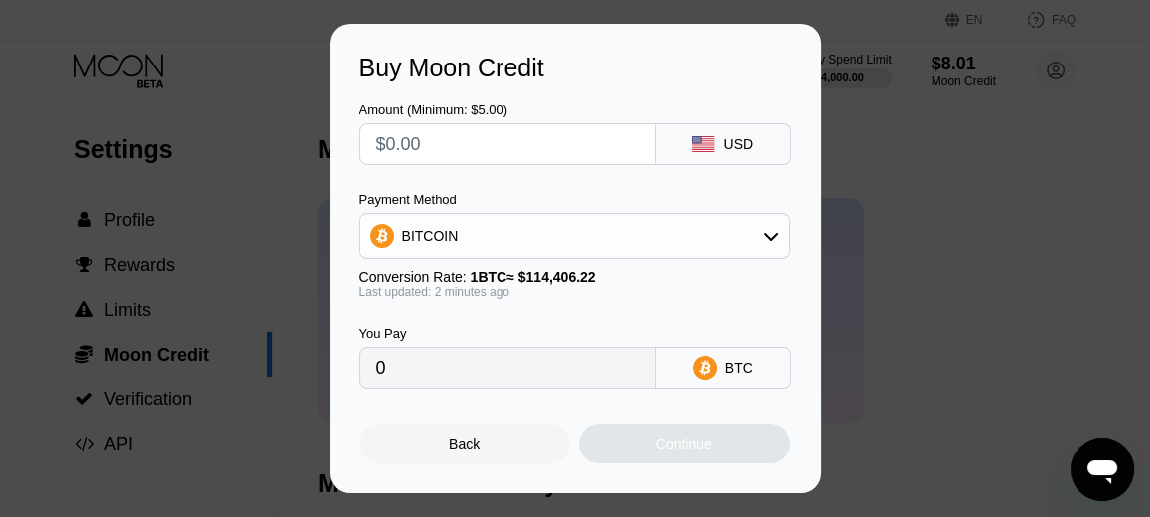
click at [508, 231] on div "BITCOIN" at bounding box center [575, 237] width 428 height 40
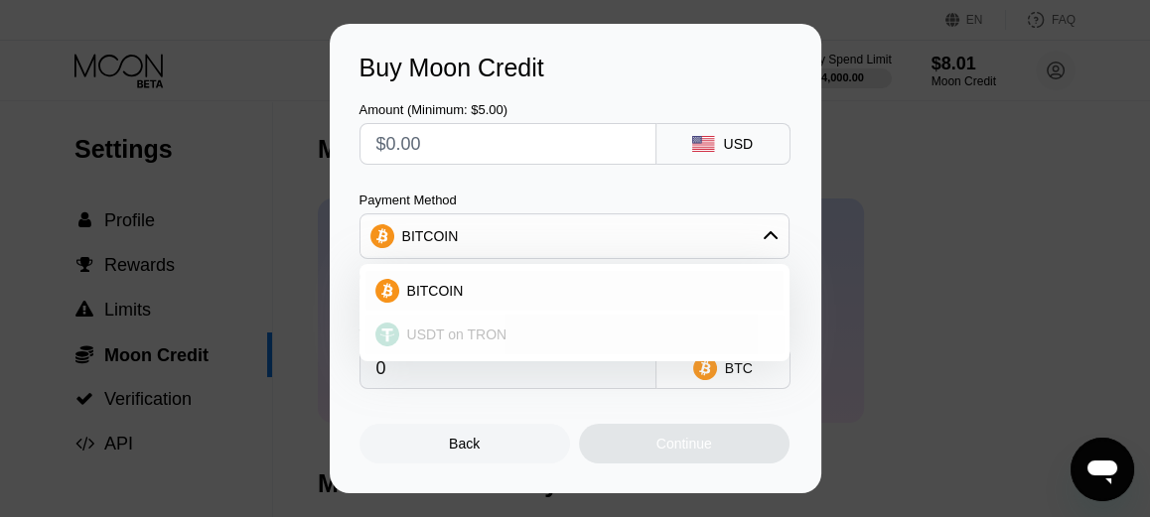
click at [494, 331] on span "USDT on TRON" at bounding box center [457, 335] width 100 height 16
type input "0.00"
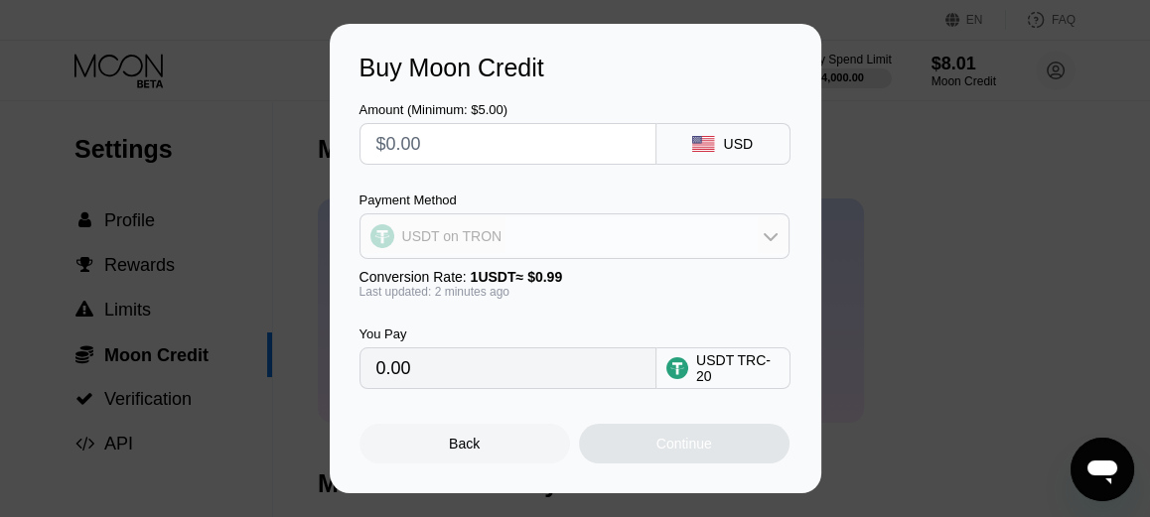
click at [498, 221] on div "USDT on TRON" at bounding box center [575, 237] width 428 height 40
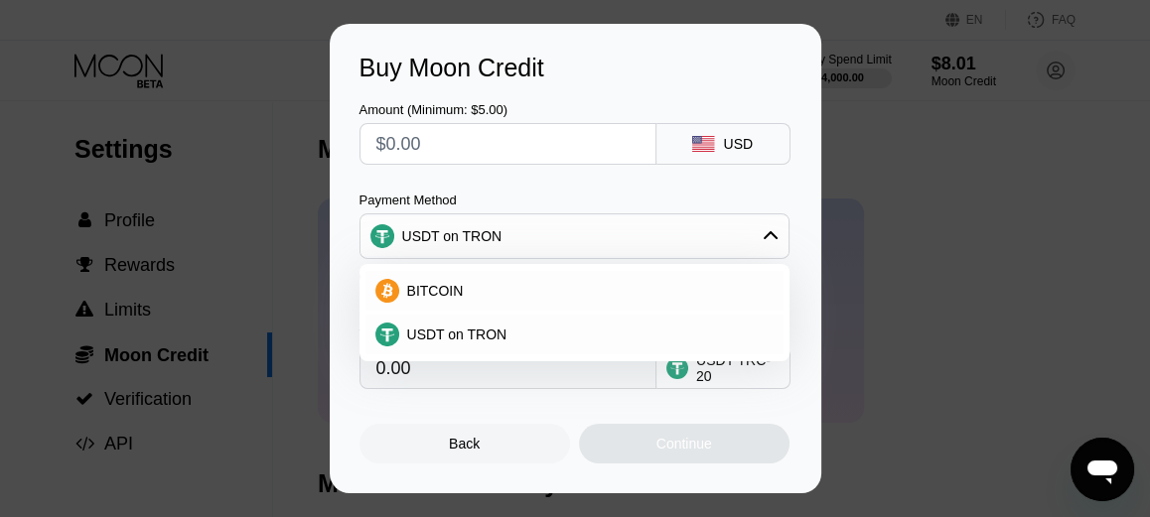
click at [497, 415] on div "Back Continue" at bounding box center [576, 426] width 432 height 74
click at [497, 388] on input "0.00" at bounding box center [507, 369] width 263 height 40
click at [498, 378] on input "0.00" at bounding box center [507, 369] width 263 height 40
click at [481, 327] on span "USDT on TRON" at bounding box center [457, 335] width 100 height 16
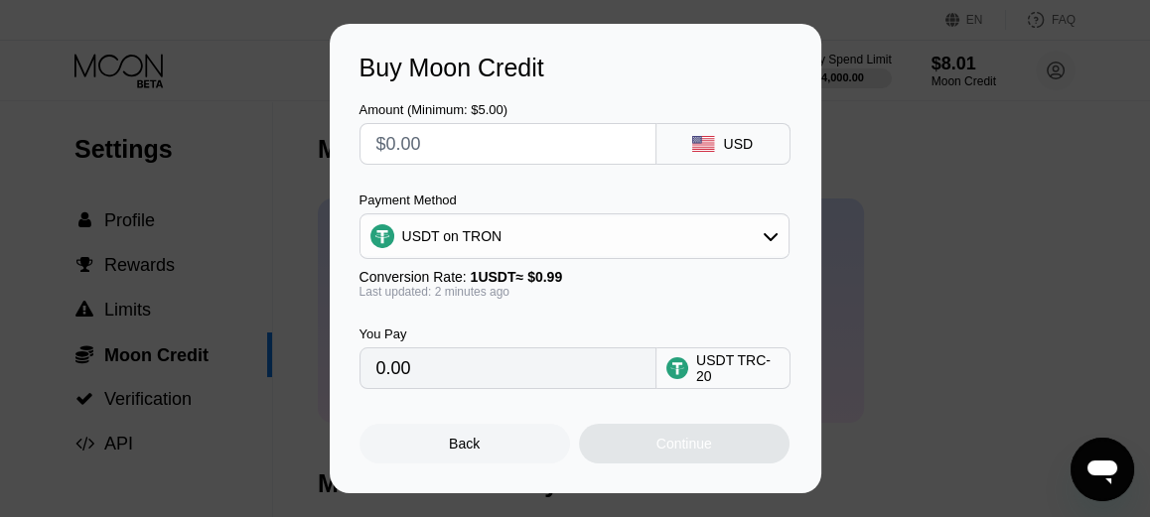
click at [469, 366] on input "0.00" at bounding box center [507, 369] width 263 height 40
click at [471, 149] on input "text" at bounding box center [507, 144] width 263 height 40
type input "$1"
type input "1.01"
type input "0.00"
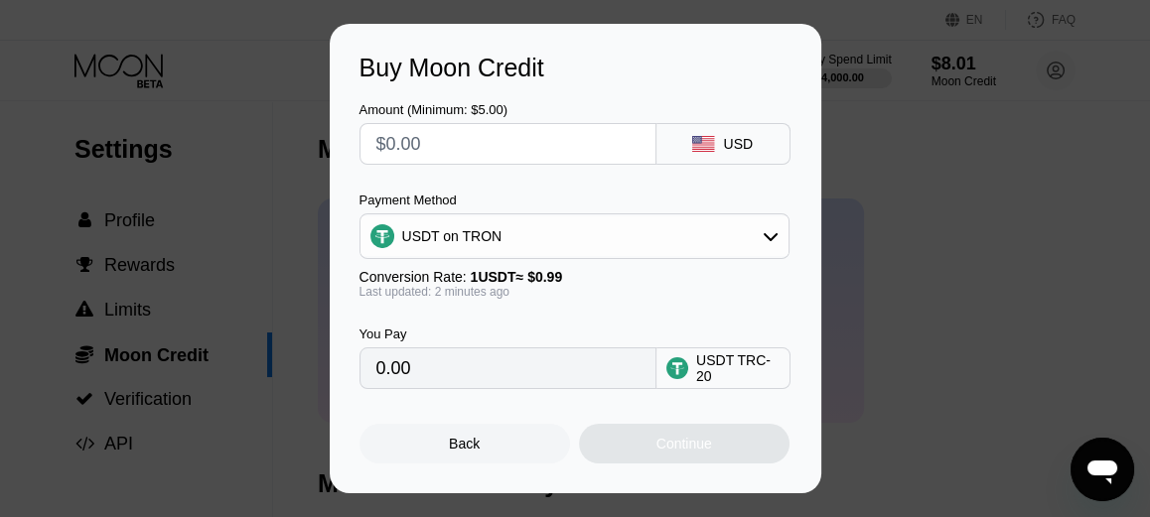
type input "$5"
type input "5.05"
type input "0.00"
type input "$100"
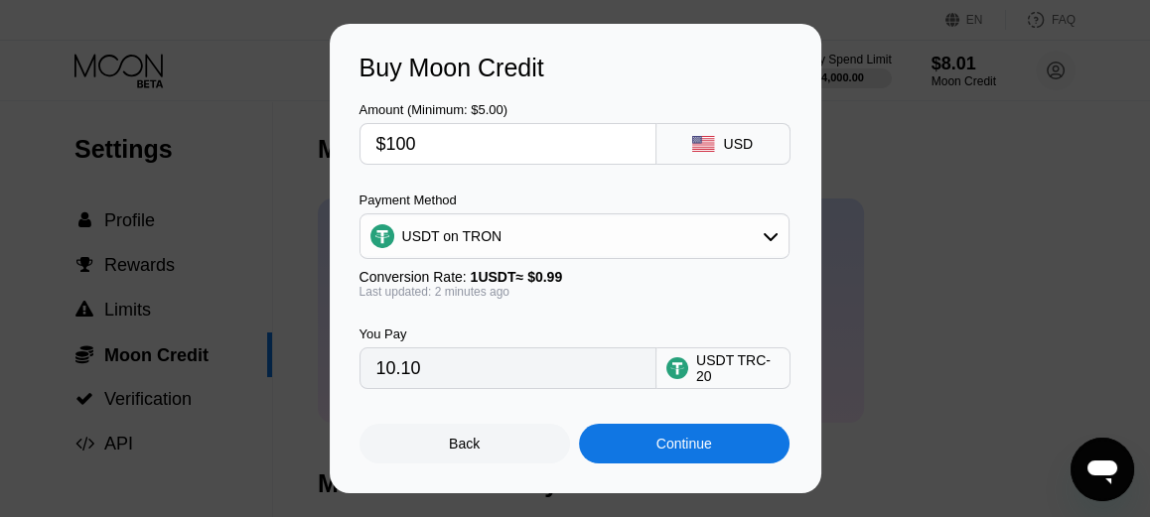
type input "101.01"
type input "$1000"
type input "1010.10"
type input "$100000"
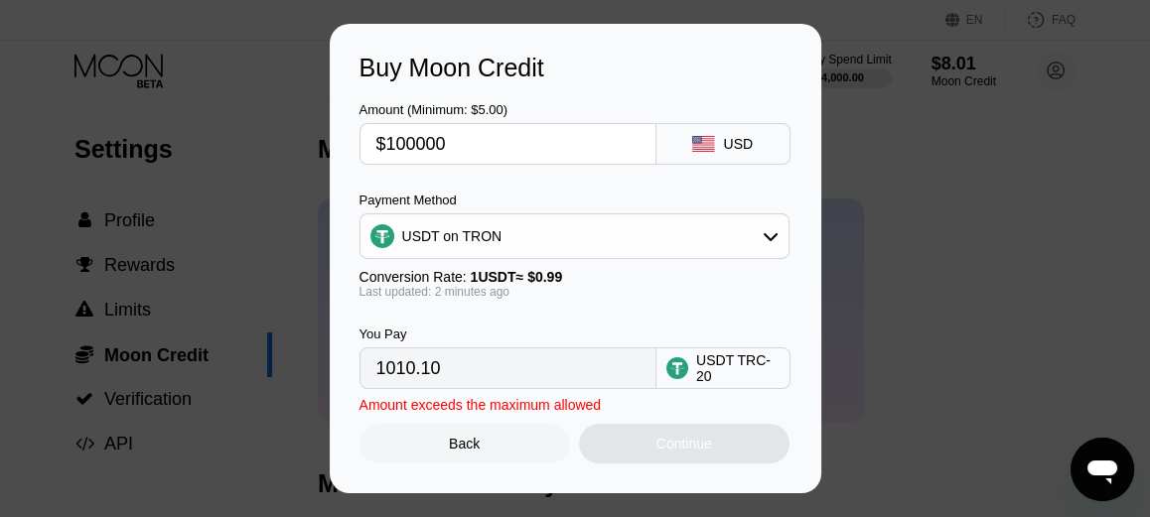
type input "101010.10"
type input "$1000000"
type input "1010101.01"
type input "$10000000"
type input "10101010.10"
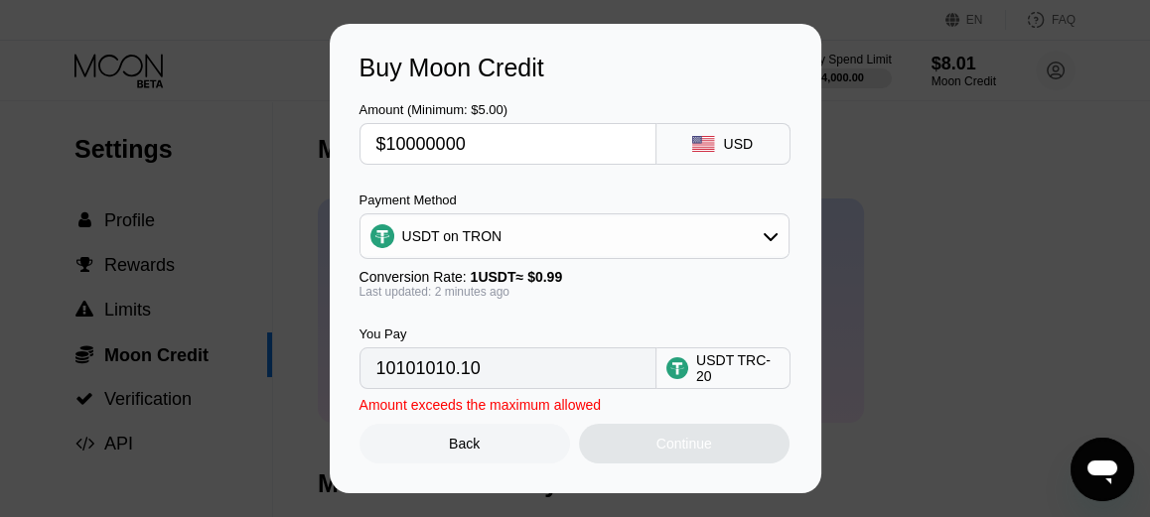
type input "$100000000"
type input "101010101.01"
type input "$1000000000"
type input "1010101010.10"
type input "$10000000000"
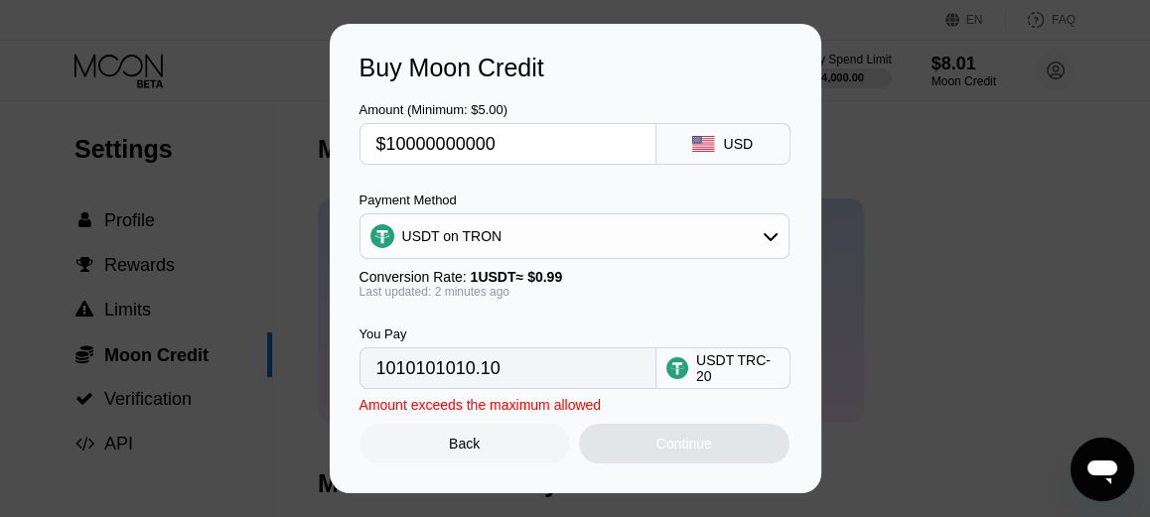
type input "10101010101.01"
type input "$100000000000"
type input "101010101010.10"
type input "$10000000000"
type input "10101010101.01"
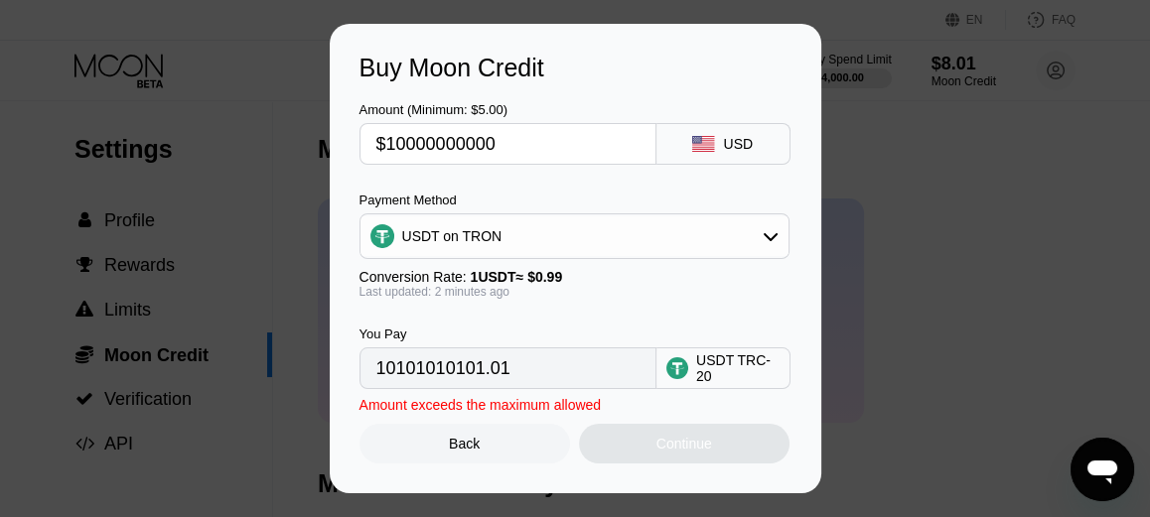
type input "$1000000000"
type input "1010101010.10"
type input "$100000000"
type input "101010101.01"
type input "$10000000"
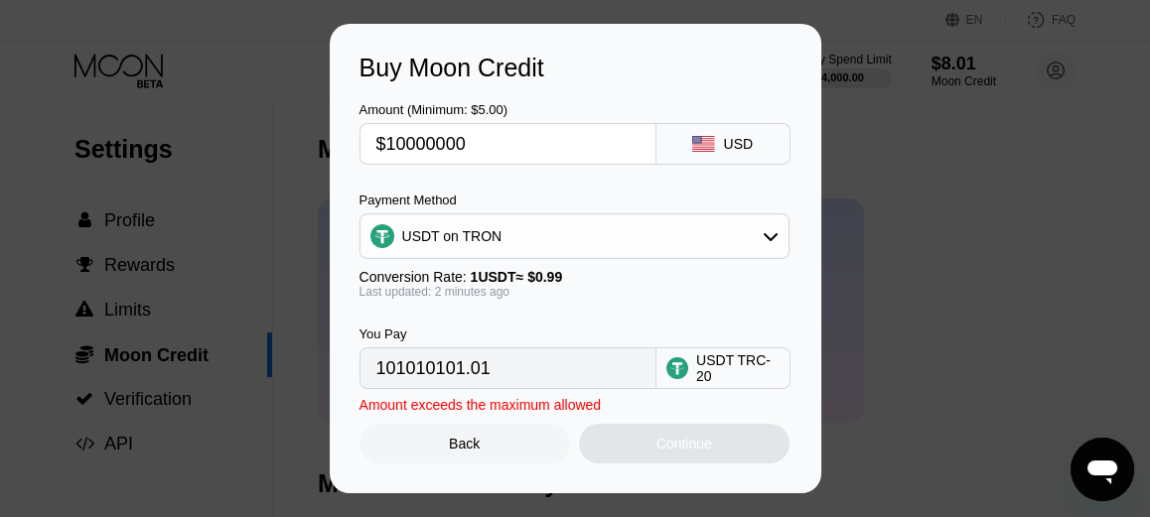
type input "10101010.10"
type input "$1000000"
type input "1010101.01"
type input "$100000"
type input "101010.10"
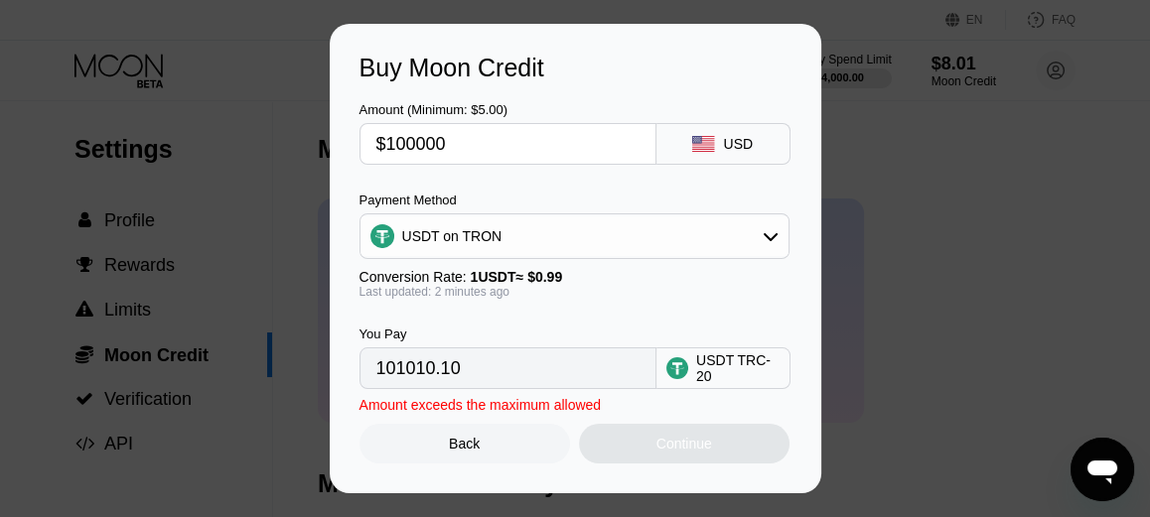
type input "$10000"
type input "10101.01"
type input "$1000"
type input "1010.10"
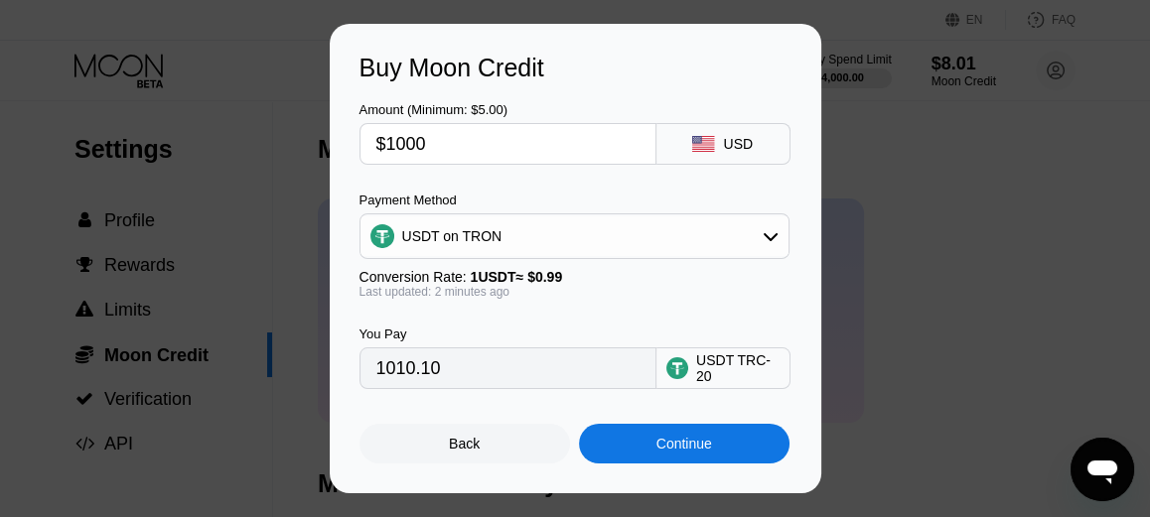
type input "$100"
type input "101.01"
type input "$10"
type input "10.10"
type input "$1"
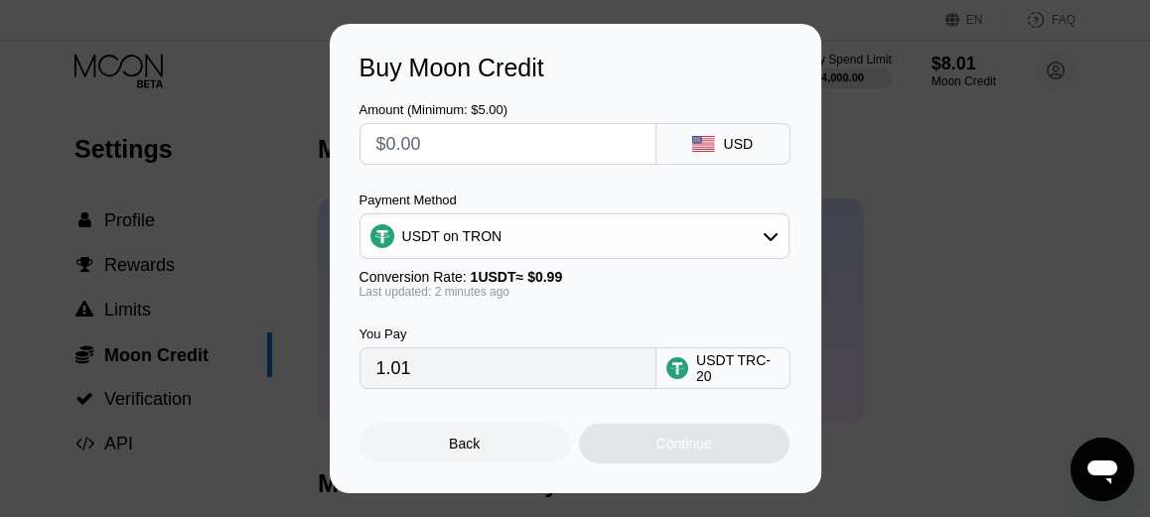
type input "0.00"
type input "$2000"
type input "2020.20"
type input "$200"
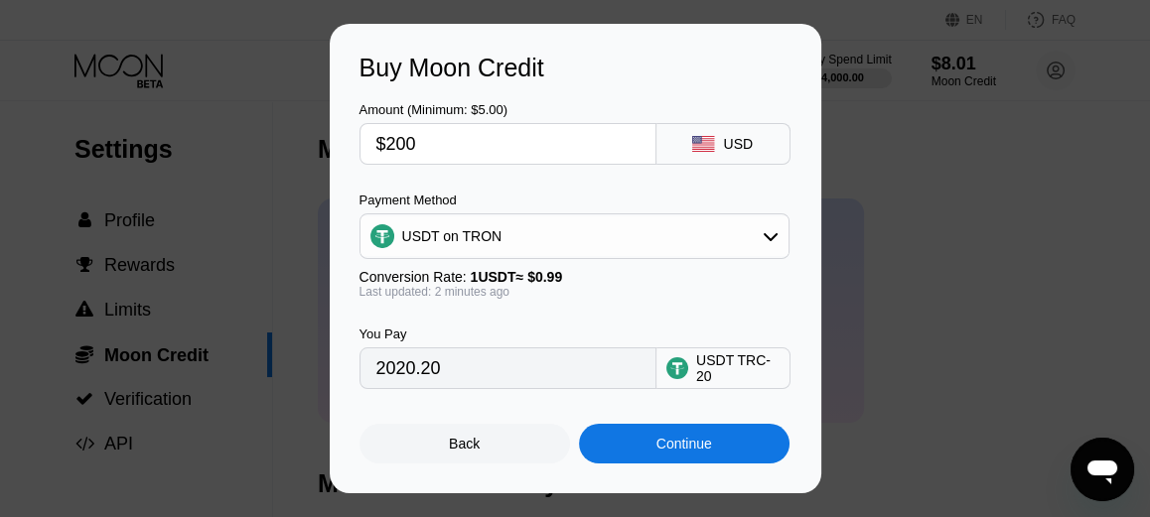
type input "202.02"
type input "$20"
type input "20.20"
type input "$2"
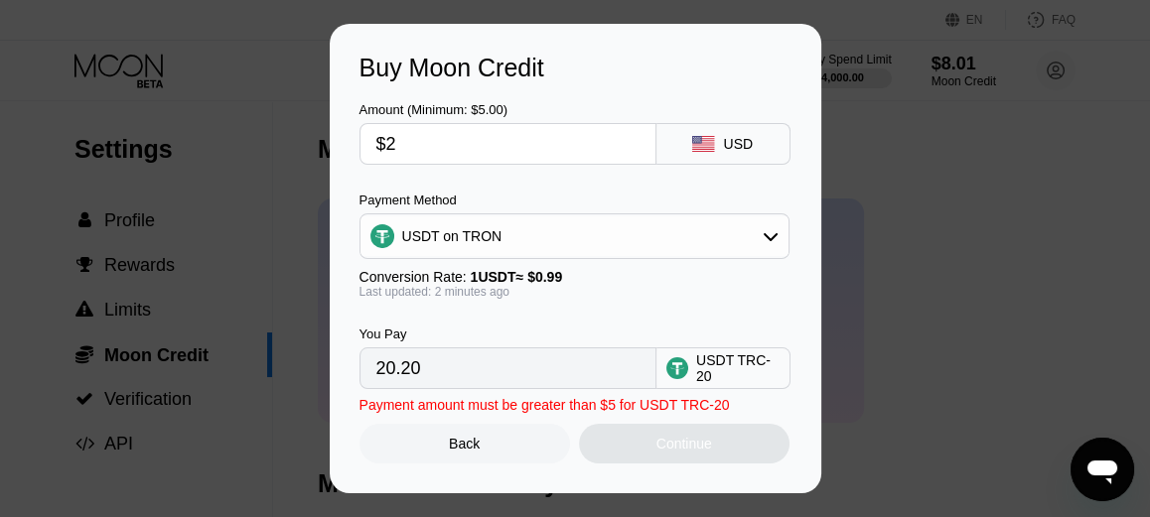
type input "2.02"
type input "0.00"
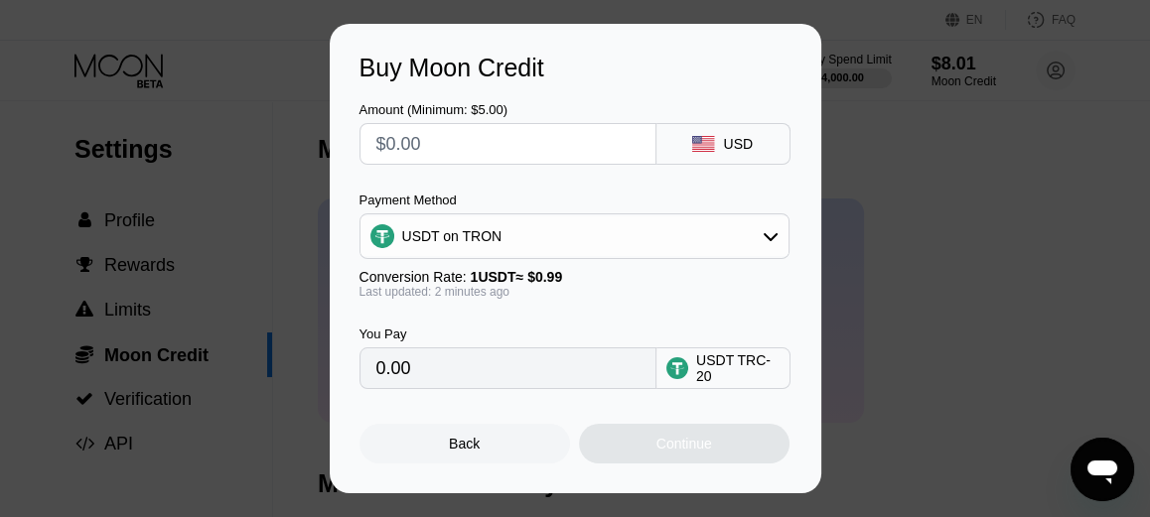
type input "$1"
type input "1.01"
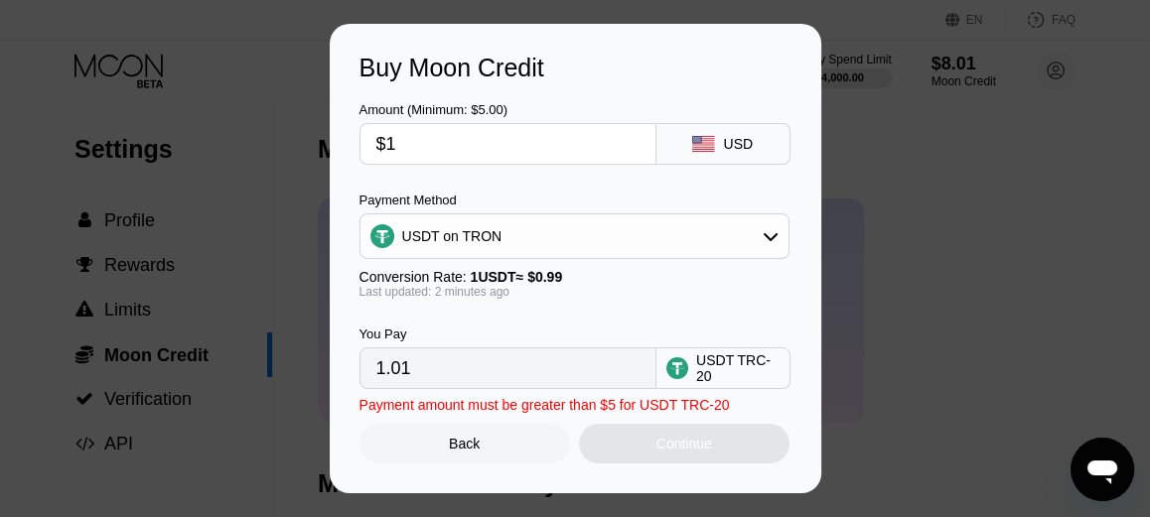
type input "$12"
type input "12.12"
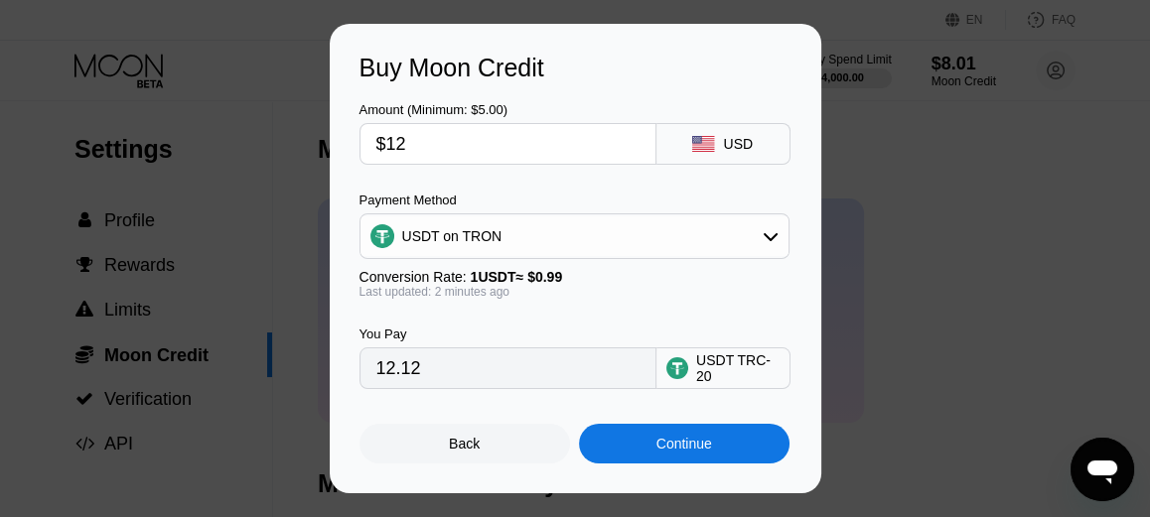
type input "$1"
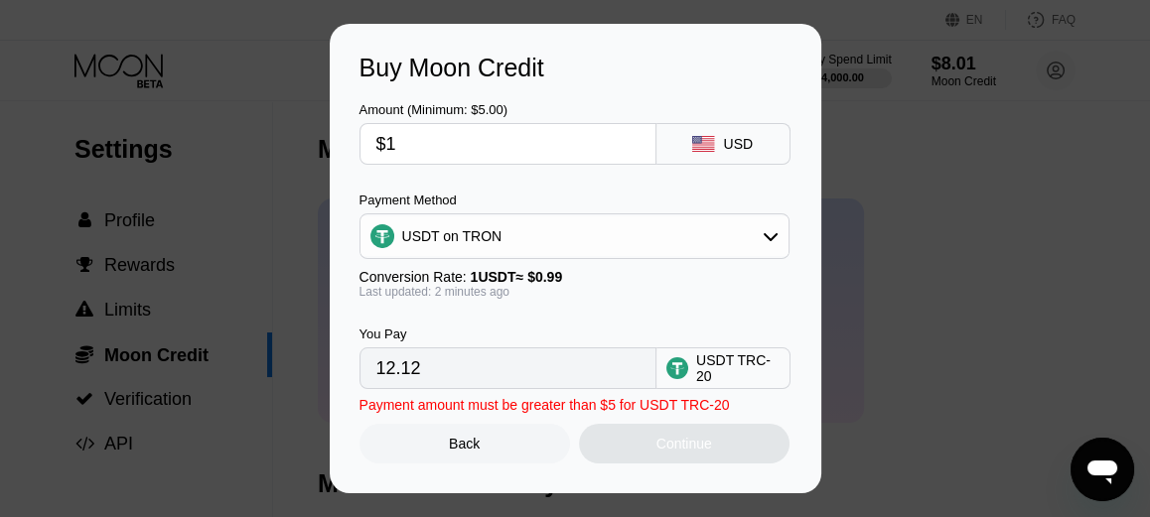
type input "1.01"
type input "$11"
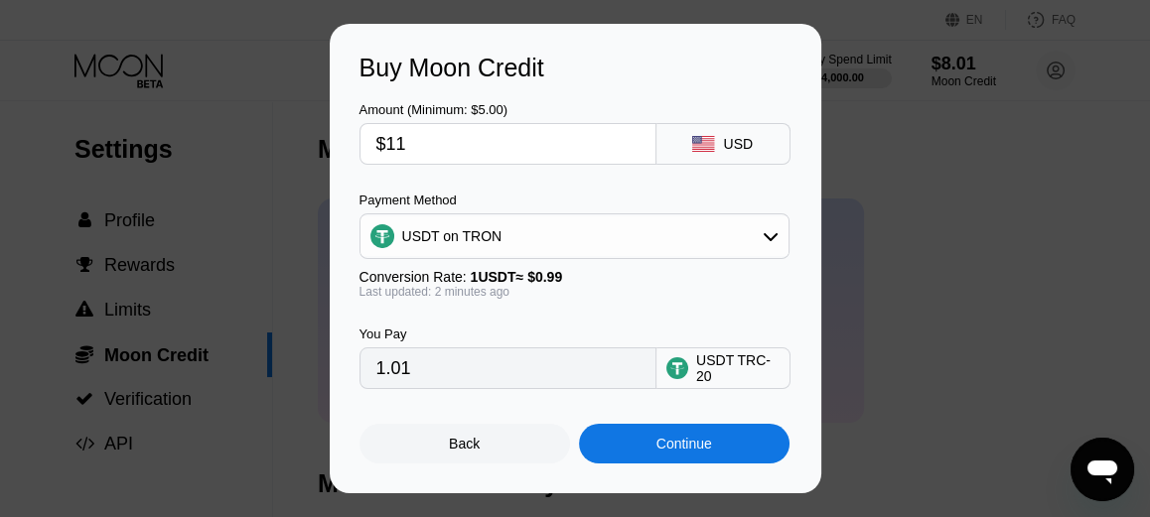
type input "11.11"
type input "$1110"
type input "1121.21"
type input "$11100"
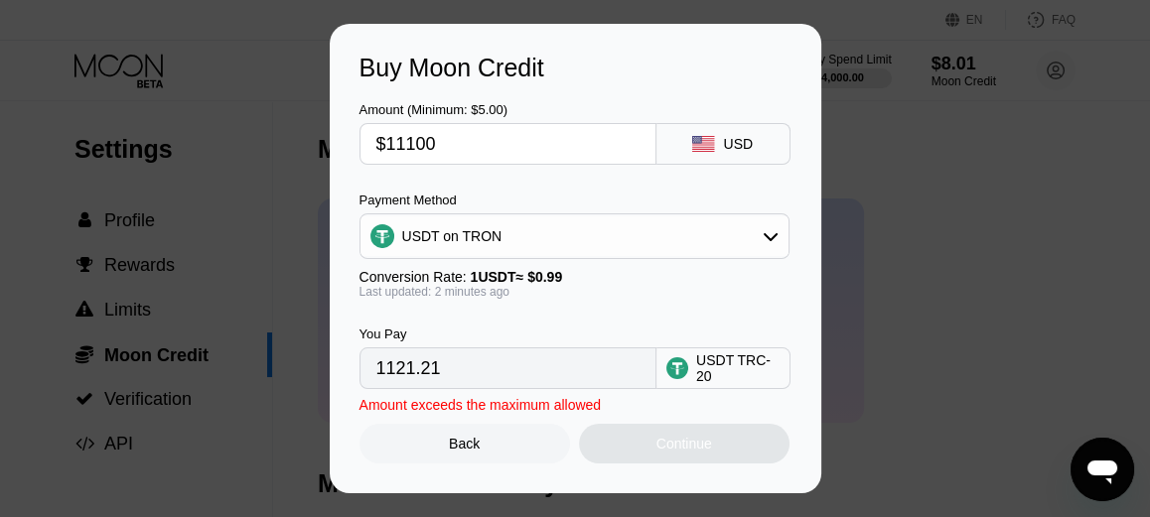
type input "11212.12"
type input "$1110"
type input "1121.21"
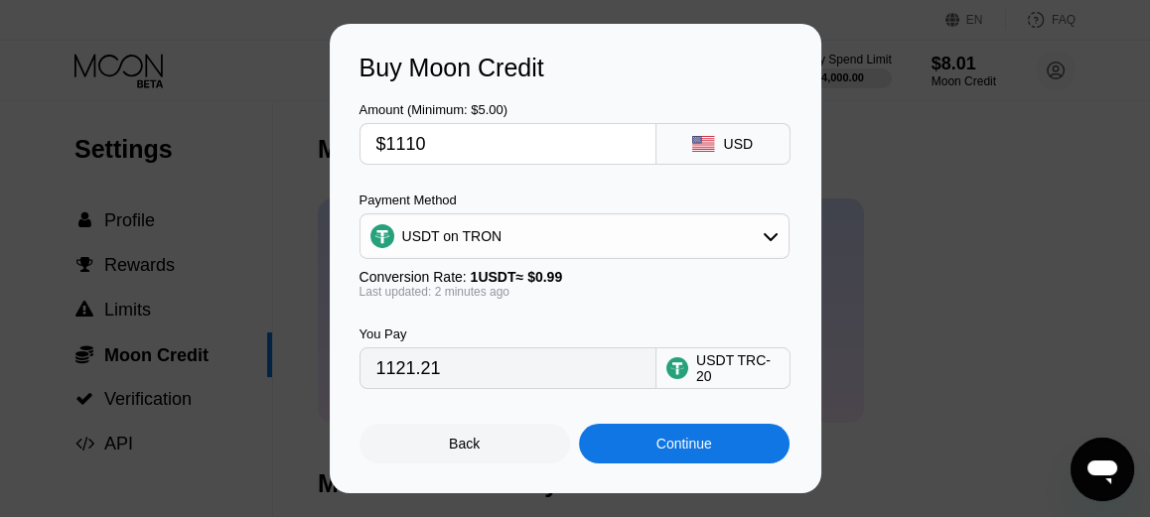
type input "$111"
type input "112.12"
type input "$1111"
type input "1122.22"
type input "$111"
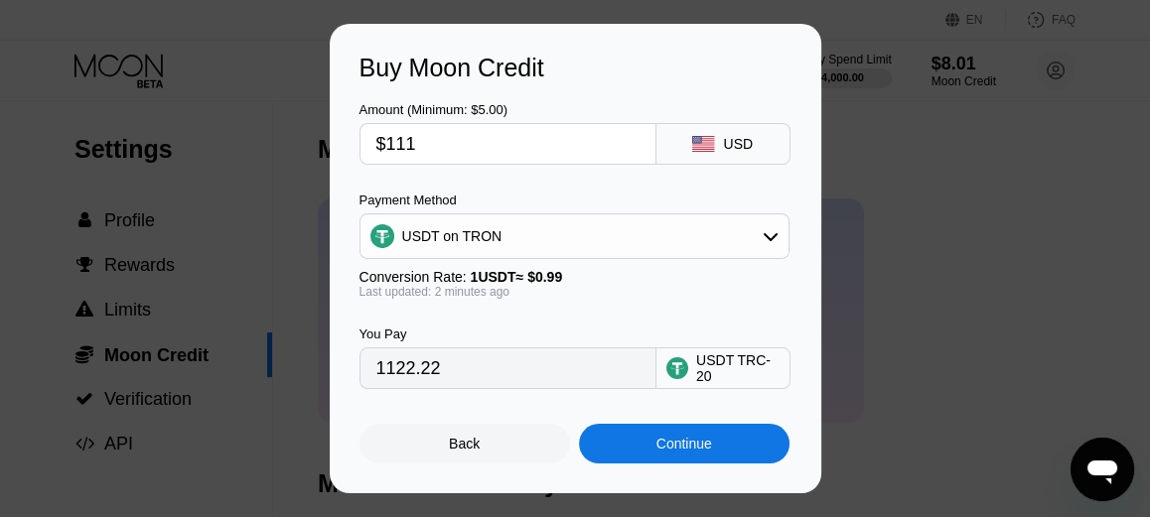
type input "112.12"
type input "$11"
type input "11.11"
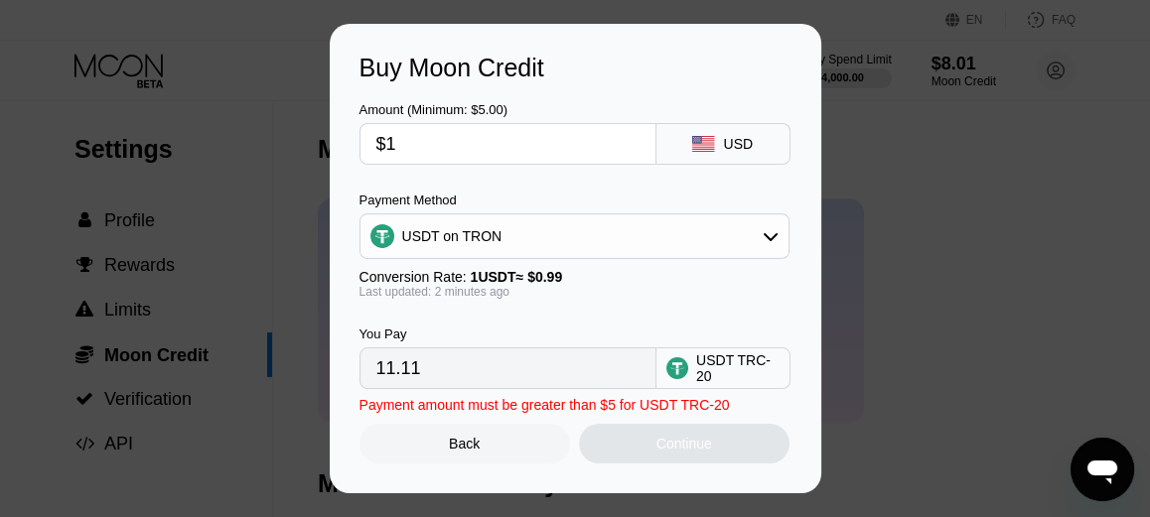
type input "$12"
type input "1.01"
type input "$120"
type input "12.12"
type input "$1200"
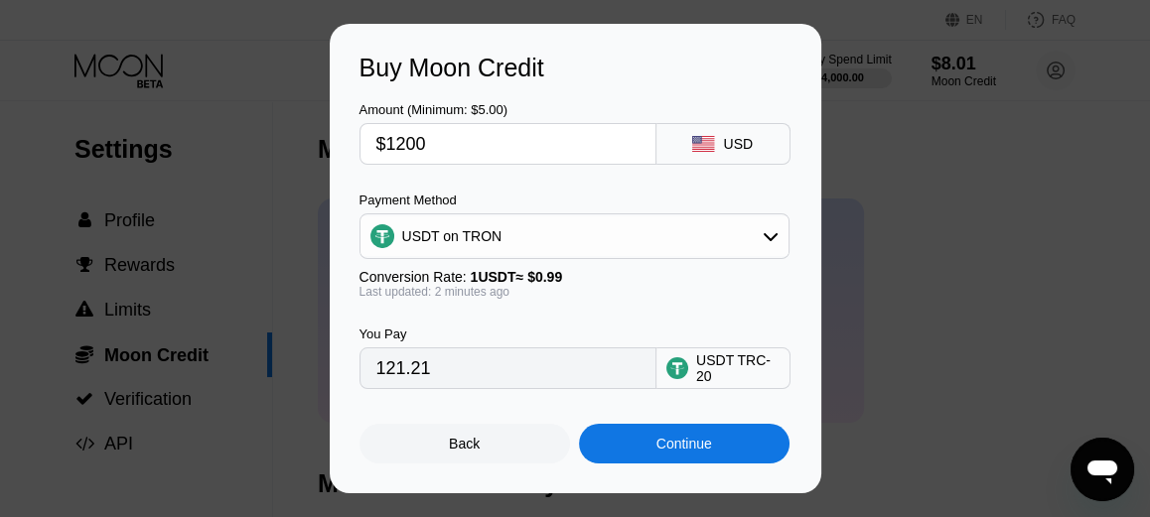
type input "1212.12"
type input "$12"
type input "12.12"
type input "$1"
type input "1.01"
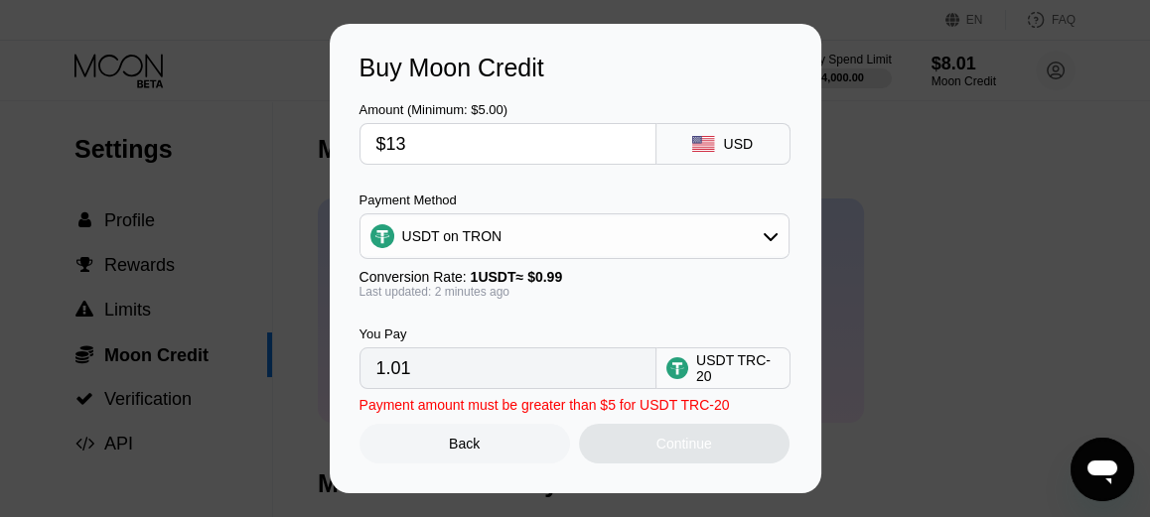
type input "$130"
type input "131.31"
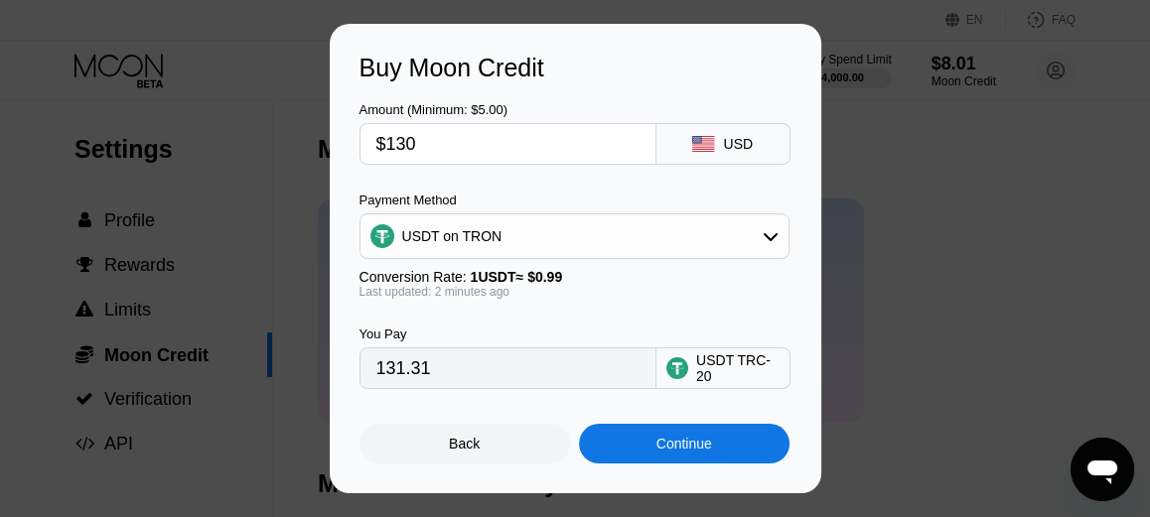
type input "$1300"
type input "1313.13"
type input "$130"
type input "131.31"
type input "$13"
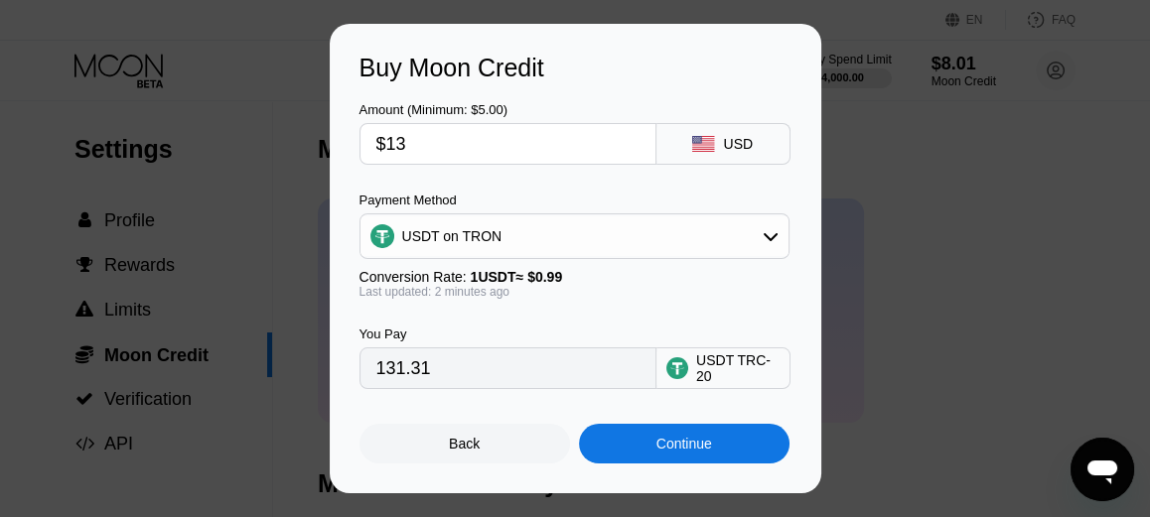
type input "13.13"
type input "$1"
type input "1.01"
type input "$140"
type input "141.41"
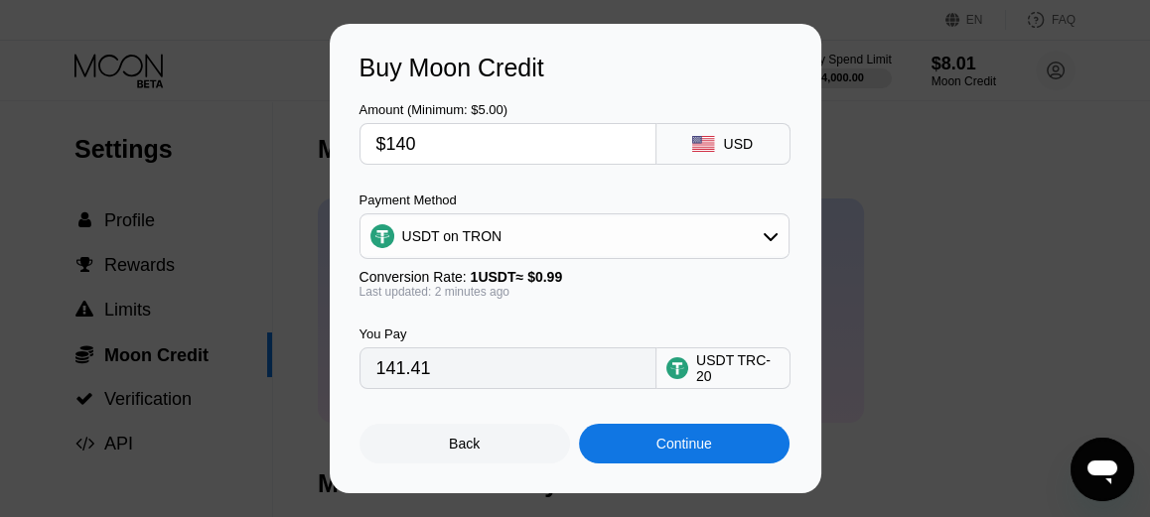
type input "$1400"
type input "1414.14"
type input "$140"
type input "141.41"
type input "$14"
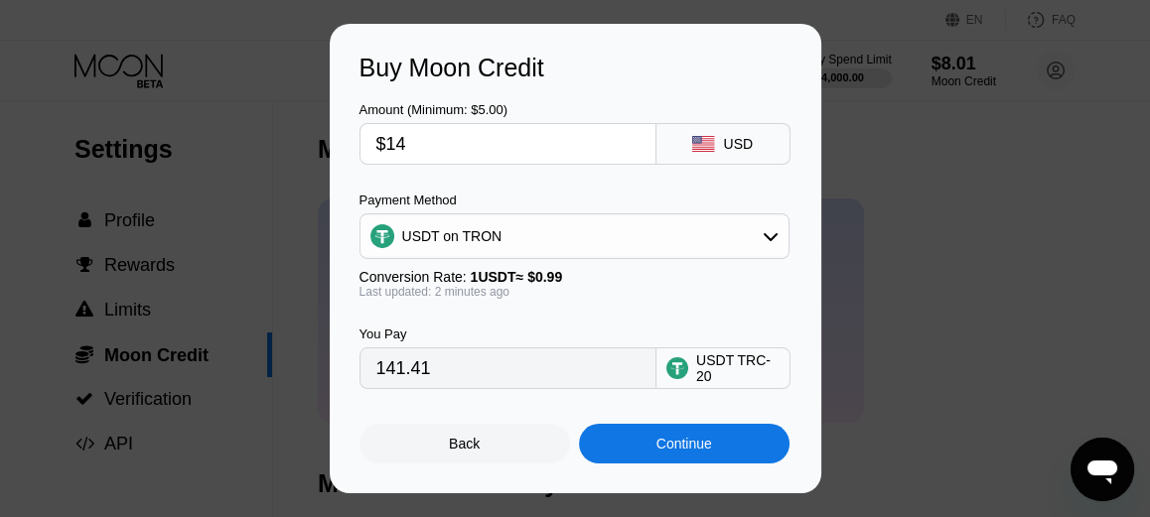
type input "14.14"
type input "$1"
type input "1.01"
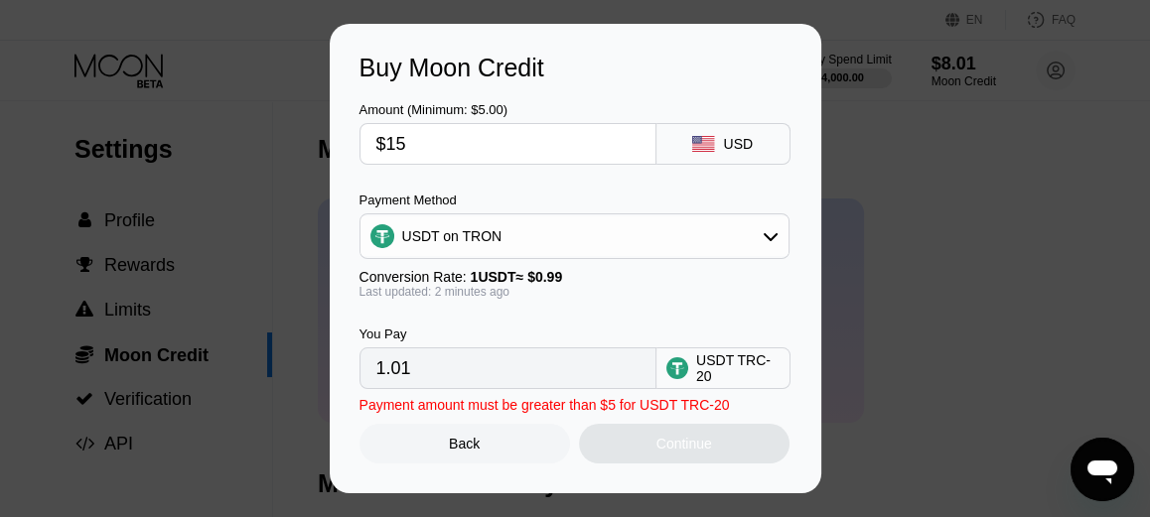
type input "$150"
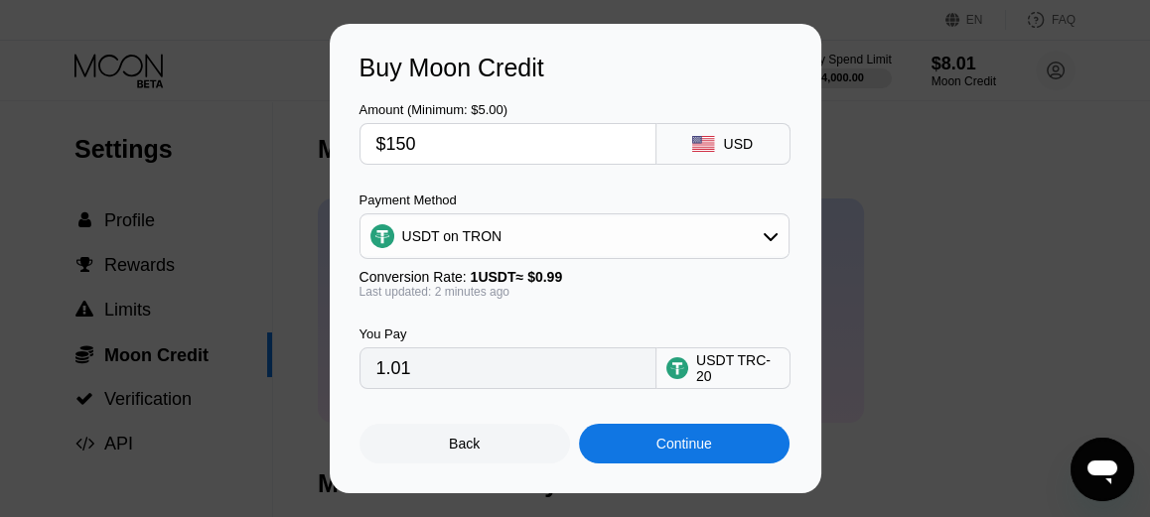
type input "151.52"
type input "$1500"
type input "1515.15"
type input "$150"
type input "151.52"
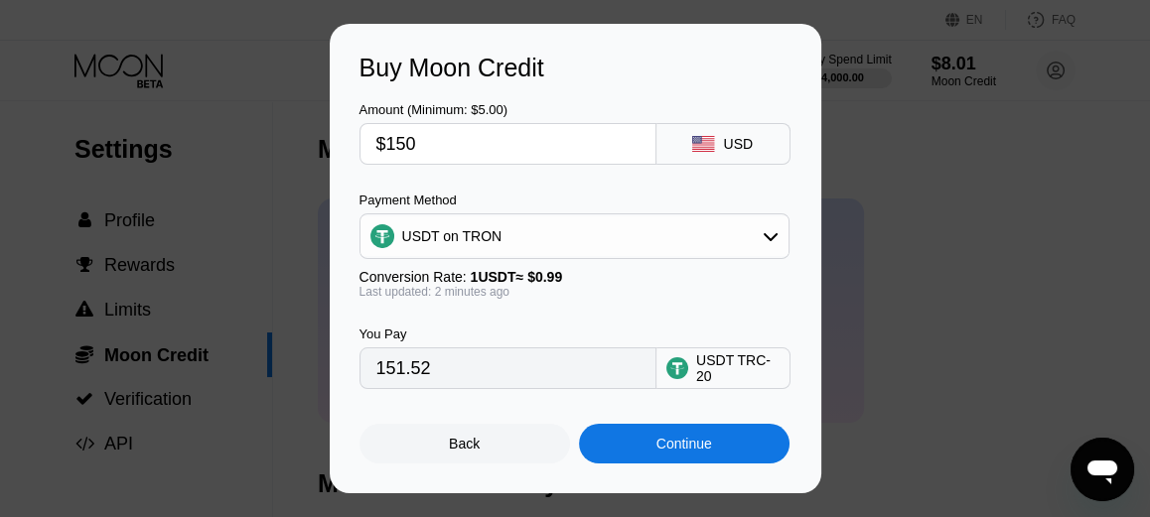
type input "$15"
type input "15.15"
type input "$1"
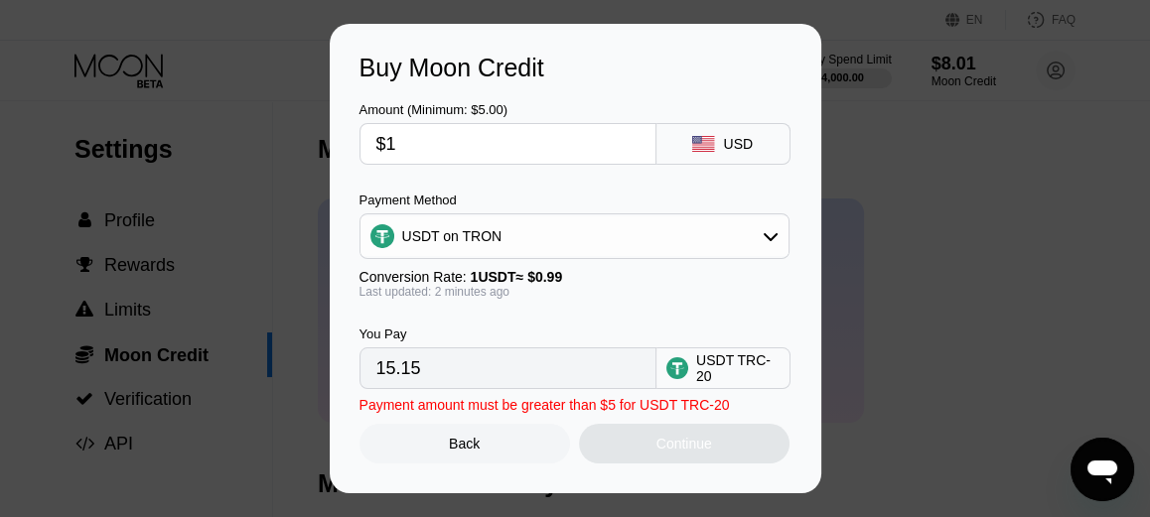
type input "1.01"
type input "$160"
type input "161.62"
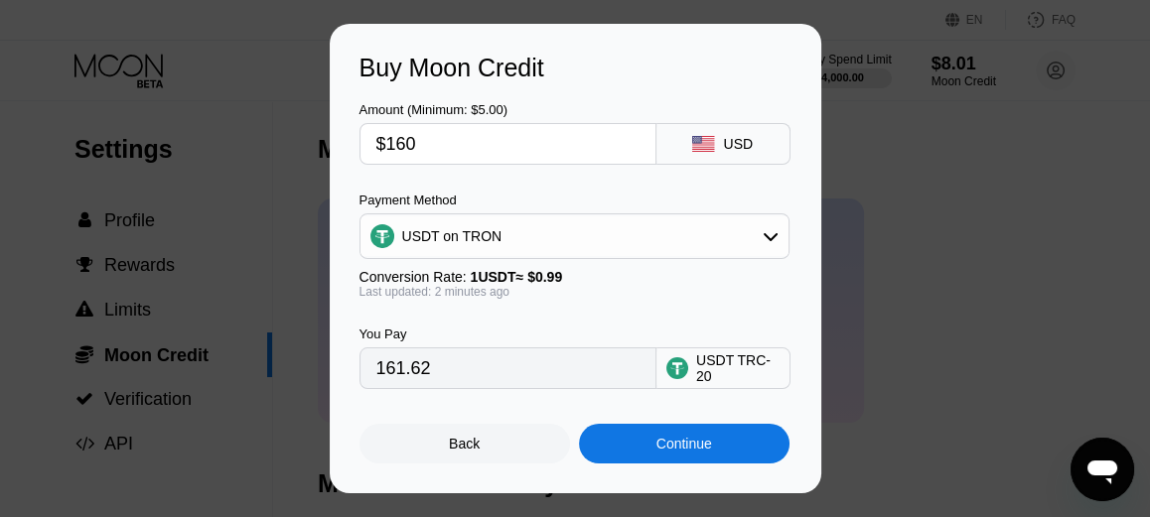
type input "$1600"
type input "1616.16"
type input "$160"
type input "161.62"
type input "$16"
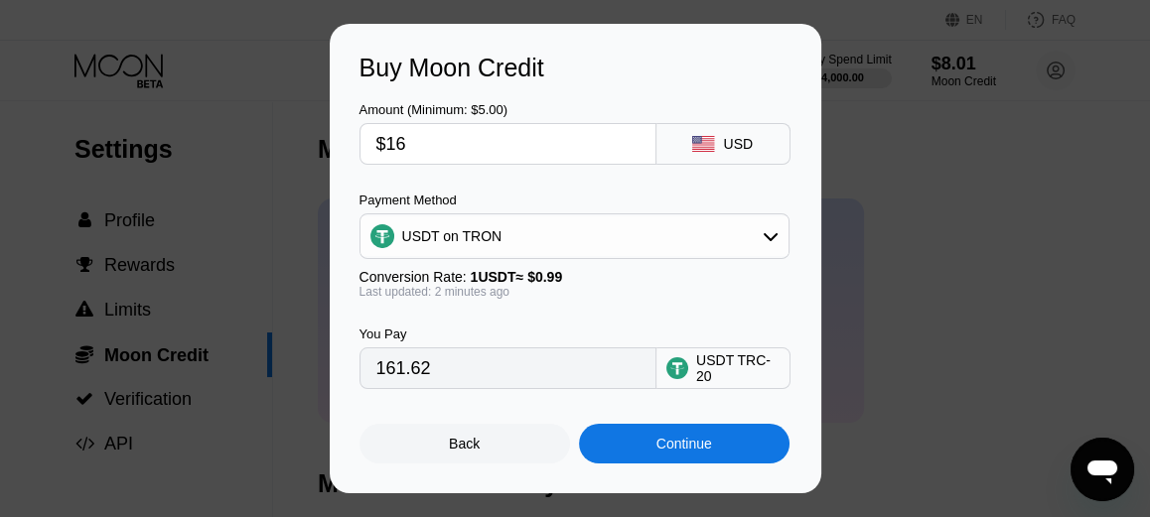
type input "16.16"
type input "$1"
type input "1.01"
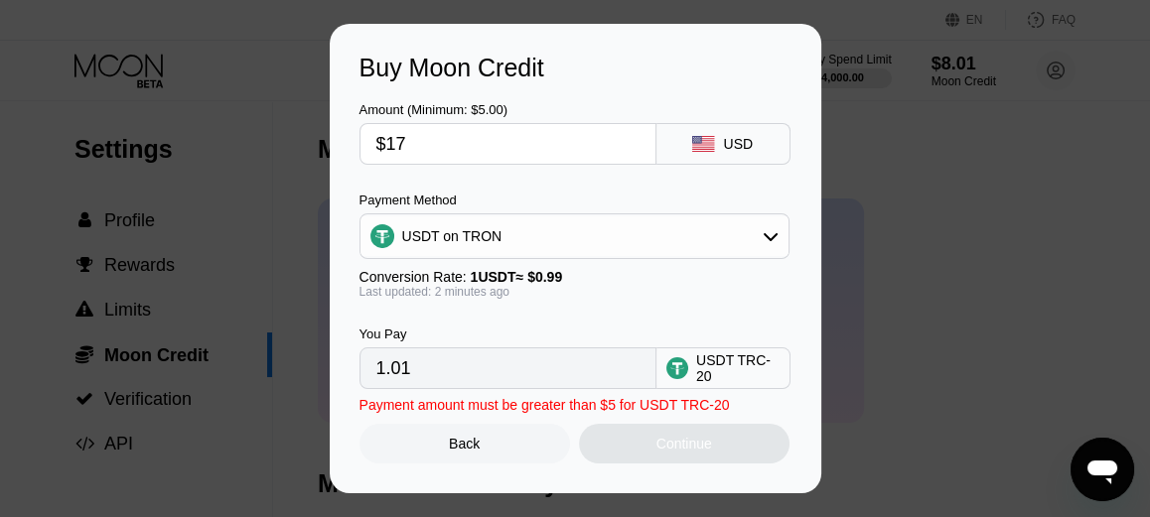
type input "$170"
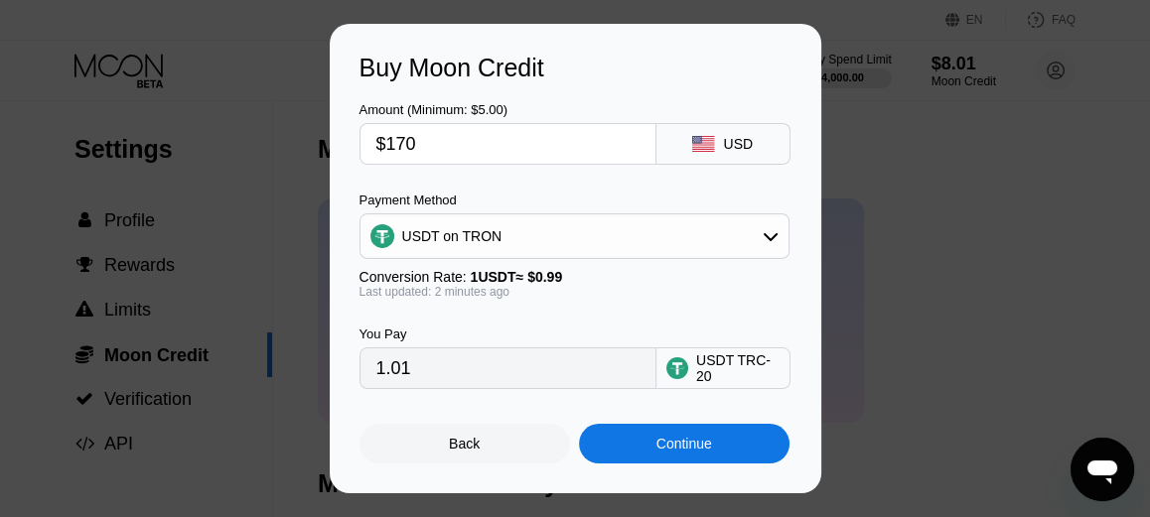
type input "171.72"
type input "$1700"
type input "1717.17"
type input "$17"
type input "17.17"
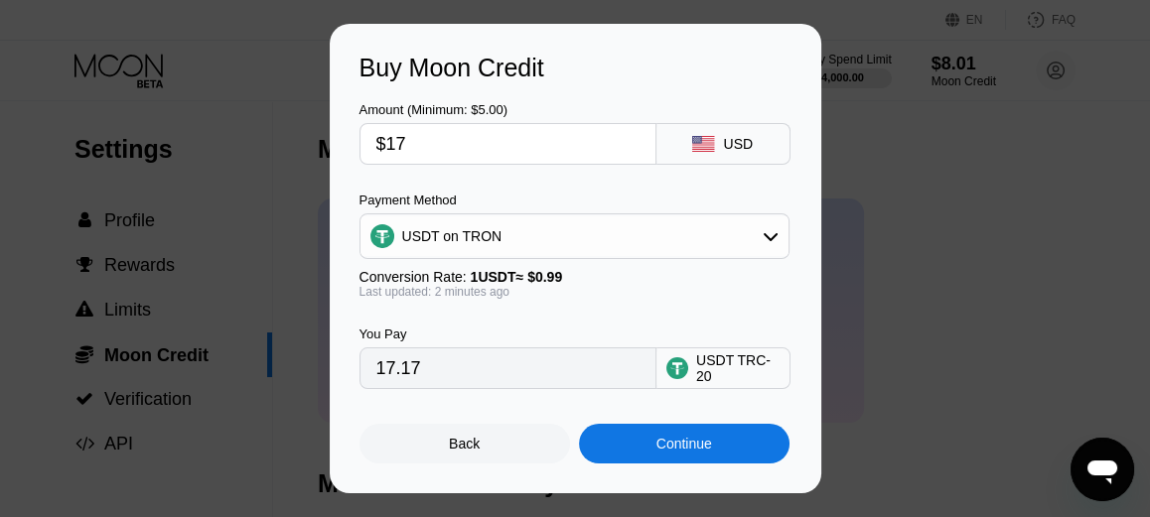
type input "$1"
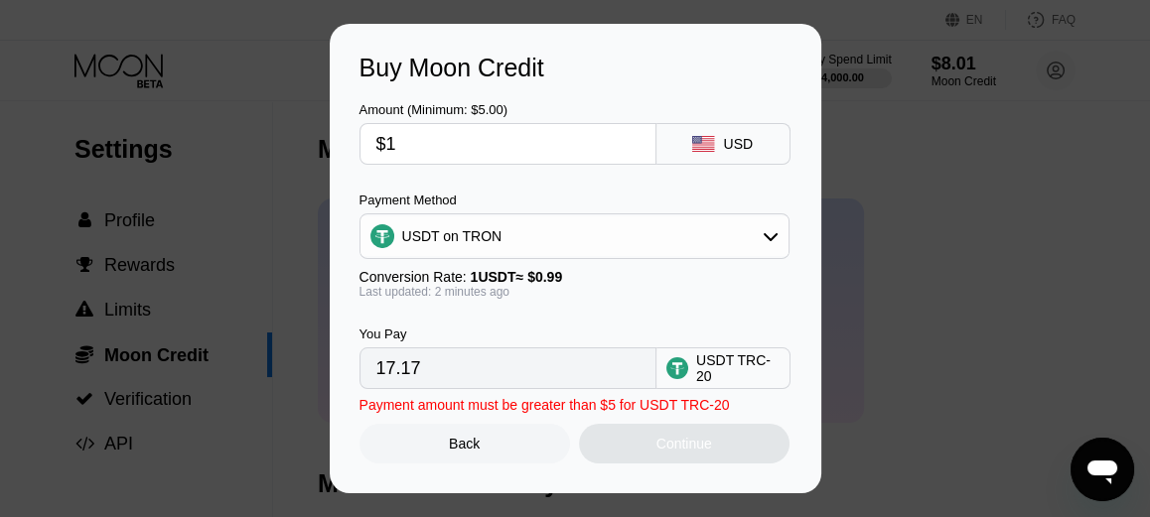
type input "1.01"
type input "$19"
type input "19.19"
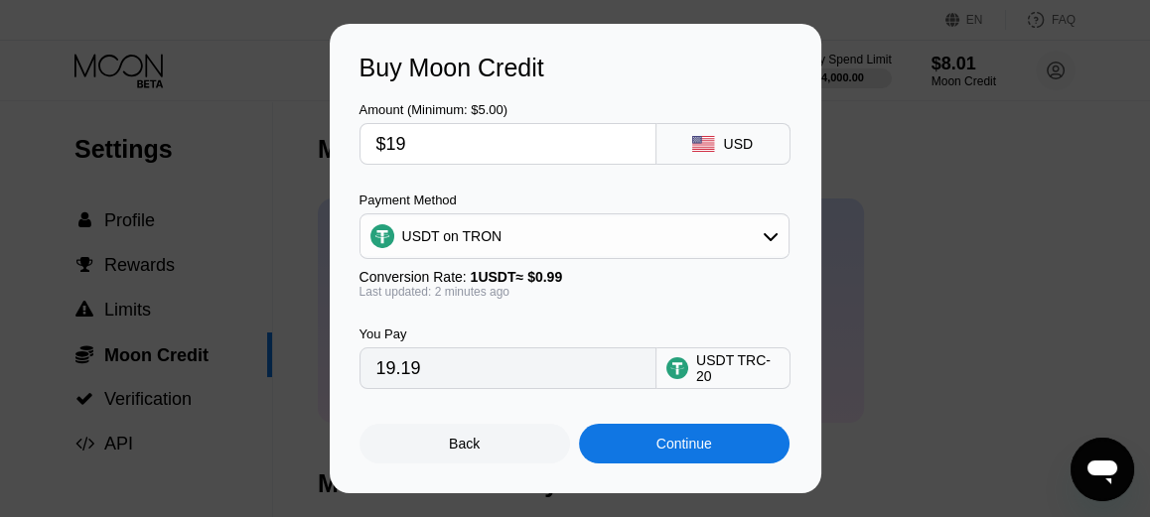
type input "$1"
type input "1.01"
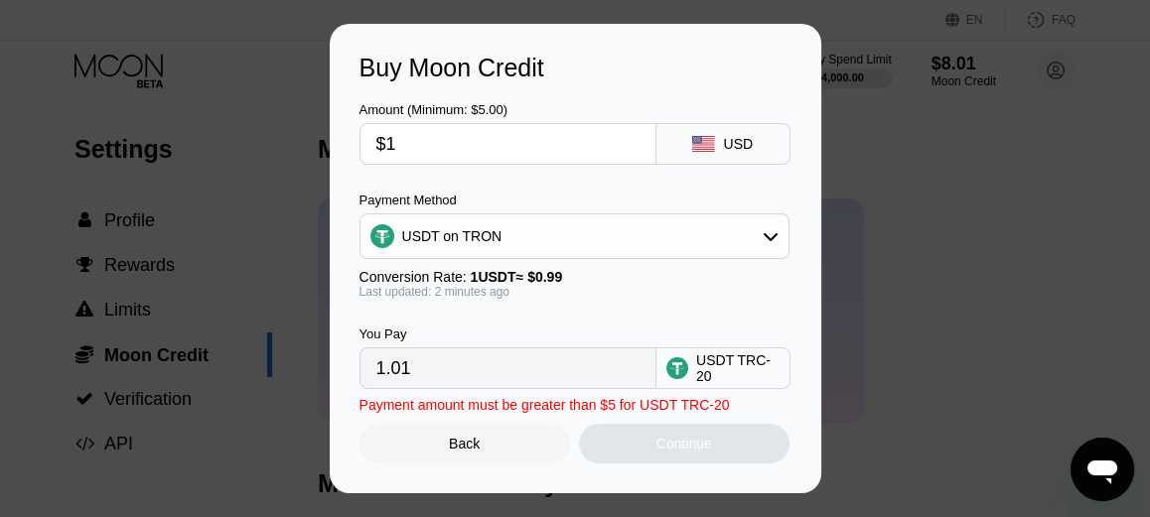
type input "$18"
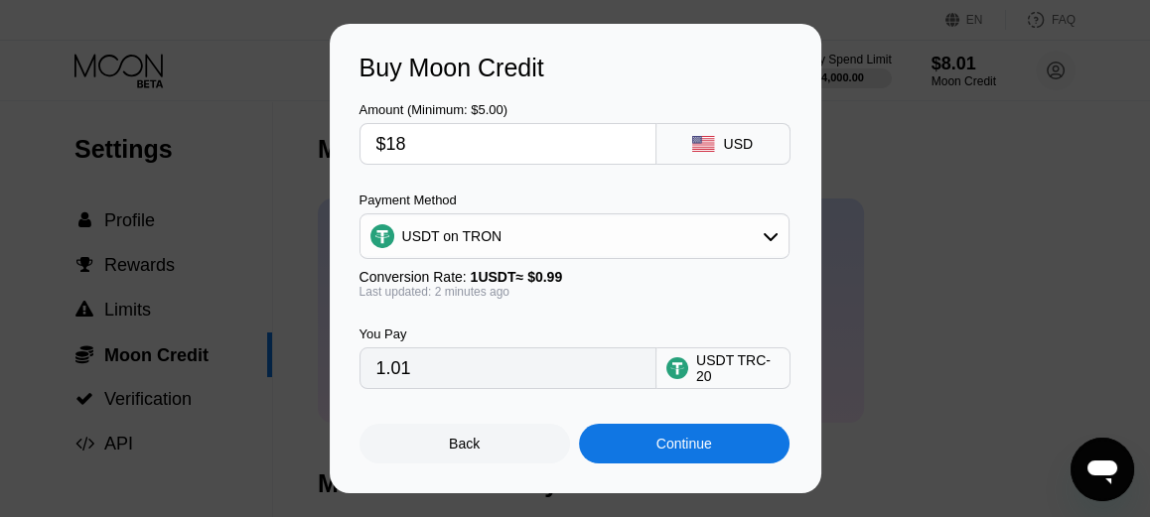
type input "18.18"
type input "$1800"
type input "1818.18"
type input "$180"
type input "181.82"
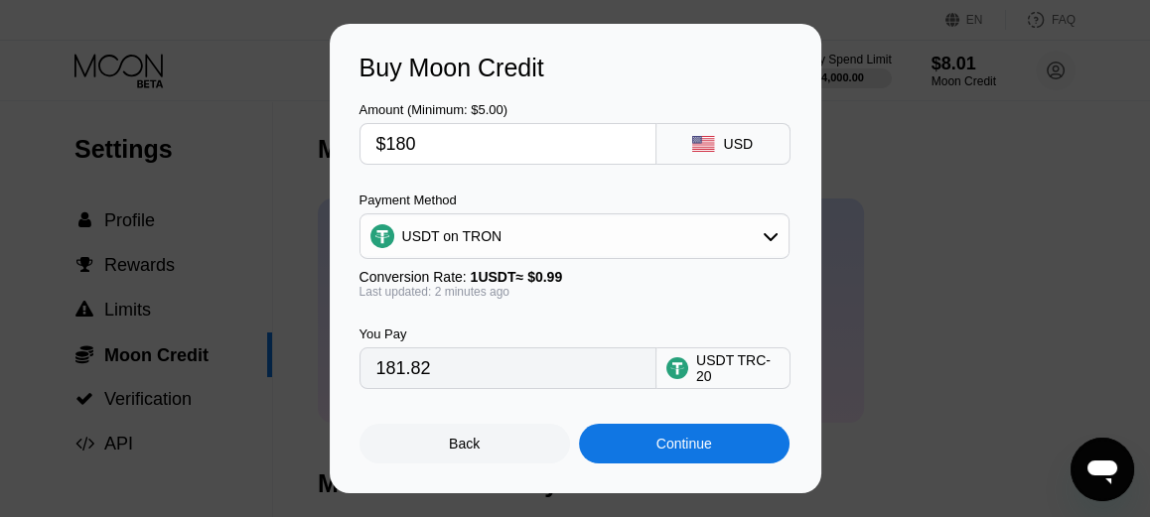
type input "$18"
type input "18.18"
type input "$1"
type input "1.01"
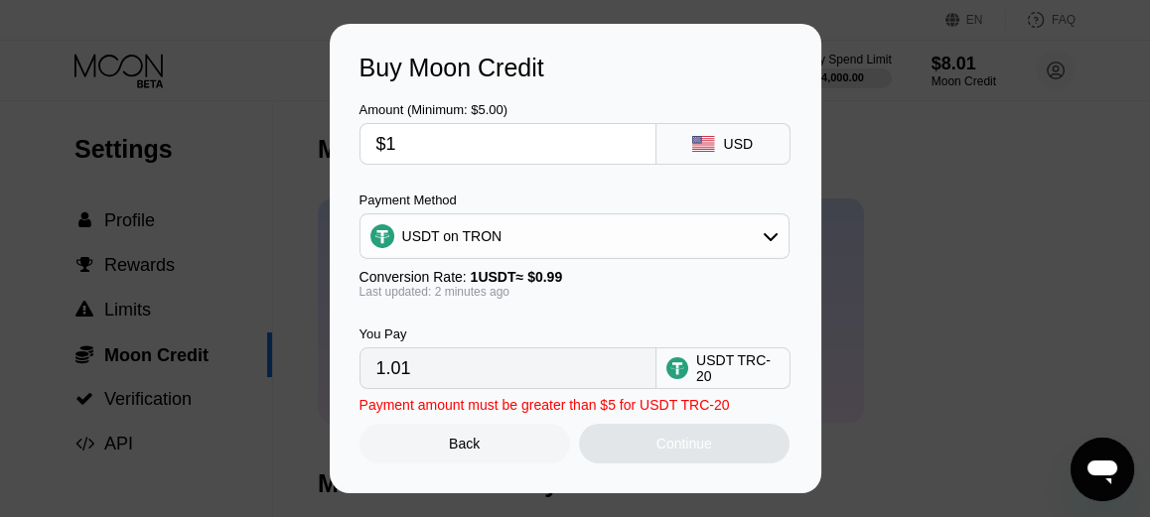
type input "$19"
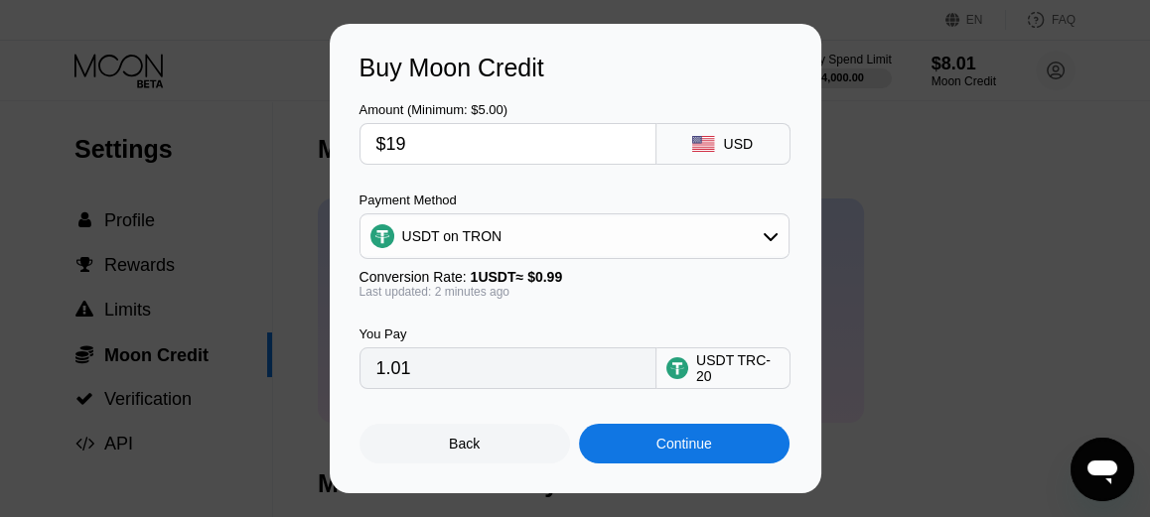
type input "19.19"
type input "$190"
type input "191.92"
type input "$1900"
type input "1919.19"
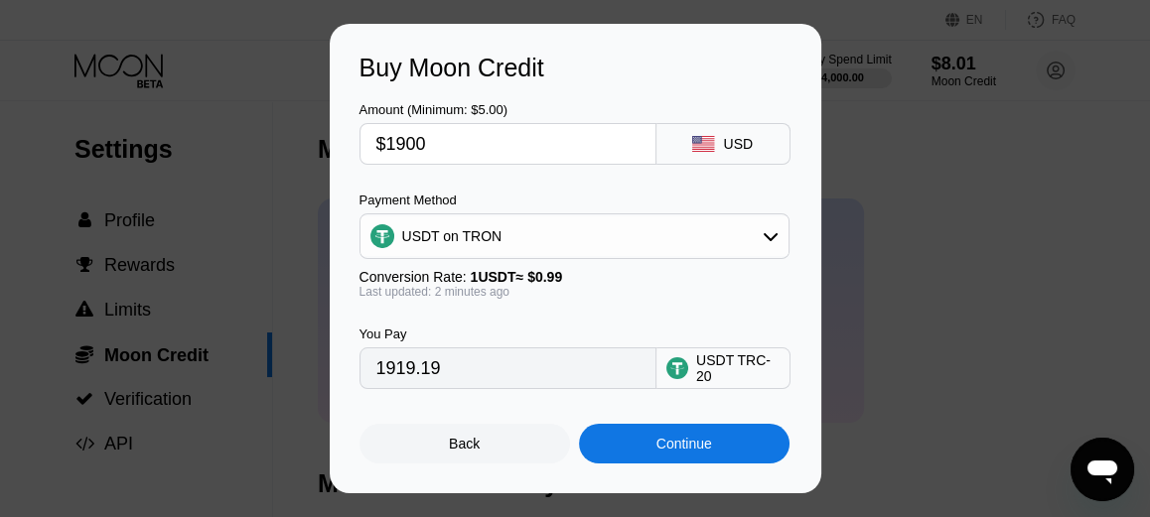
type input "$190"
type input "191.92"
type input "$1"
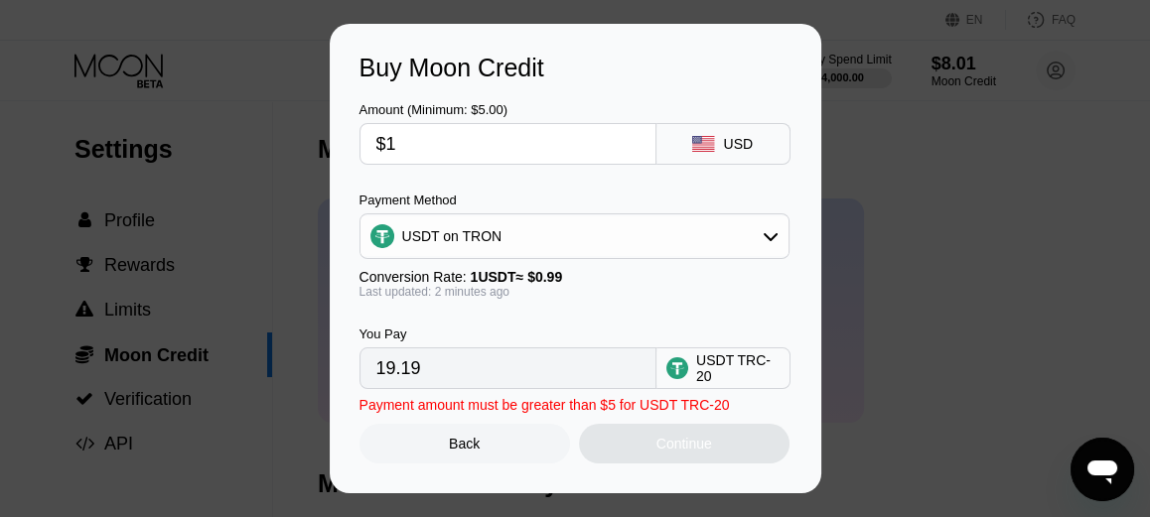
type input "1.01"
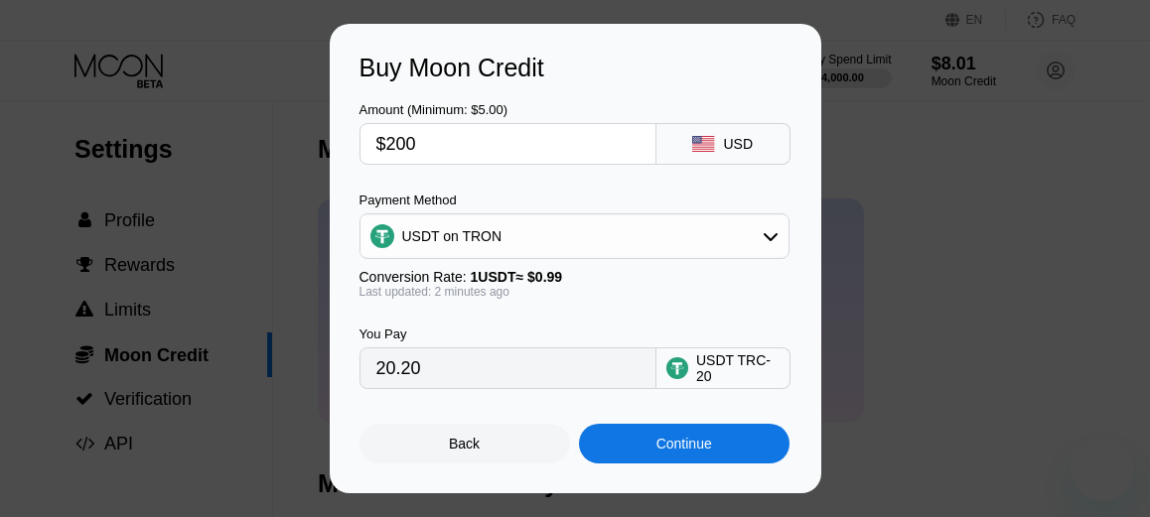
type input "202.02"
type input "$2000"
type input "2020.20"
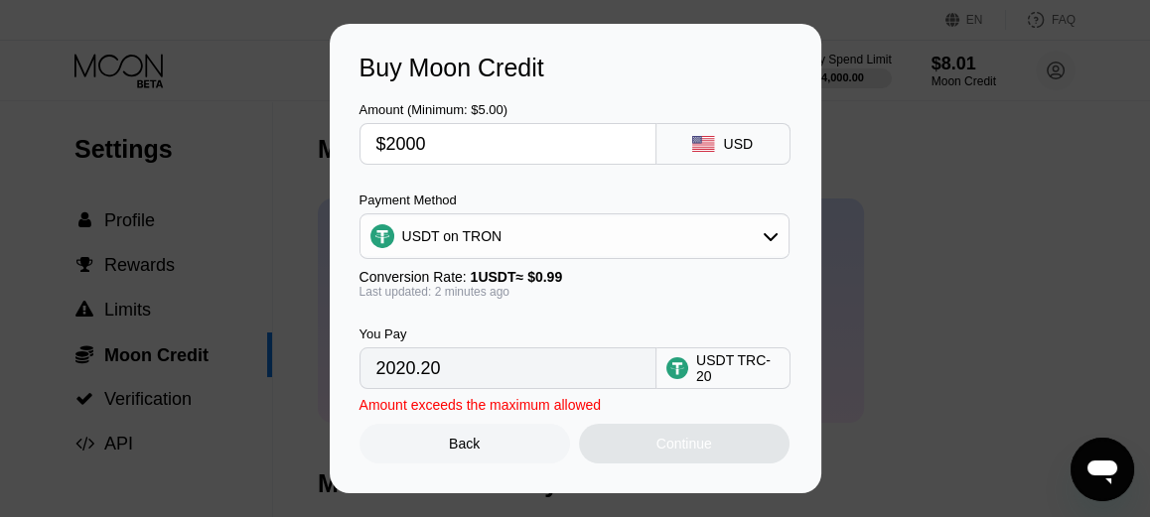
type input "$200"
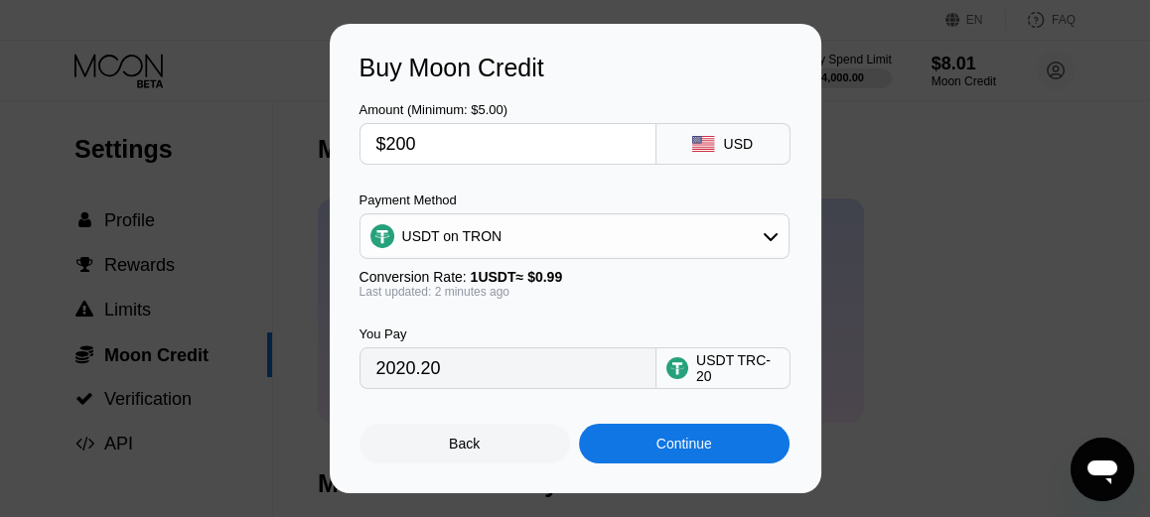
type input "202.02"
type input "$20"
type input "20.20"
type input "$2"
type input "2.02"
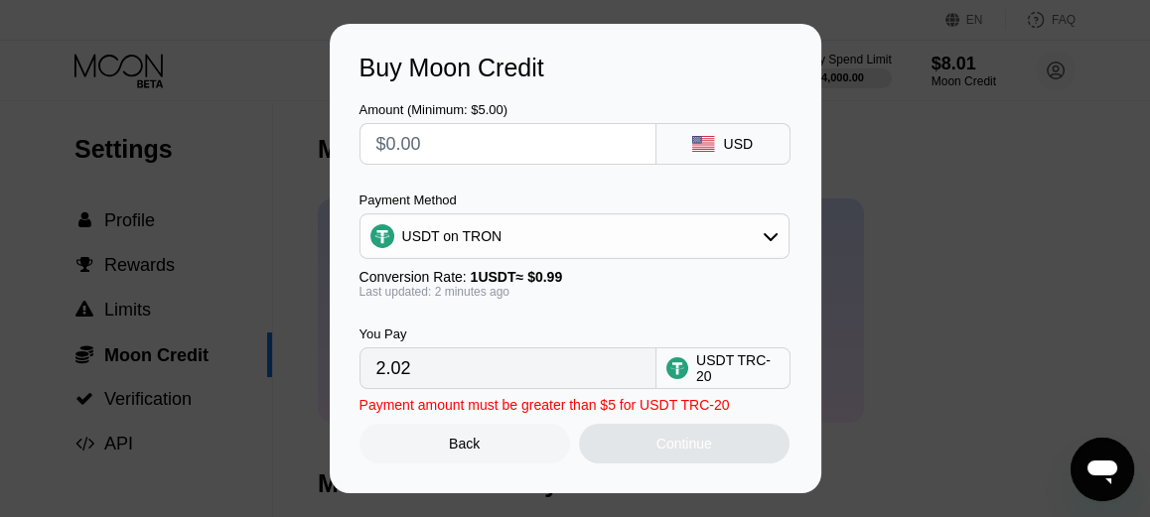
type input "0.00"
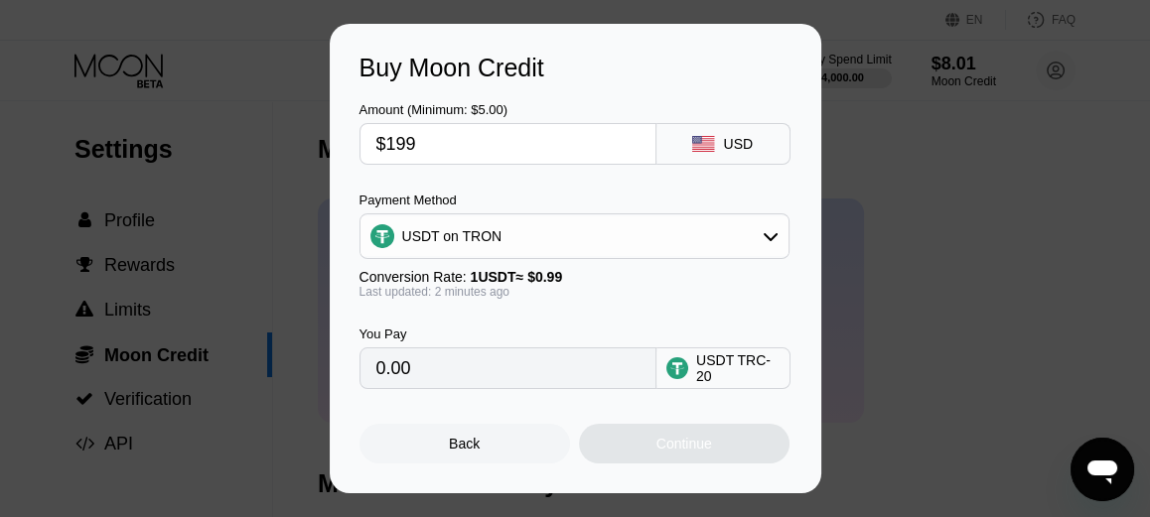
type input "$1999"
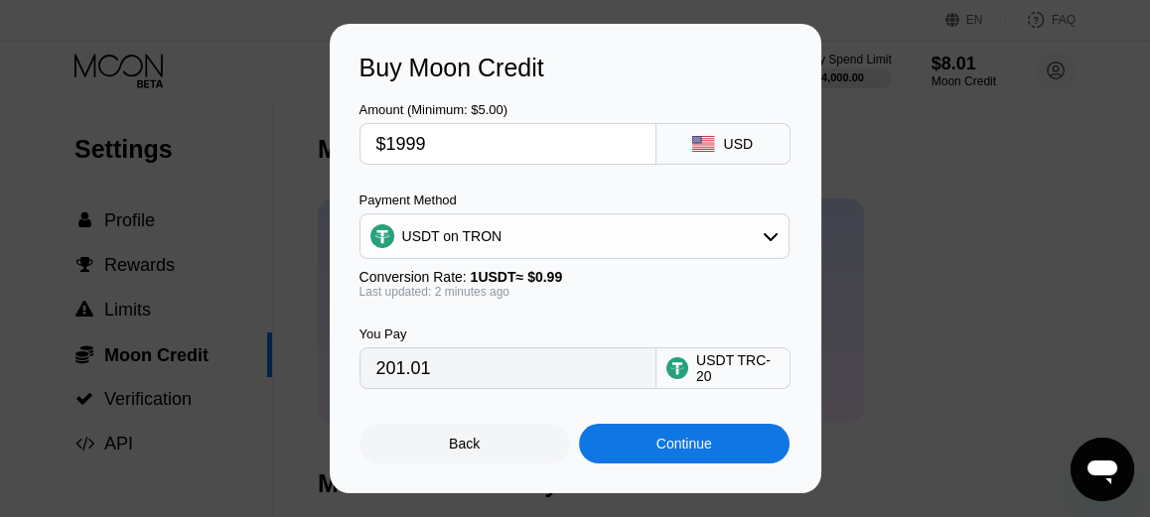
type input "2019.19"
type input "$199"
type input "201.01"
type input "$19"
type input "19.19"
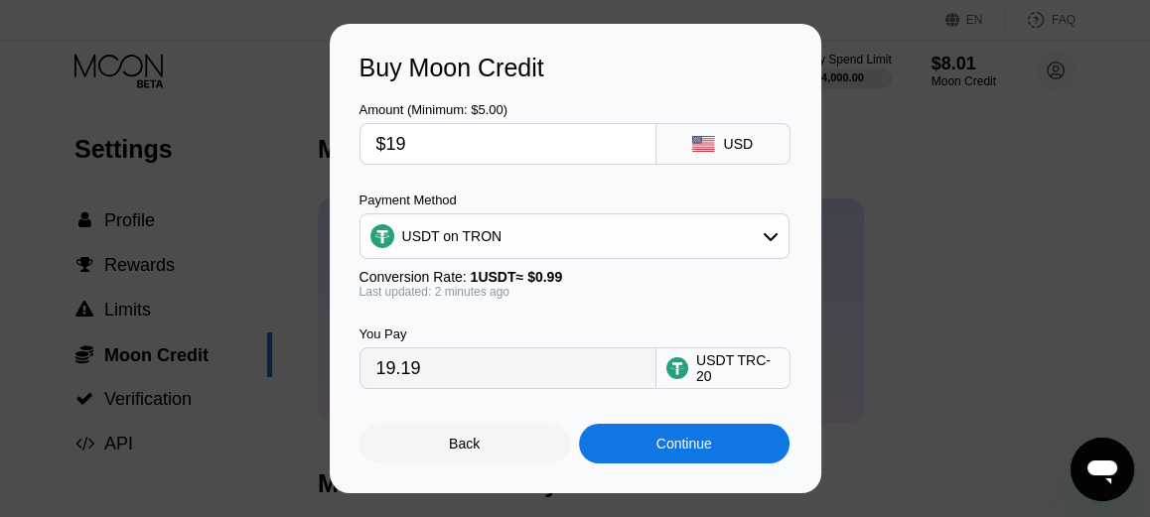
type input "$1"
type input "1.01"
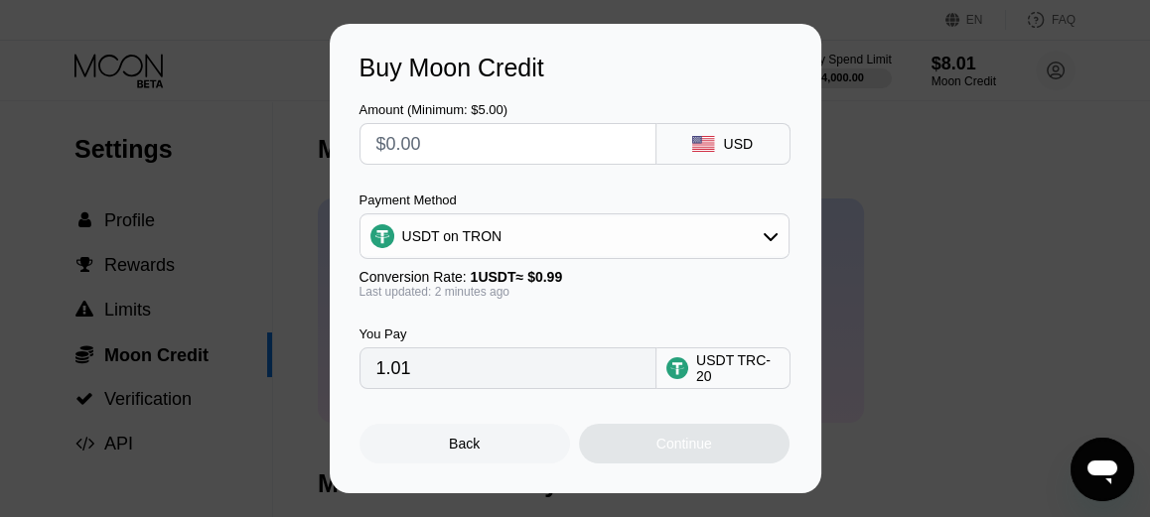
type input "0.00"
type input "$20"
type input "2.02"
type input "$200"
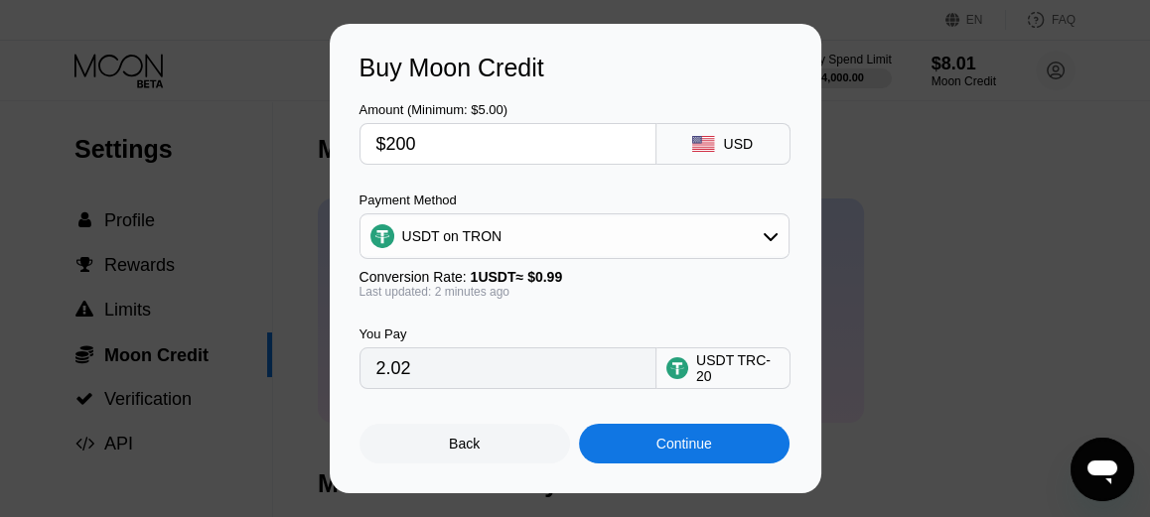
type input "20.20"
type input "$2000"
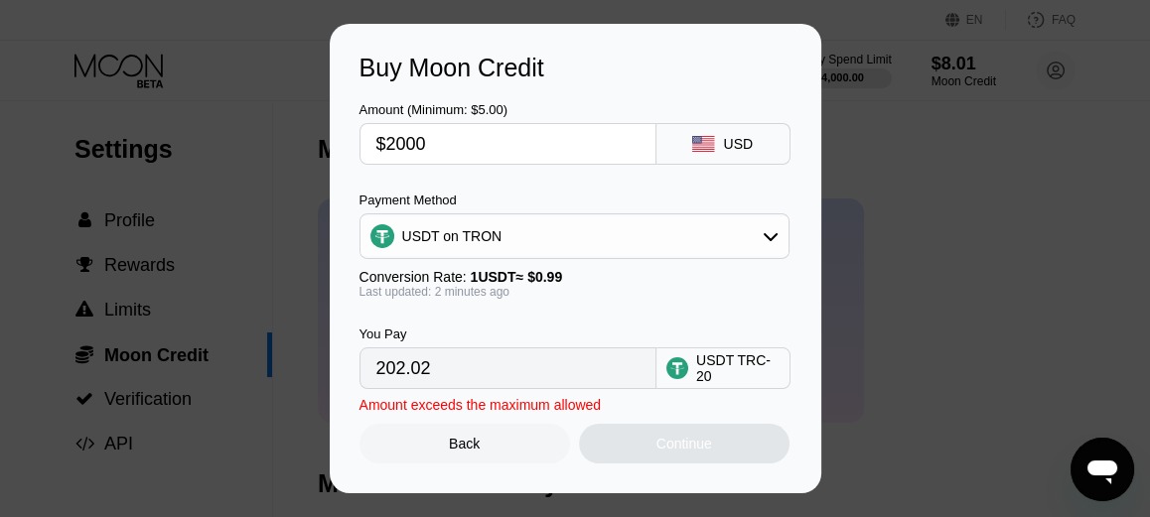
type input "2020.20"
click at [468, 452] on div "Back" at bounding box center [464, 444] width 31 height 16
type input "$1999.99"
type input "2020.19"
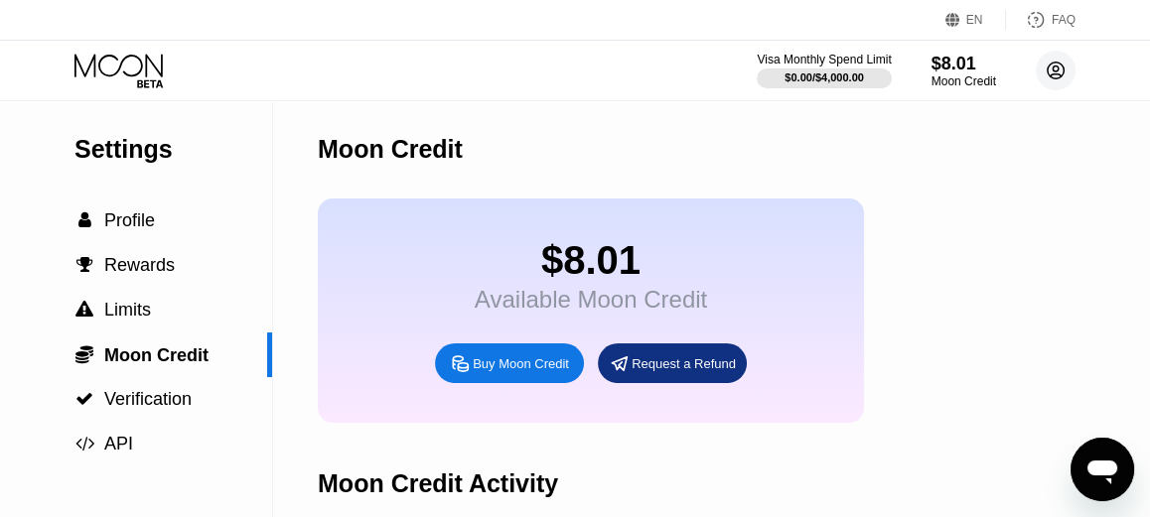
click at [1056, 78] on icon at bounding box center [1056, 71] width 17 height 17
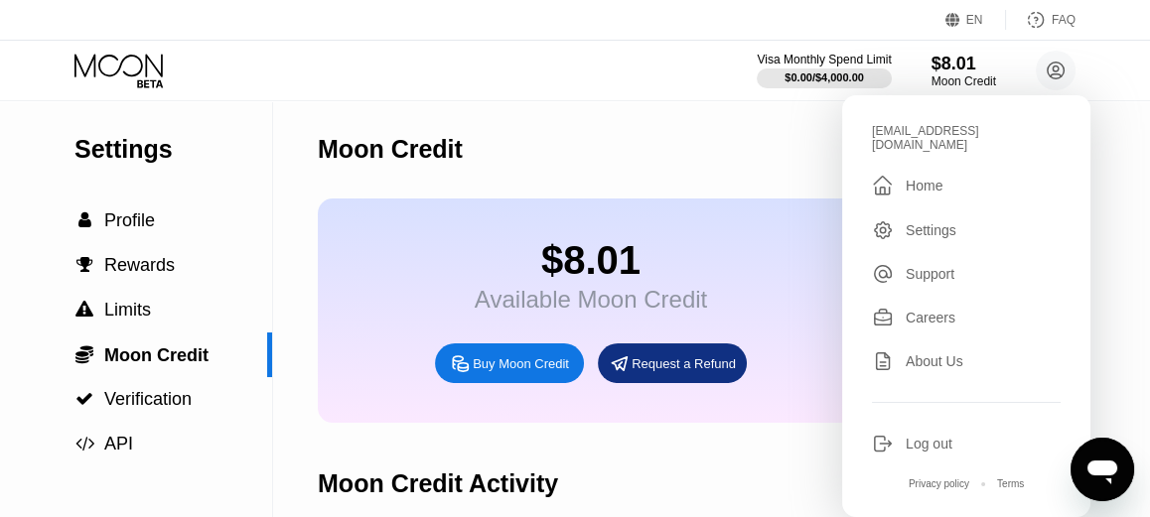
click at [982, 219] on div "Settings" at bounding box center [966, 230] width 189 height 22
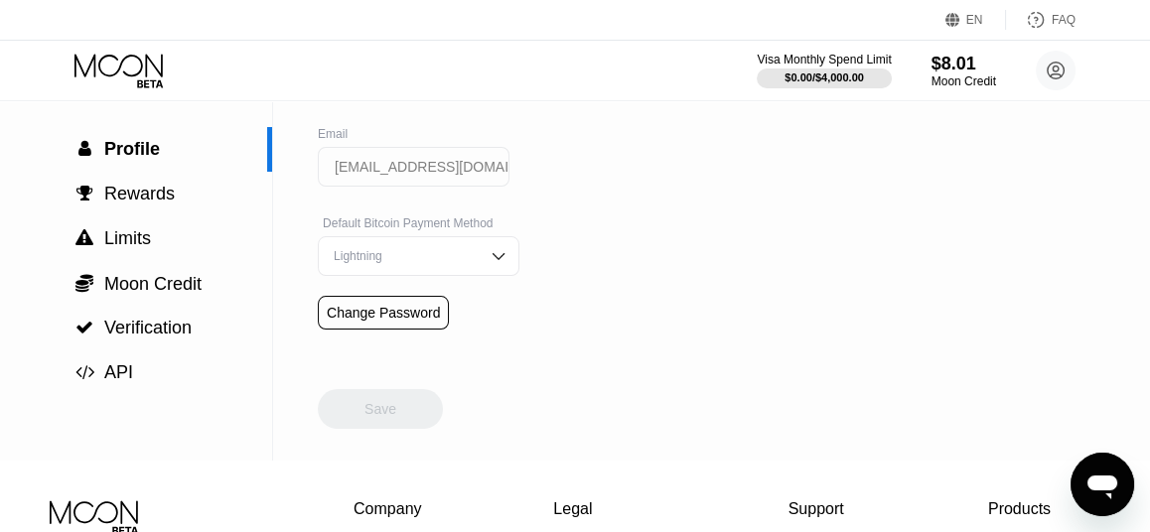
scroll to position [99, 0]
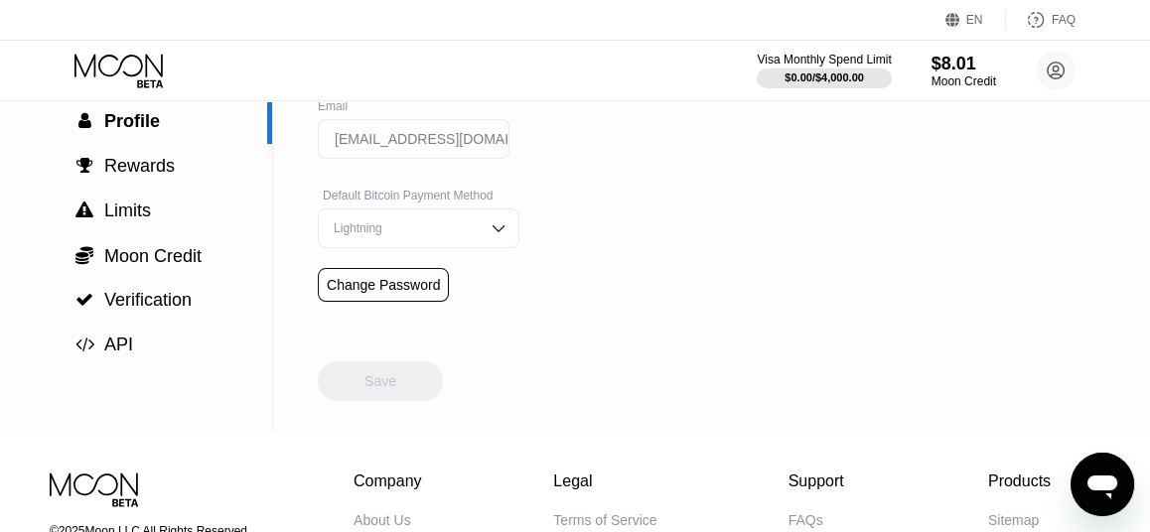
click at [409, 235] on div "Lightning" at bounding box center [404, 228] width 150 height 14
click at [489, 237] on img at bounding box center [499, 229] width 20 height 20
click at [1058, 92] on div "Visa Monthly Spend Limit $0.00 / $4,000.00 $8.01 Moon Credit [EMAIL_ADDRESS][DO…" at bounding box center [575, 71] width 1150 height 60
click at [1058, 88] on circle at bounding box center [1056, 71] width 40 height 40
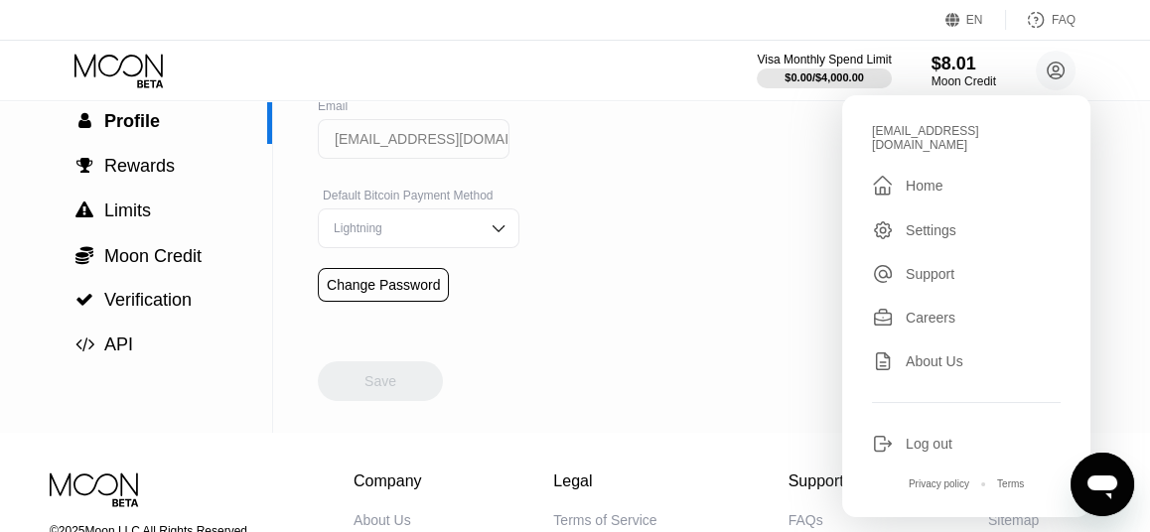
click at [962, 263] on div "Support" at bounding box center [966, 274] width 189 height 22
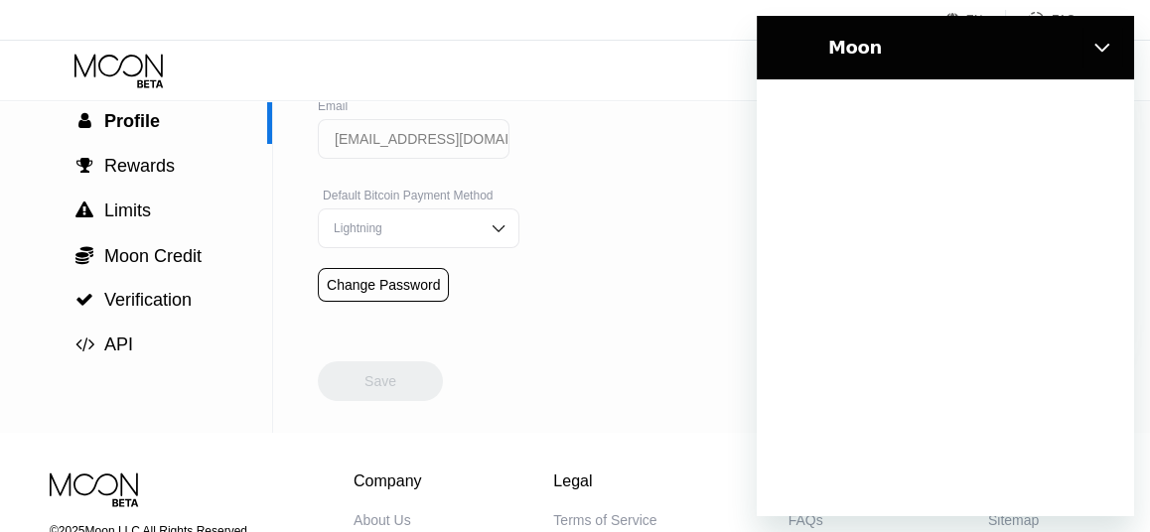
scroll to position [0, 0]
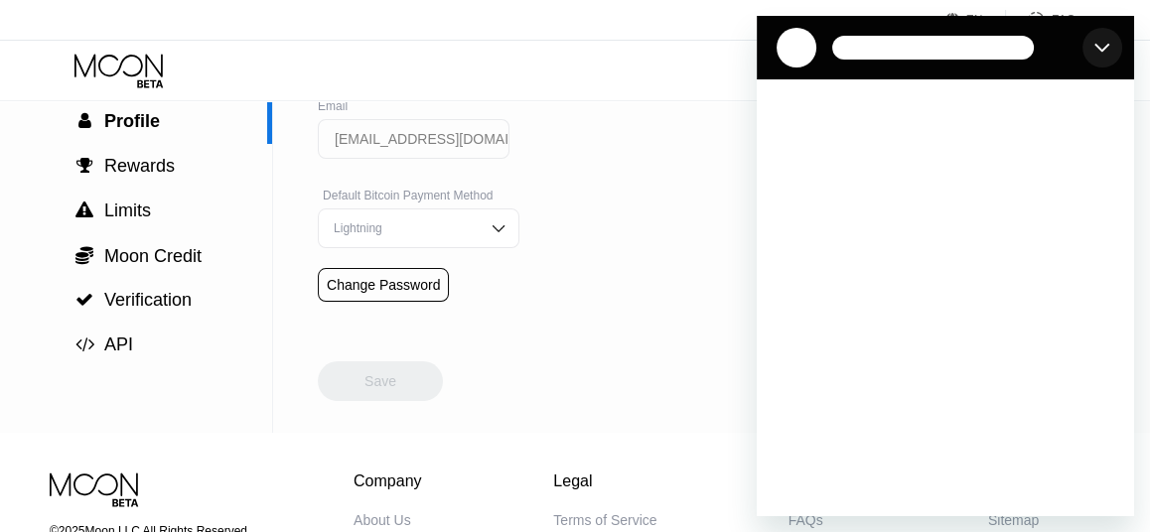
click at [1102, 48] on icon "Close" at bounding box center [1102, 48] width 15 height 9
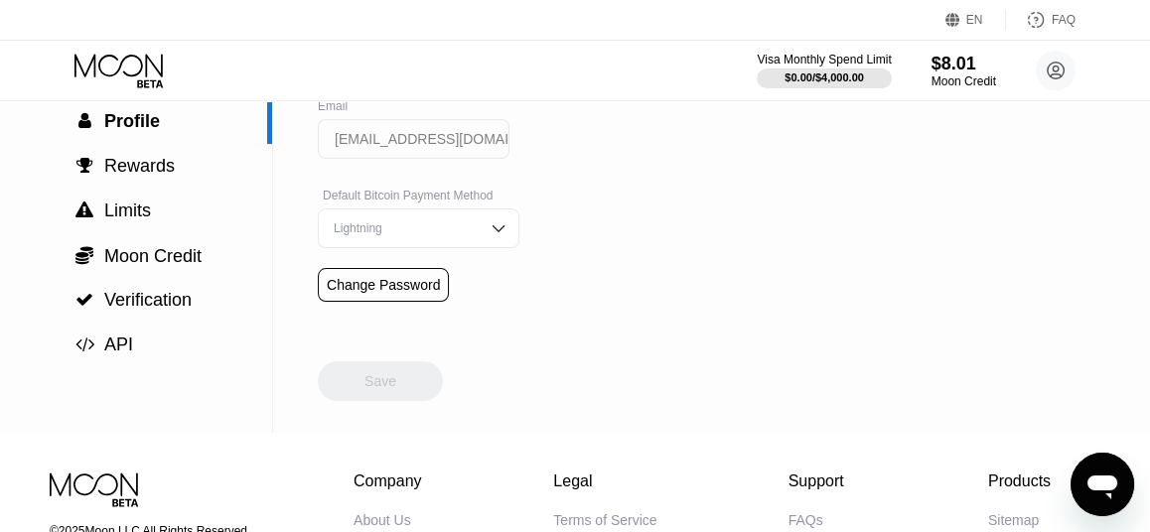
click at [1059, 48] on div "Visa Monthly Spend Limit $0.00 / $4,000.00 $8.01 Moon Credit [EMAIL_ADDRESS][DO…" at bounding box center [575, 71] width 1150 height 60
click at [1047, 80] on circle at bounding box center [1056, 71] width 40 height 40
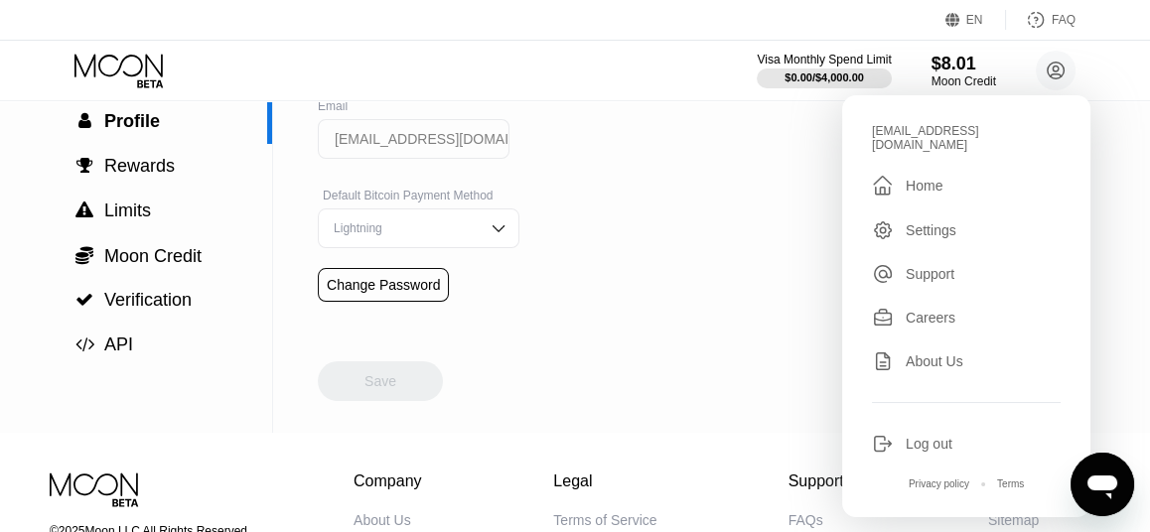
click at [926, 310] on div "Careers" at bounding box center [931, 318] width 50 height 16
